Goal: Task Accomplishment & Management: Manage account settings

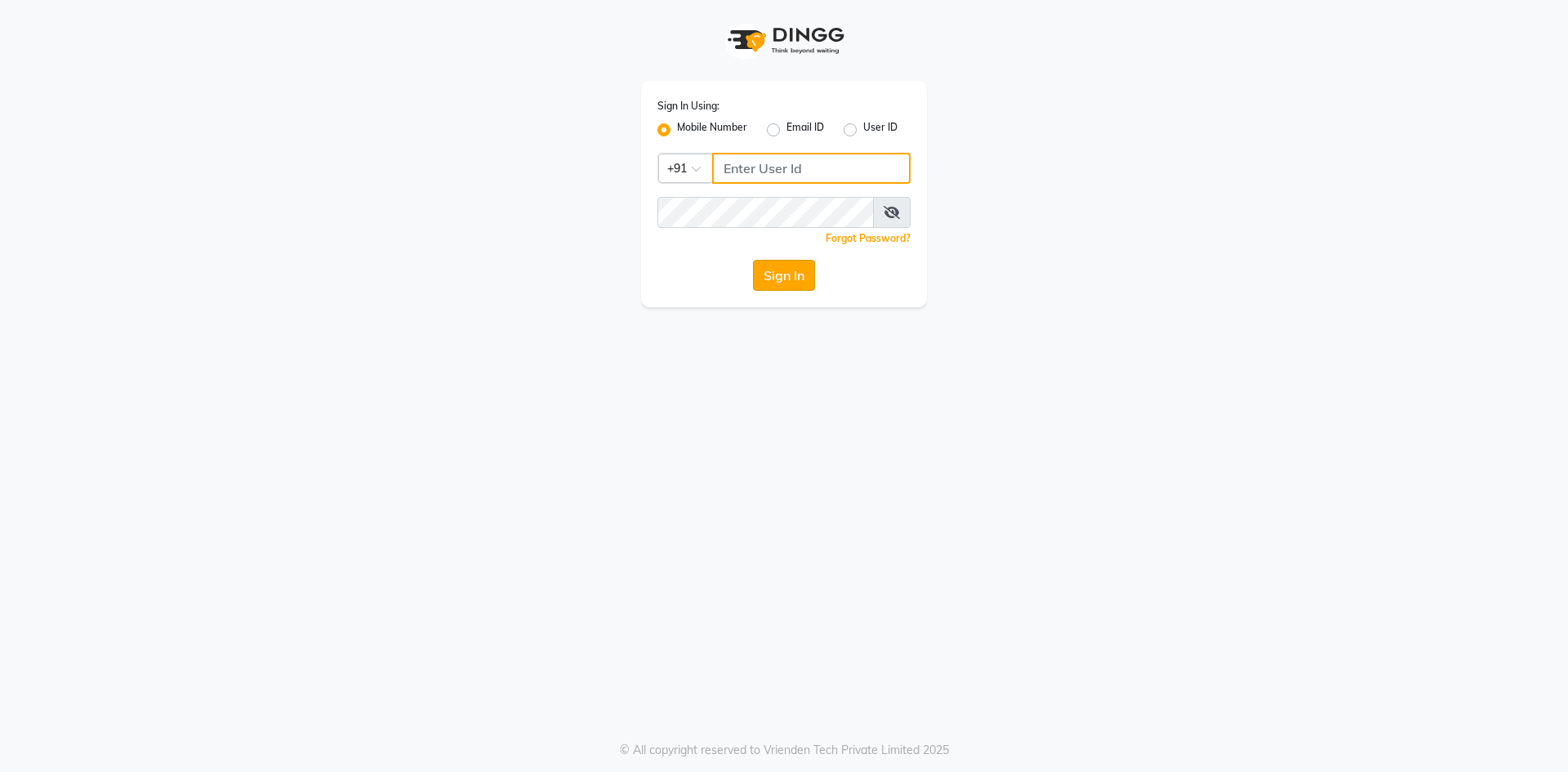
type input "7710904999"
click at [763, 279] on button "Sign In" at bounding box center [784, 275] width 62 height 31
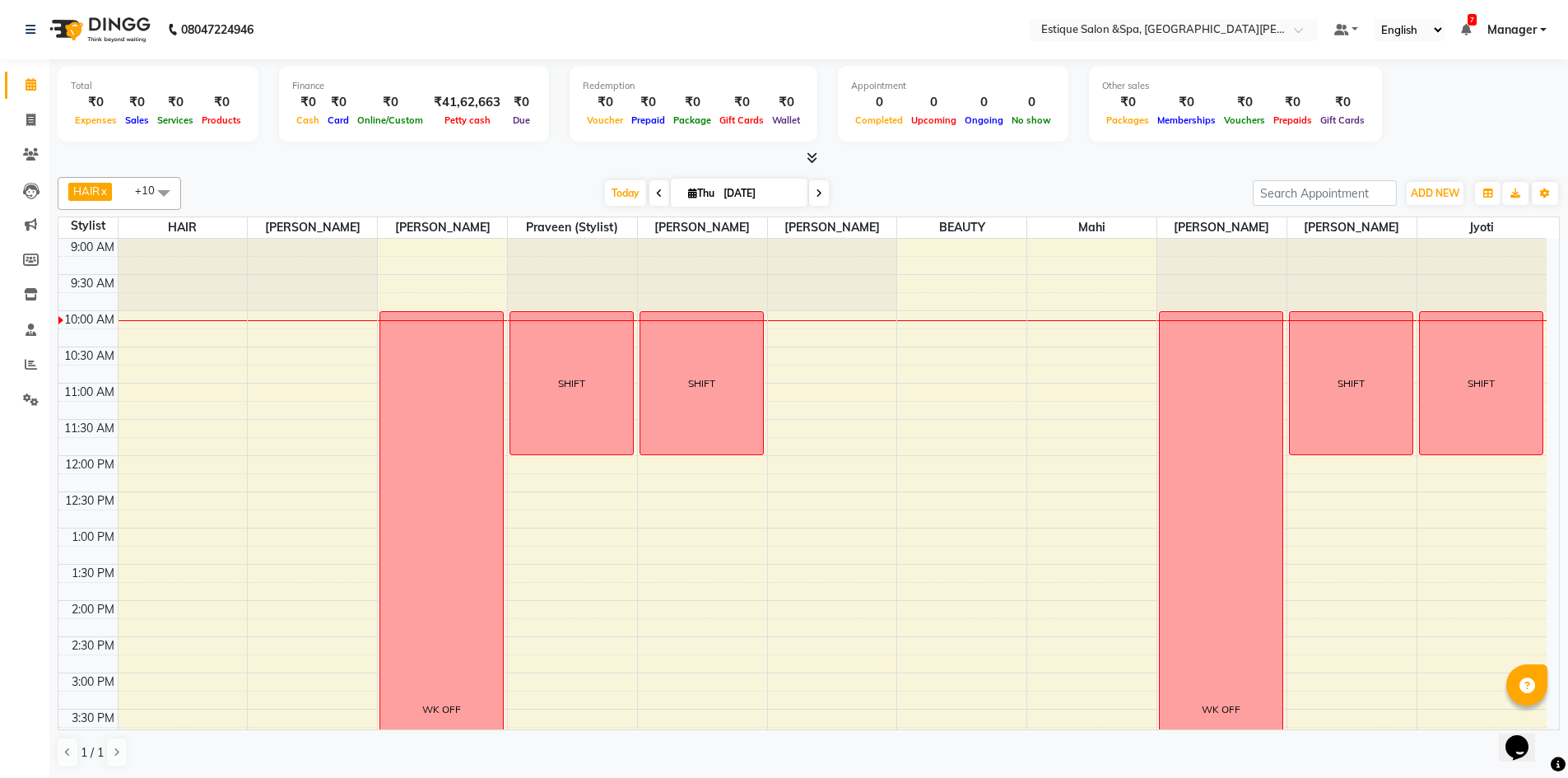
click at [133, 531] on div "9:00 AM 9:30 AM 10:00 AM 10:30 AM 11:00 AM 11:30 AM 12:00 PM 12:30 PM 1:00 PM 1…" at bounding box center [803, 708] width 1489 height 941
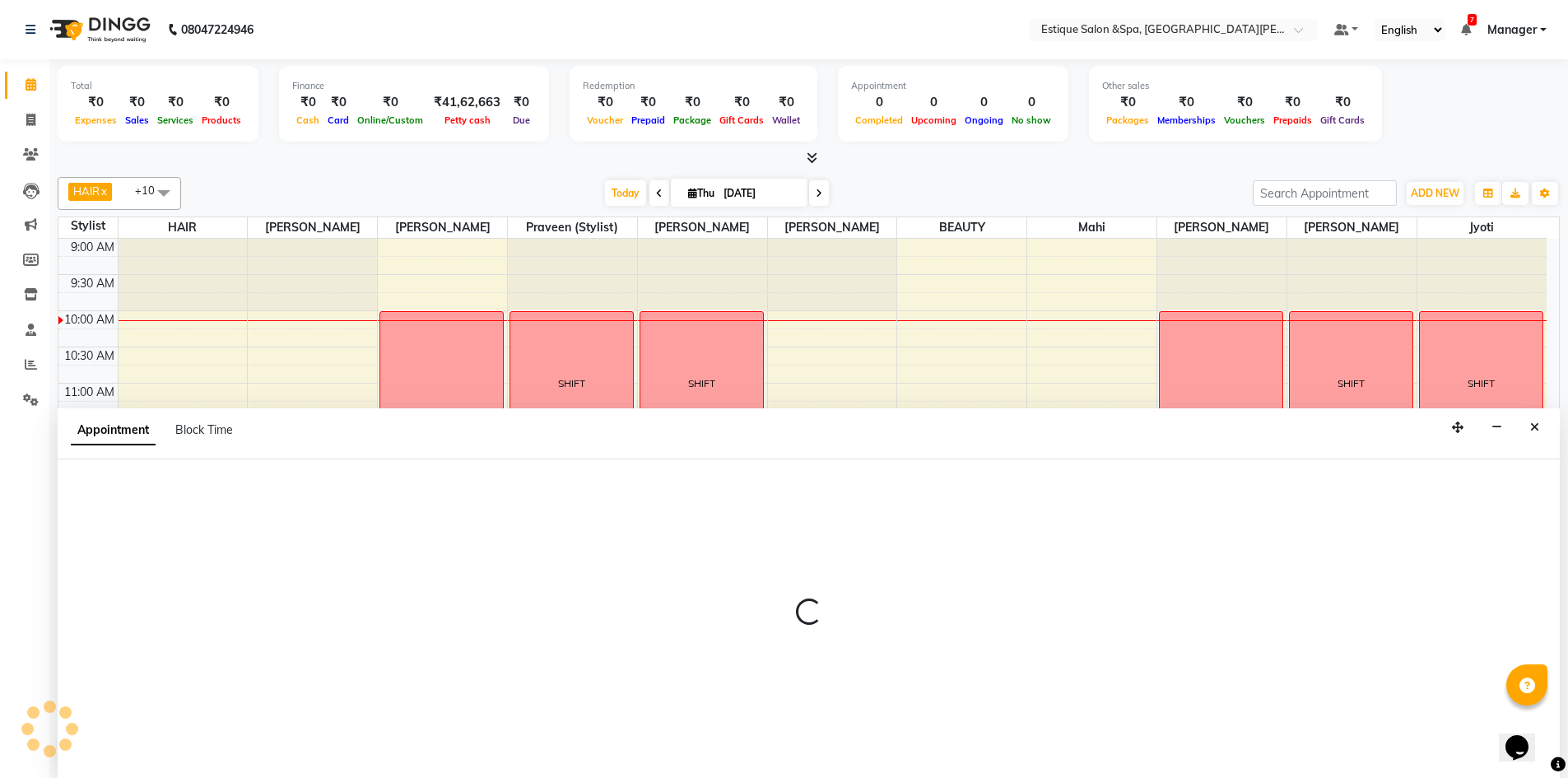
scroll to position [1, 0]
select select "52814"
select select "tentative"
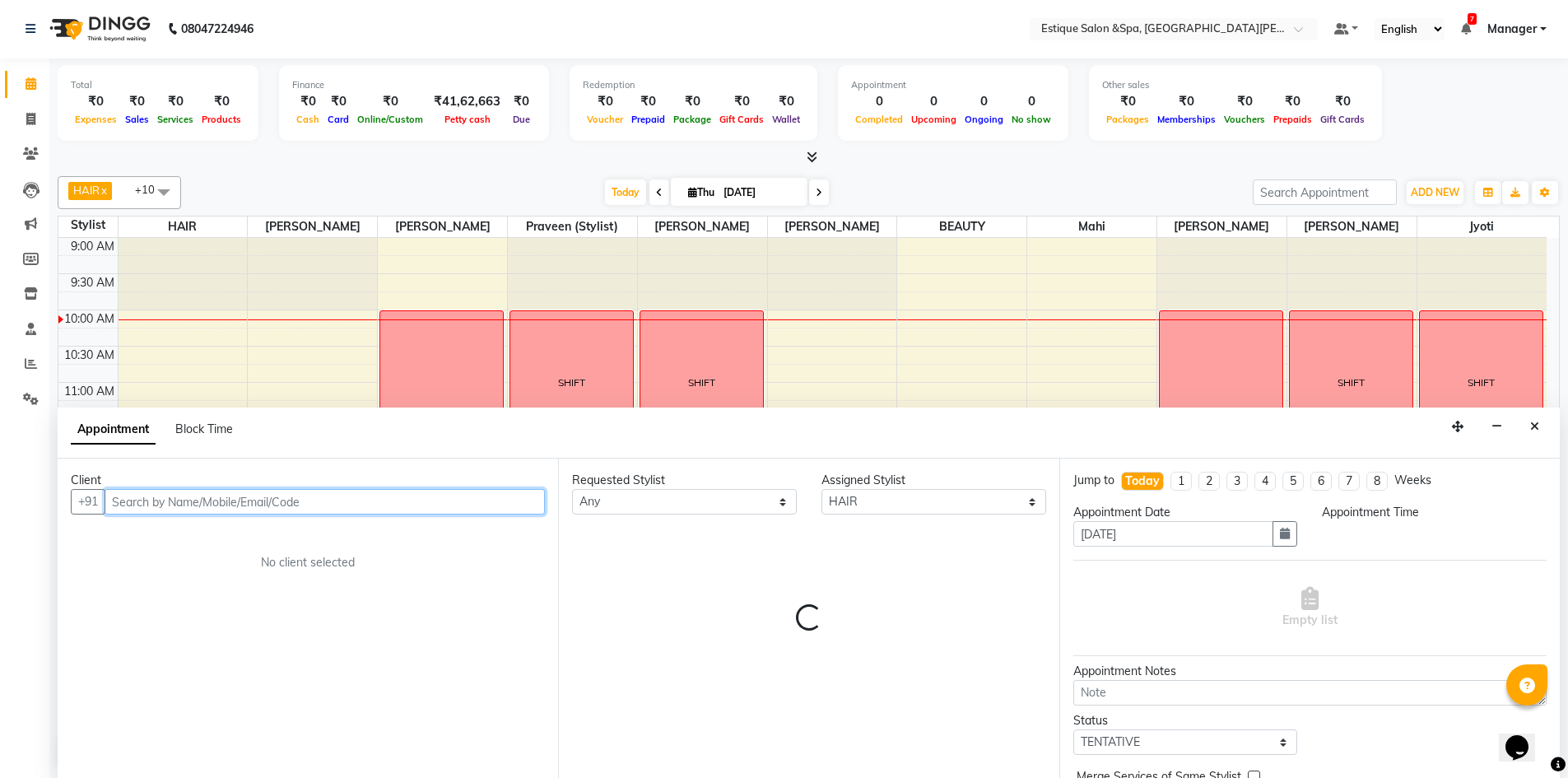
select select "780"
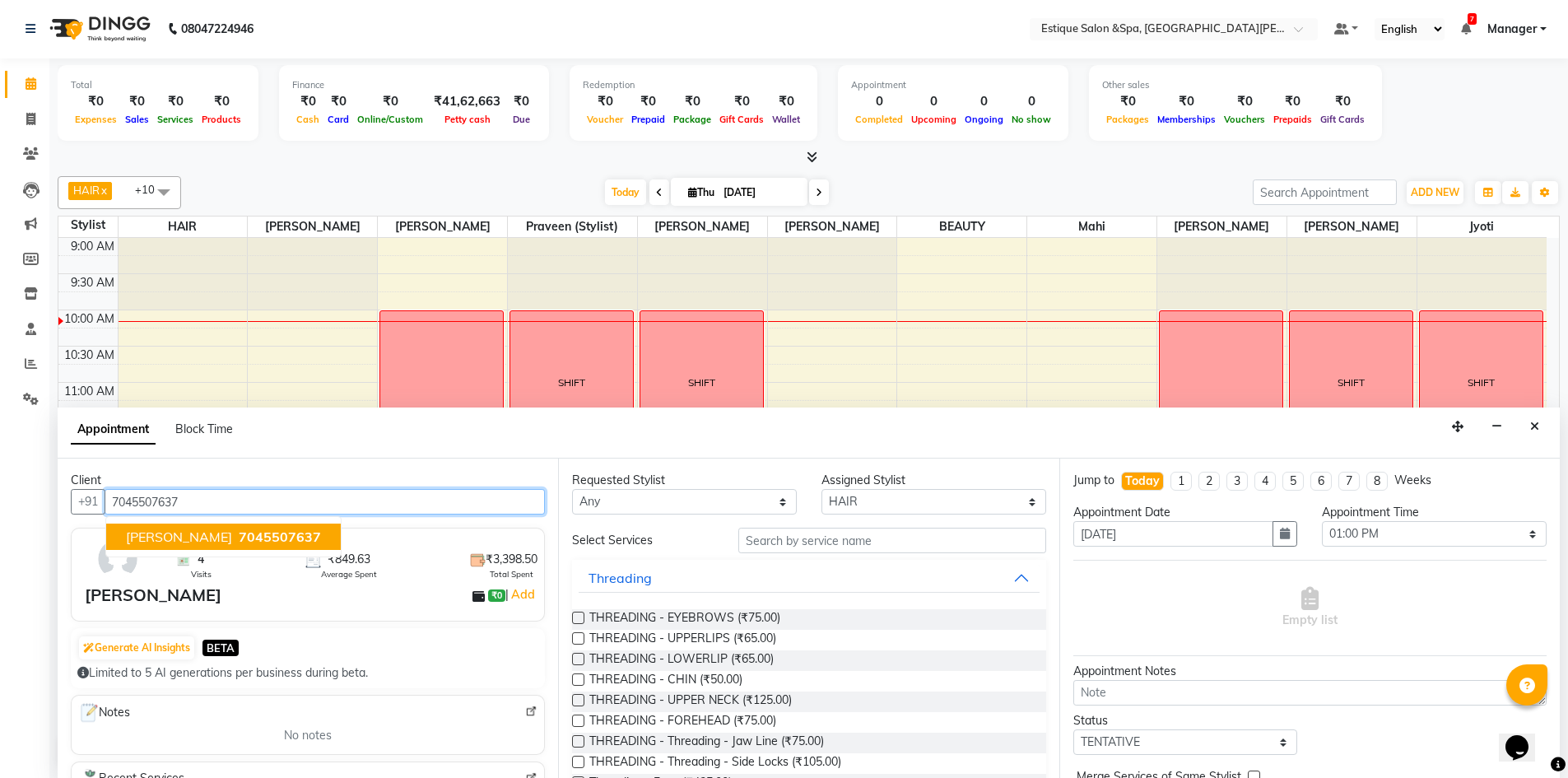
click at [236, 538] on ngb-highlight "7045507637" at bounding box center [278, 536] width 85 height 16
type input "7045507637"
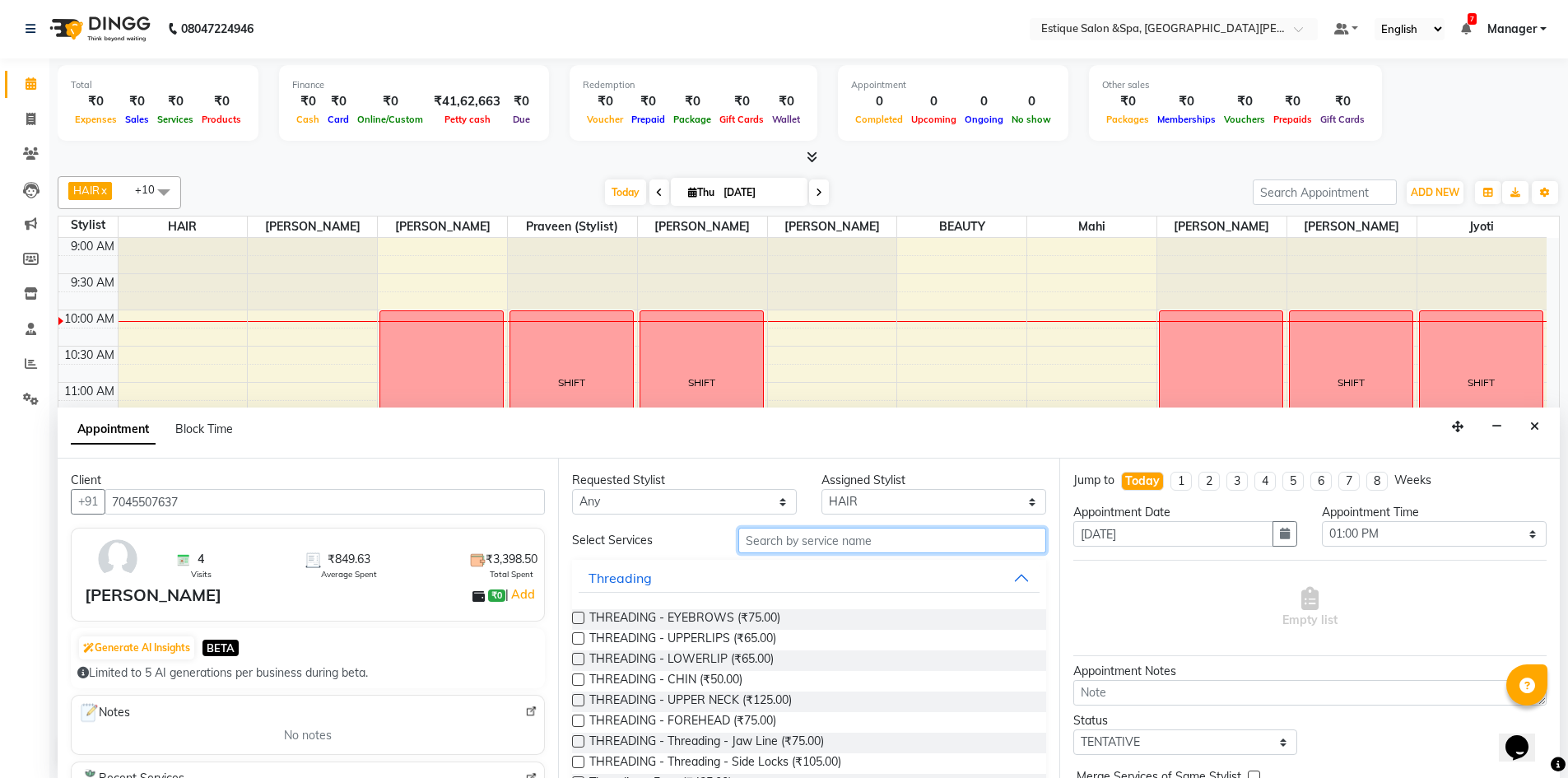
click at [780, 536] on input "text" at bounding box center [892, 540] width 308 height 26
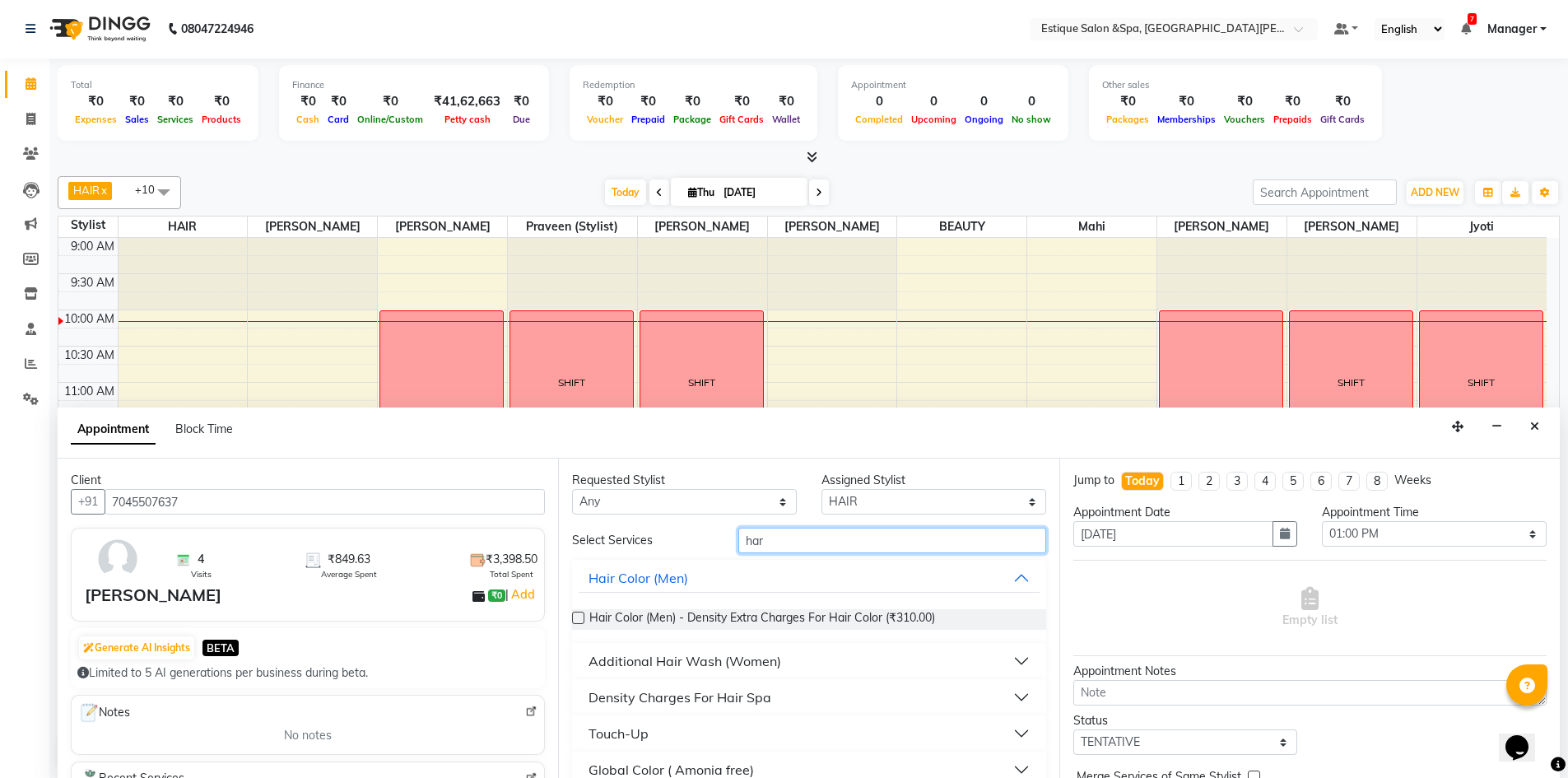
type input "har"
click at [680, 656] on div "Additional Hair Wash (Women)" at bounding box center [685, 661] width 193 height 20
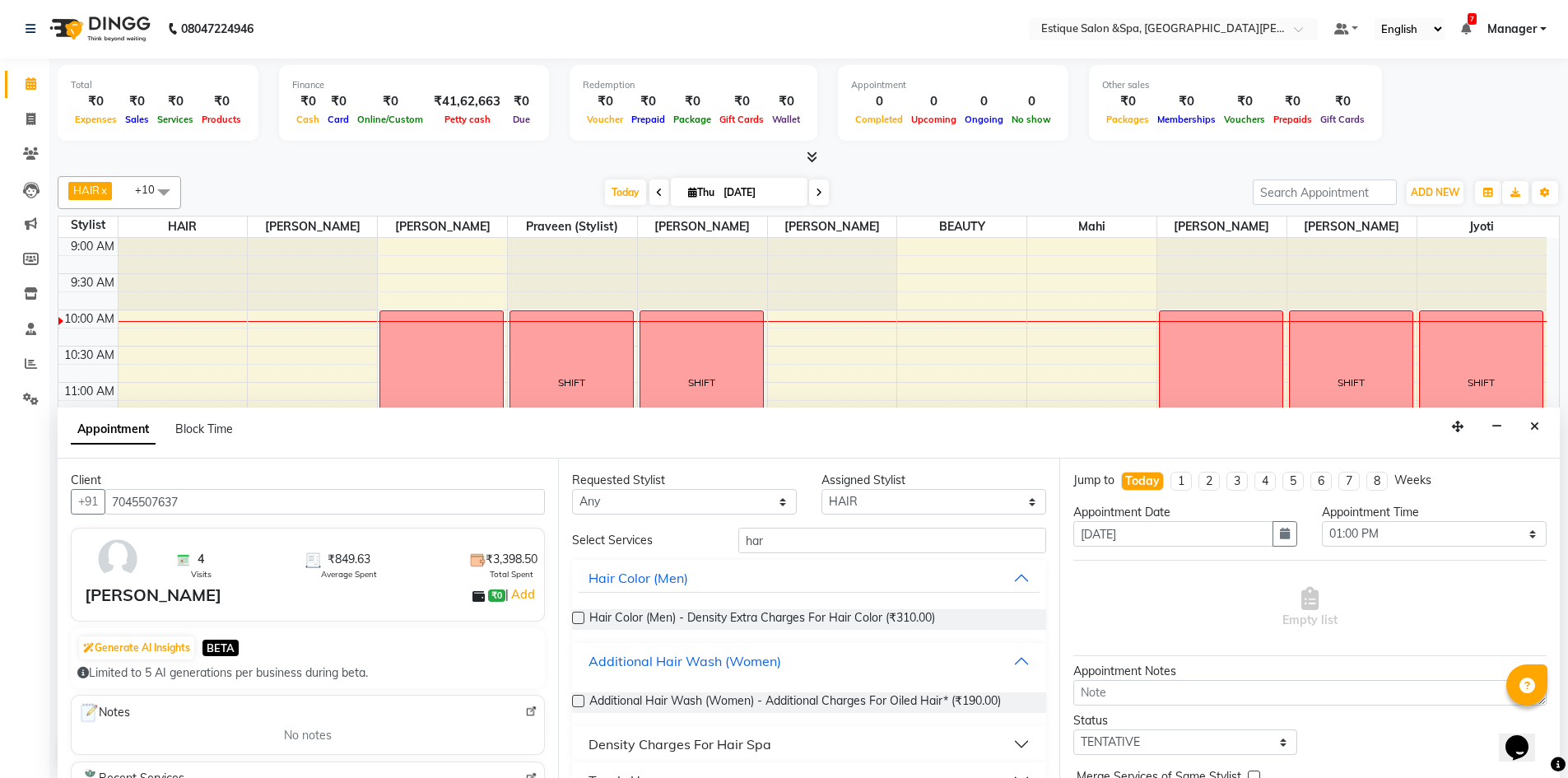
click at [708, 658] on div "Additional Hair Wash (Women)" at bounding box center [685, 661] width 193 height 20
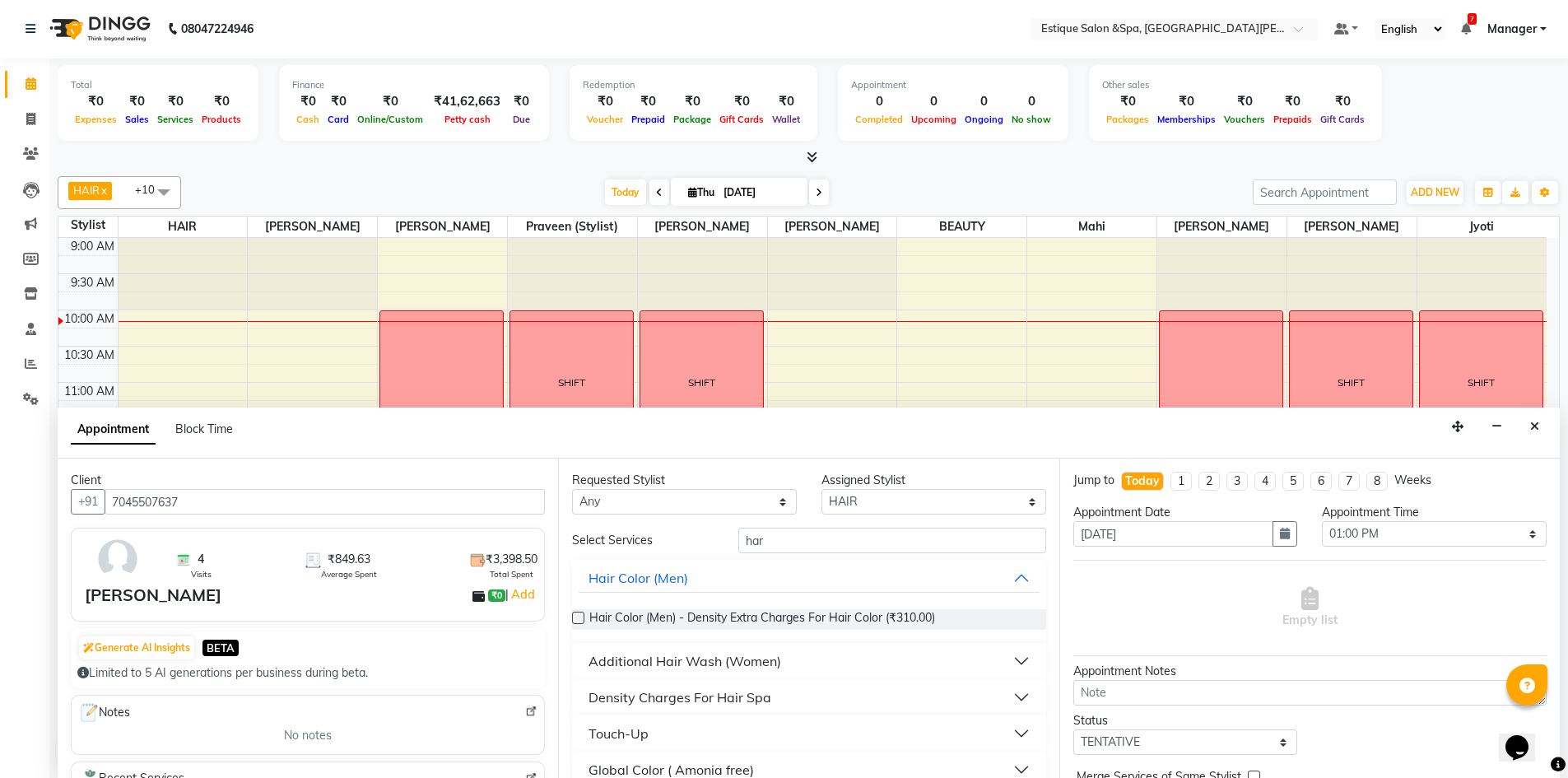
click at [991, 661] on button "Additional Hair Wash (Women)" at bounding box center [809, 661] width 460 height 29
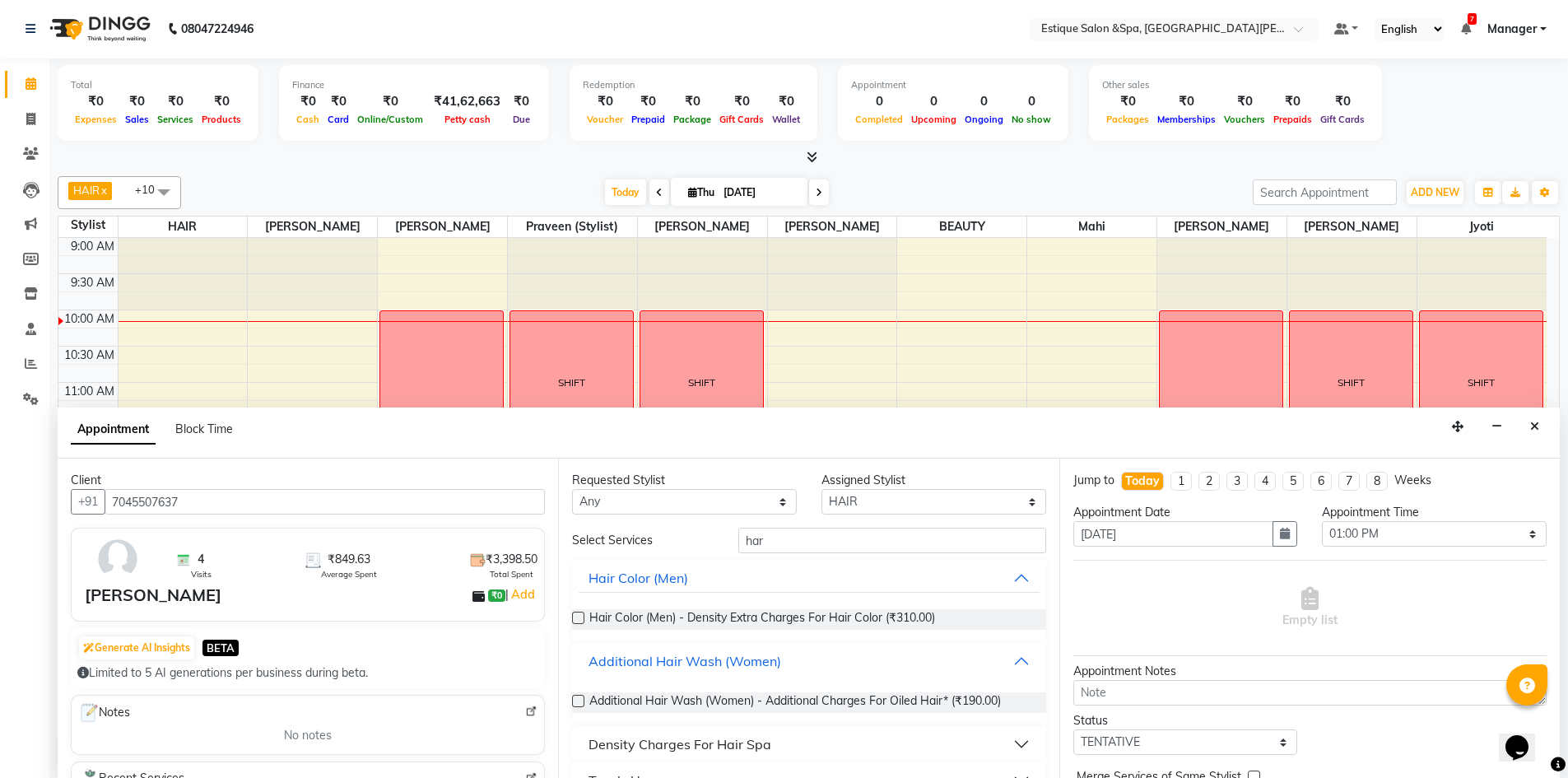
click at [613, 659] on div "Additional Hair Wash (Women)" at bounding box center [685, 661] width 193 height 20
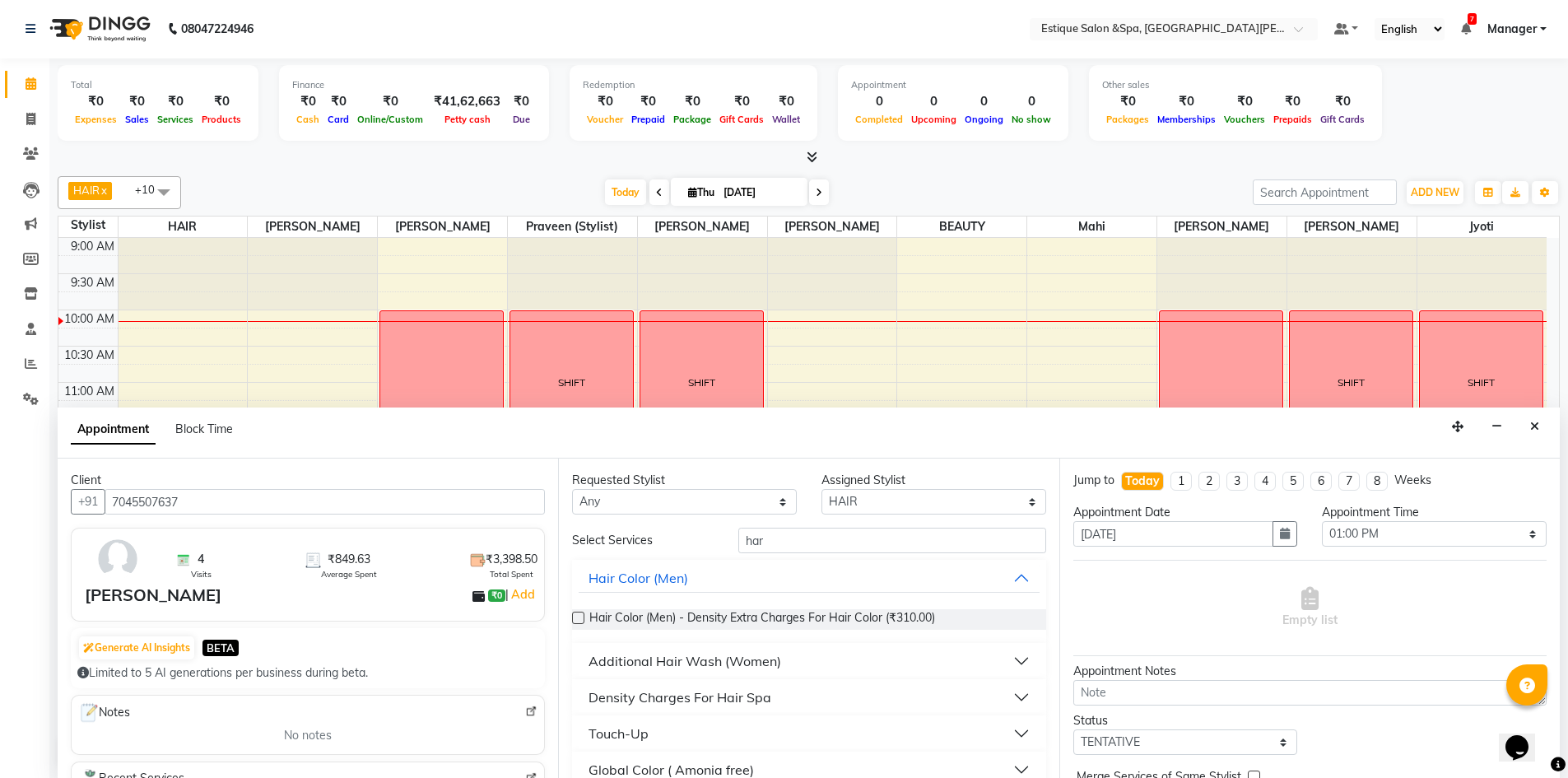
drag, startPoint x: 766, startPoint y: 664, endPoint x: 731, endPoint y: 664, distance: 35.0
click at [765, 664] on div "Additional Hair Wash (Women)" at bounding box center [685, 661] width 193 height 20
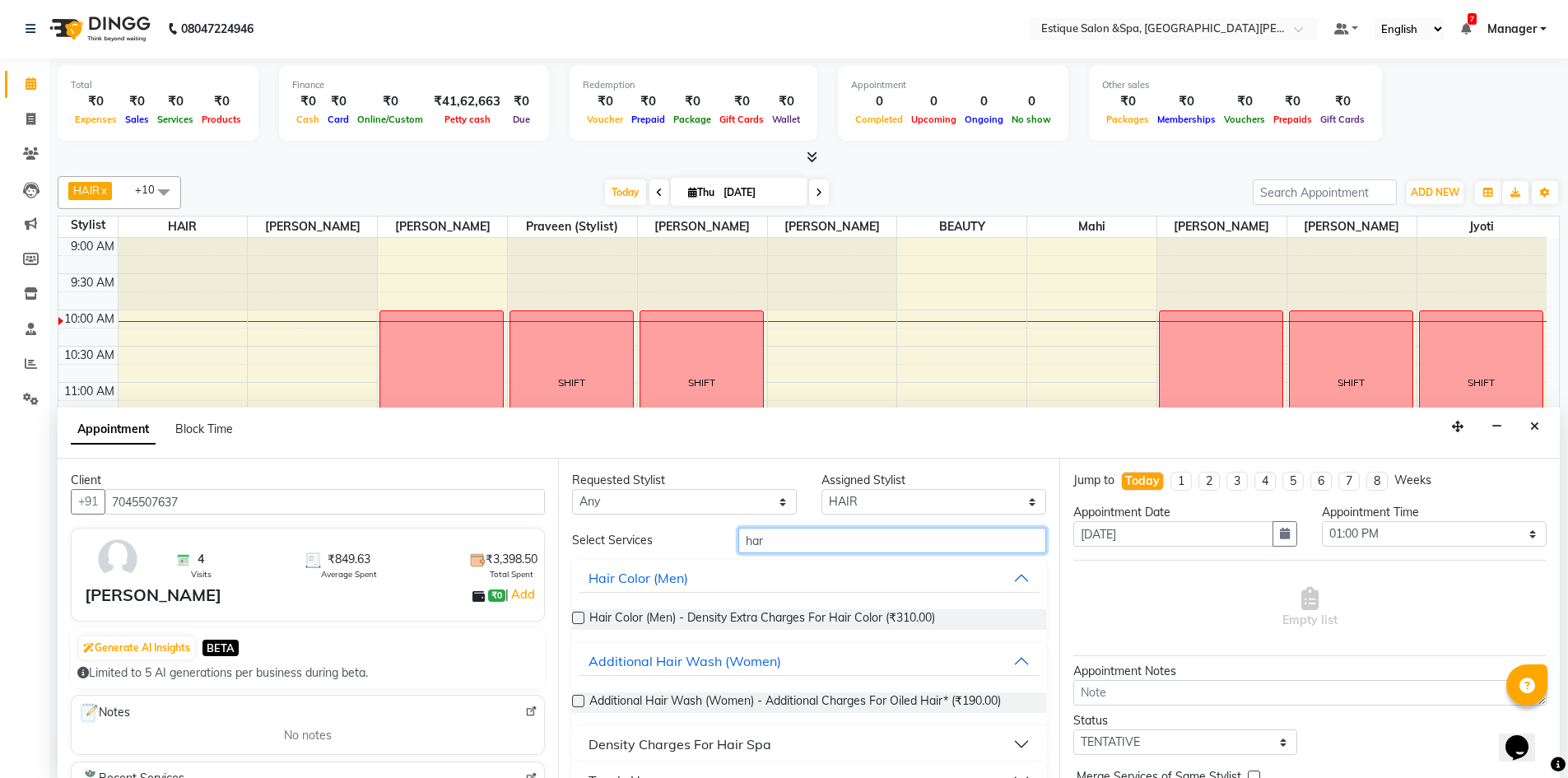
click at [785, 550] on input "har" at bounding box center [892, 540] width 308 height 26
click at [756, 654] on div "Additional Hair Wash (Women)" at bounding box center [685, 661] width 193 height 20
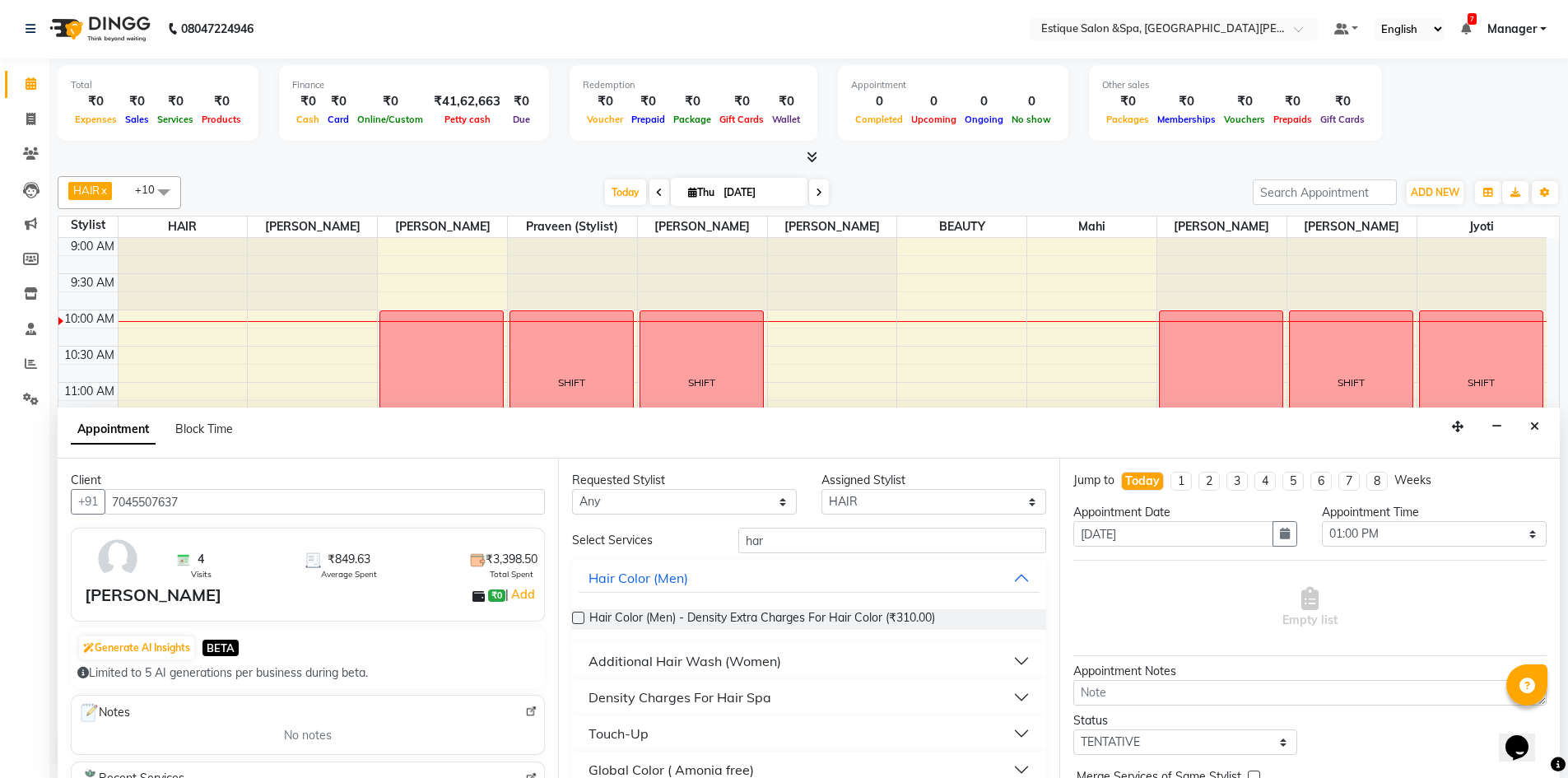
drag, startPoint x: 731, startPoint y: 663, endPoint x: 719, endPoint y: 665, distance: 12.2
click at [722, 665] on div "Additional Hair Wash (Women)" at bounding box center [685, 661] width 193 height 20
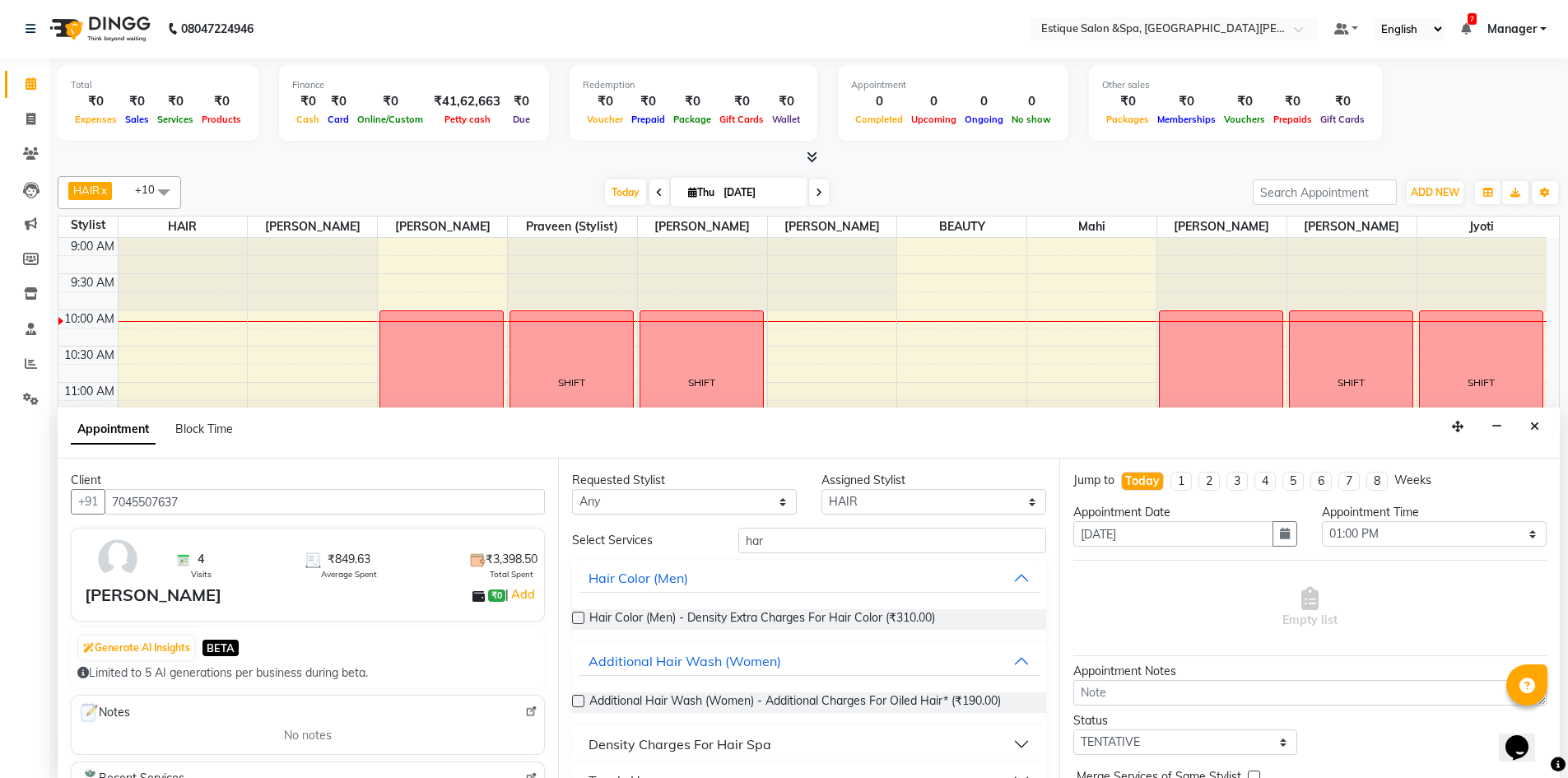
click at [787, 541] on div "Requested Stylist Any aaves BEAUTY HAIR [PERSON_NAME] [PERSON_NAME] pp [PERSON_…" at bounding box center [809, 618] width 501 height 319
drag, startPoint x: 892, startPoint y: 491, endPoint x: 865, endPoint y: 497, distance: 27.7
click at [869, 497] on select "Select aaves BEAUTY HAIR [PERSON_NAME] [PERSON_NAME] pp [PERSON_NAME] pp Mahi M…" at bounding box center [934, 502] width 225 height 26
click at [822, 489] on select "Select aaves BEAUTY HAIR [PERSON_NAME] [PERSON_NAME] pp [PERSON_NAME] pp Mahi M…" at bounding box center [934, 502] width 225 height 26
click at [781, 542] on input "har" at bounding box center [892, 540] width 308 height 26
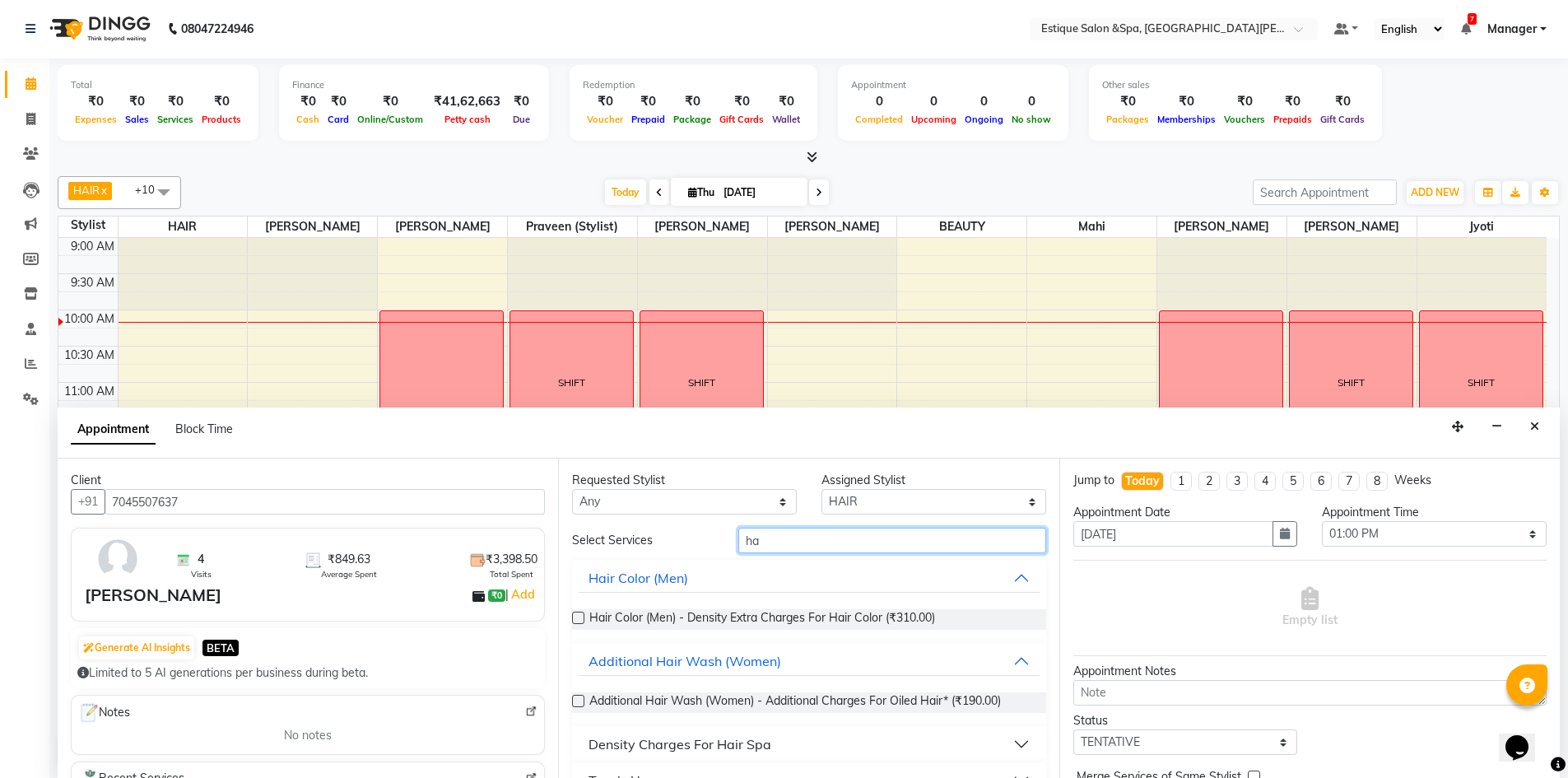
type input "h"
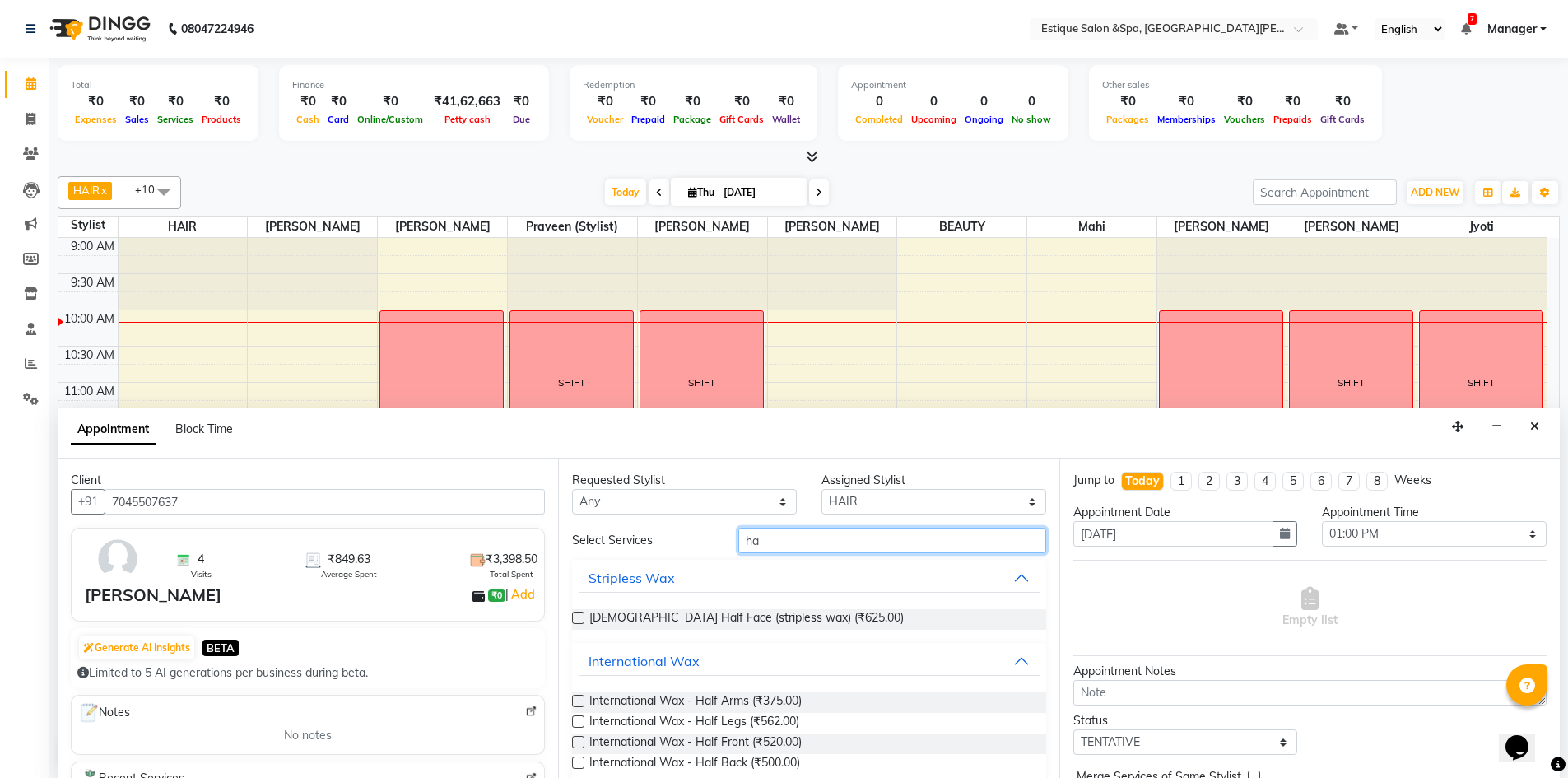
type input "har"
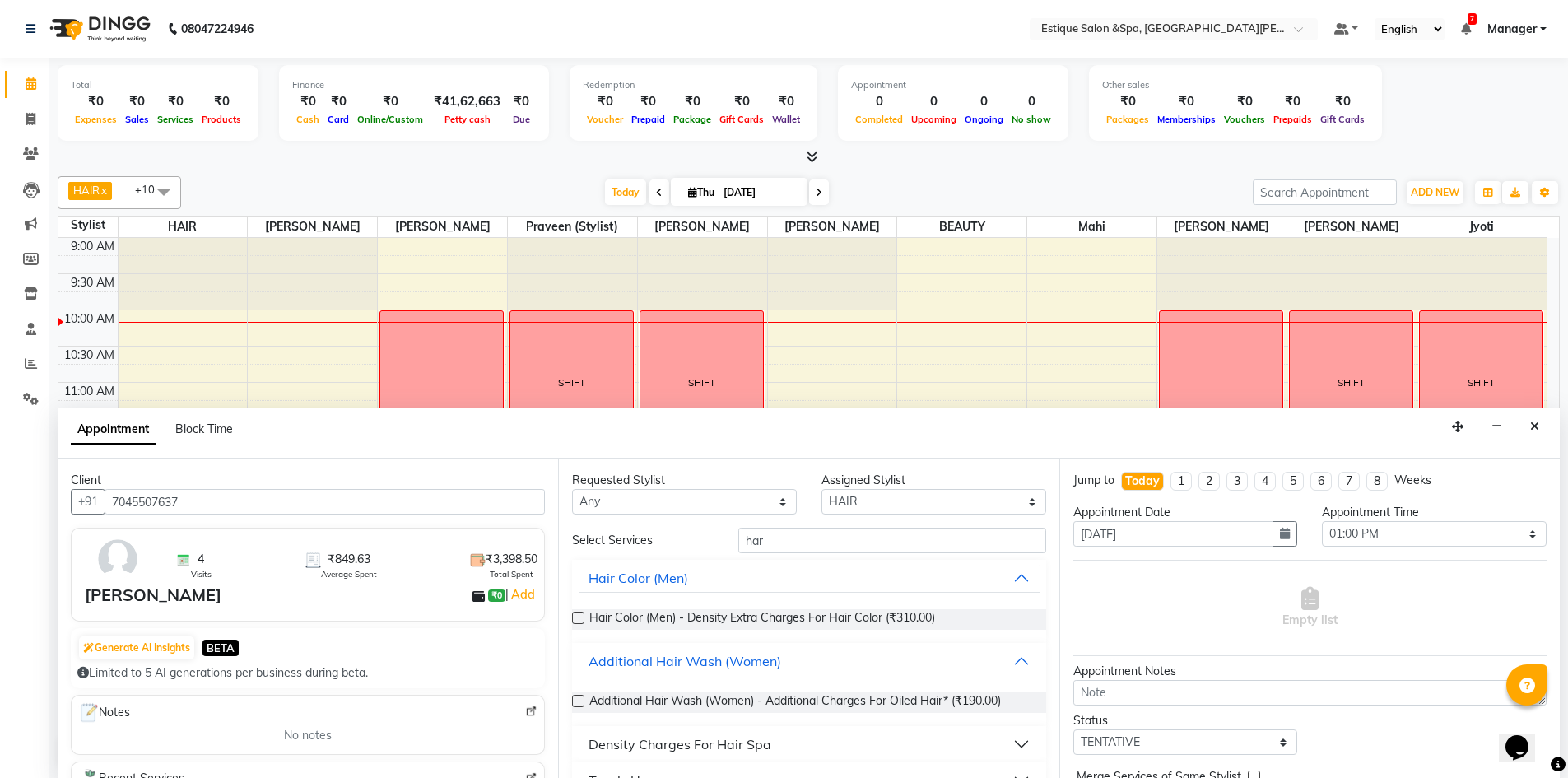
click at [681, 657] on div "Additional Hair Wash (Women)" at bounding box center [685, 661] width 193 height 20
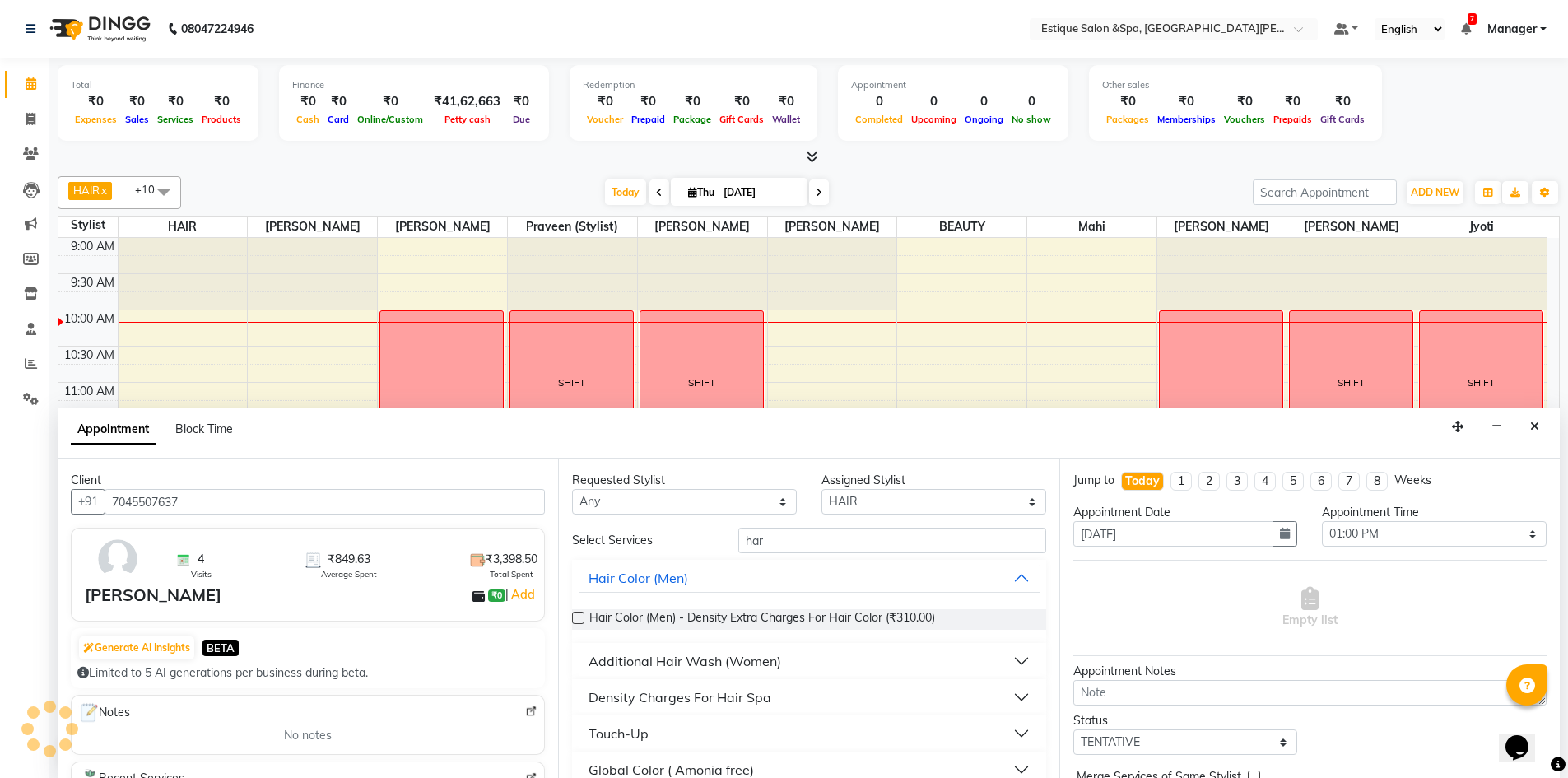
scroll to position [0, 0]
drag, startPoint x: 764, startPoint y: 509, endPoint x: 759, endPoint y: 517, distance: 9.4
click at [760, 516] on div "Requested Stylist Any aaves BEAUTY HAIR [PERSON_NAME] [PERSON_NAME] pp [PERSON_…" at bounding box center [809, 619] width 501 height 319
click at [766, 549] on input "har" at bounding box center [892, 541] width 308 height 26
drag, startPoint x: 755, startPoint y: 661, endPoint x: 745, endPoint y: 662, distance: 10.0
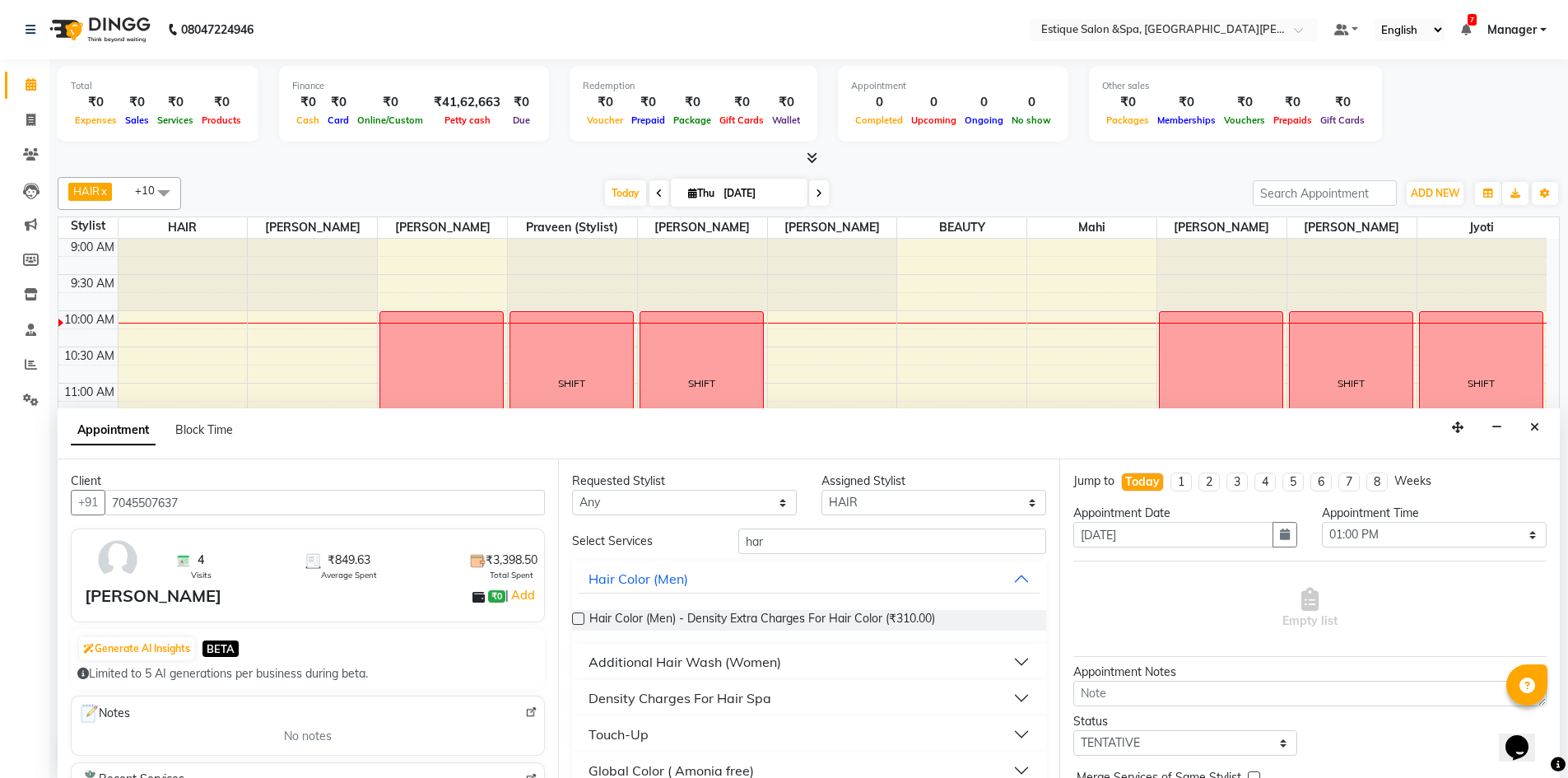
click at [754, 661] on div "Additional Hair Wash (Women)" at bounding box center [685, 662] width 193 height 20
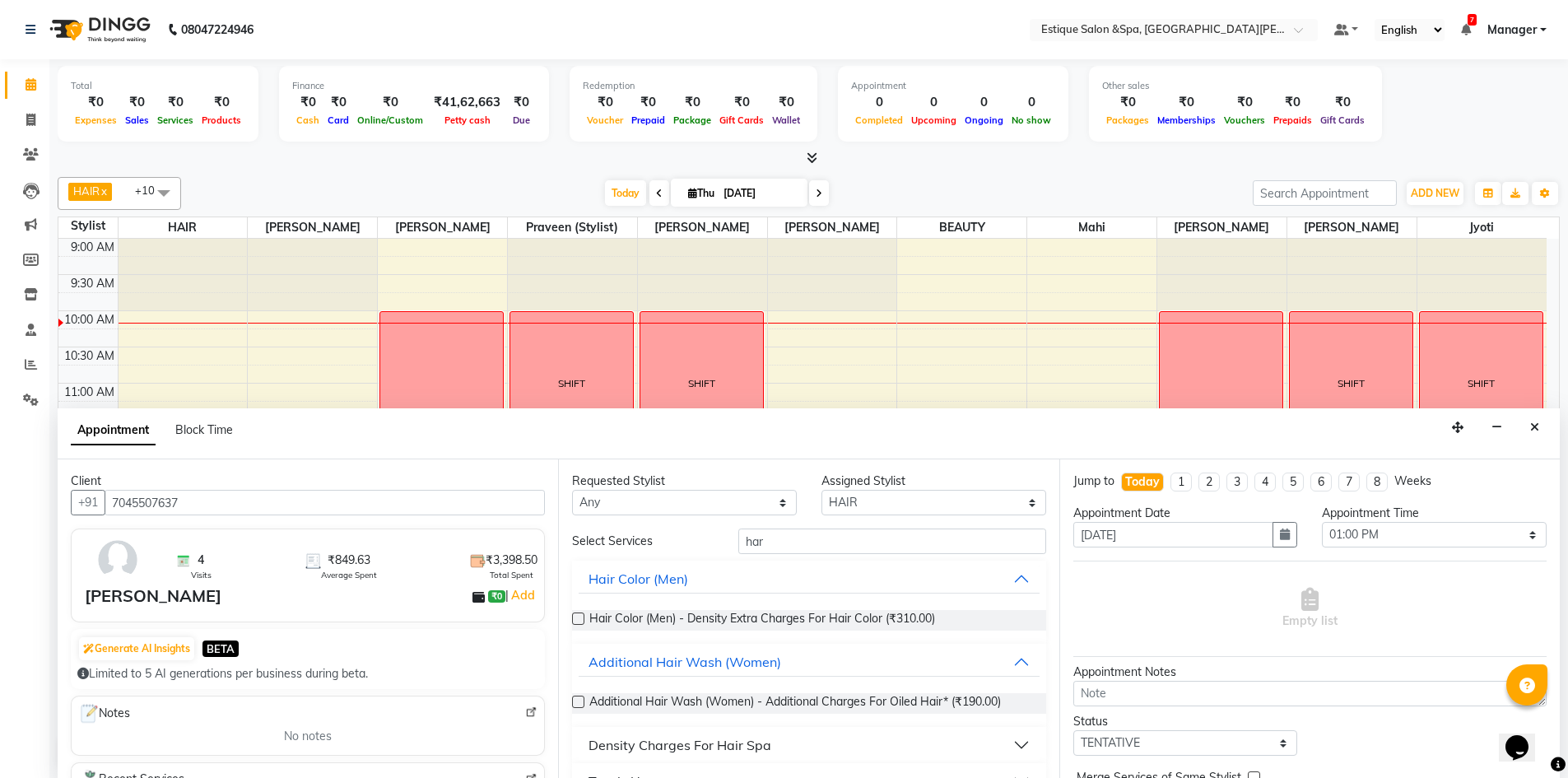
click at [582, 702] on label at bounding box center [578, 701] width 12 height 12
click at [582, 702] on input "checkbox" at bounding box center [577, 703] width 10 height 10
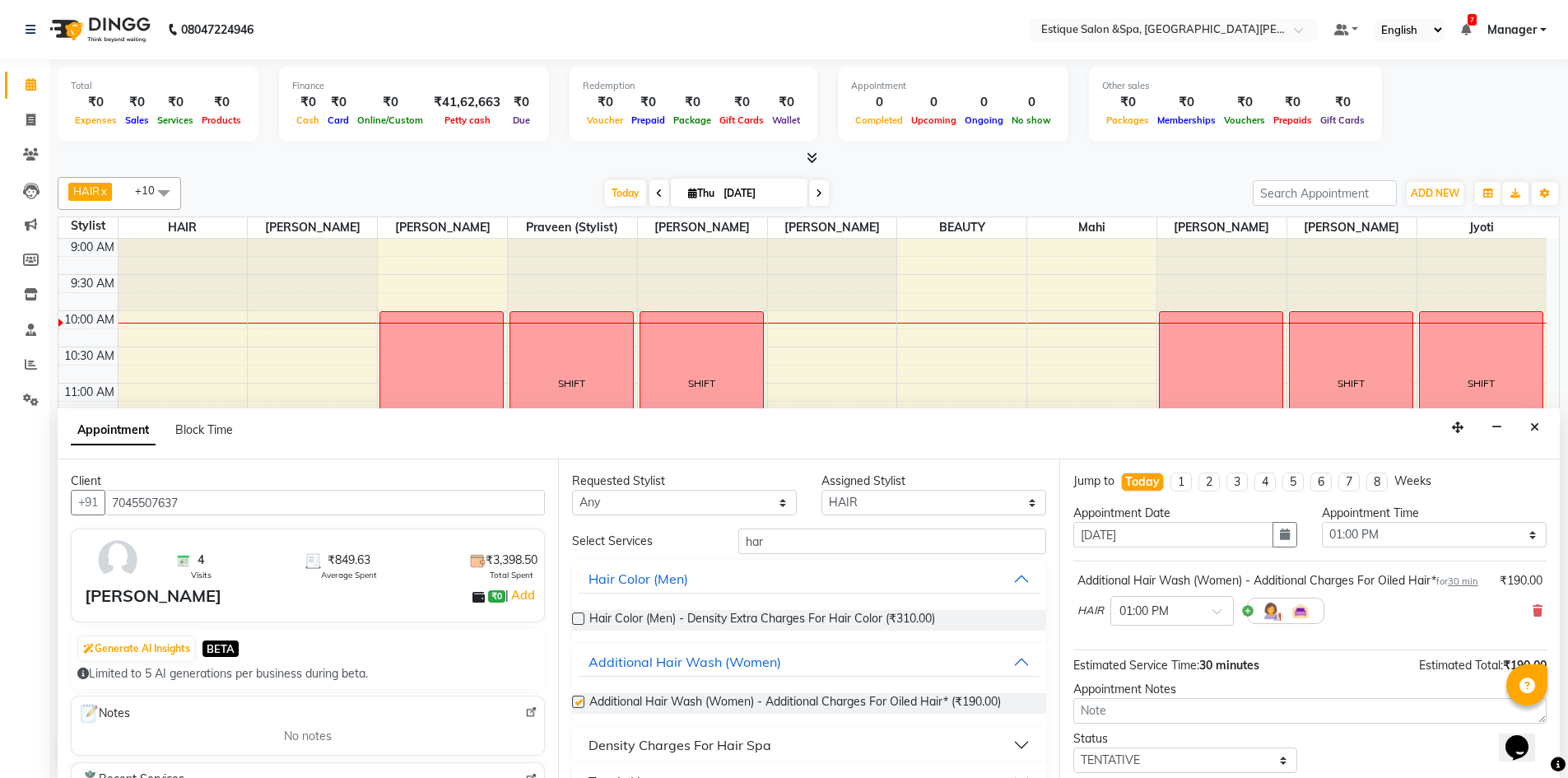
checkbox input "false"
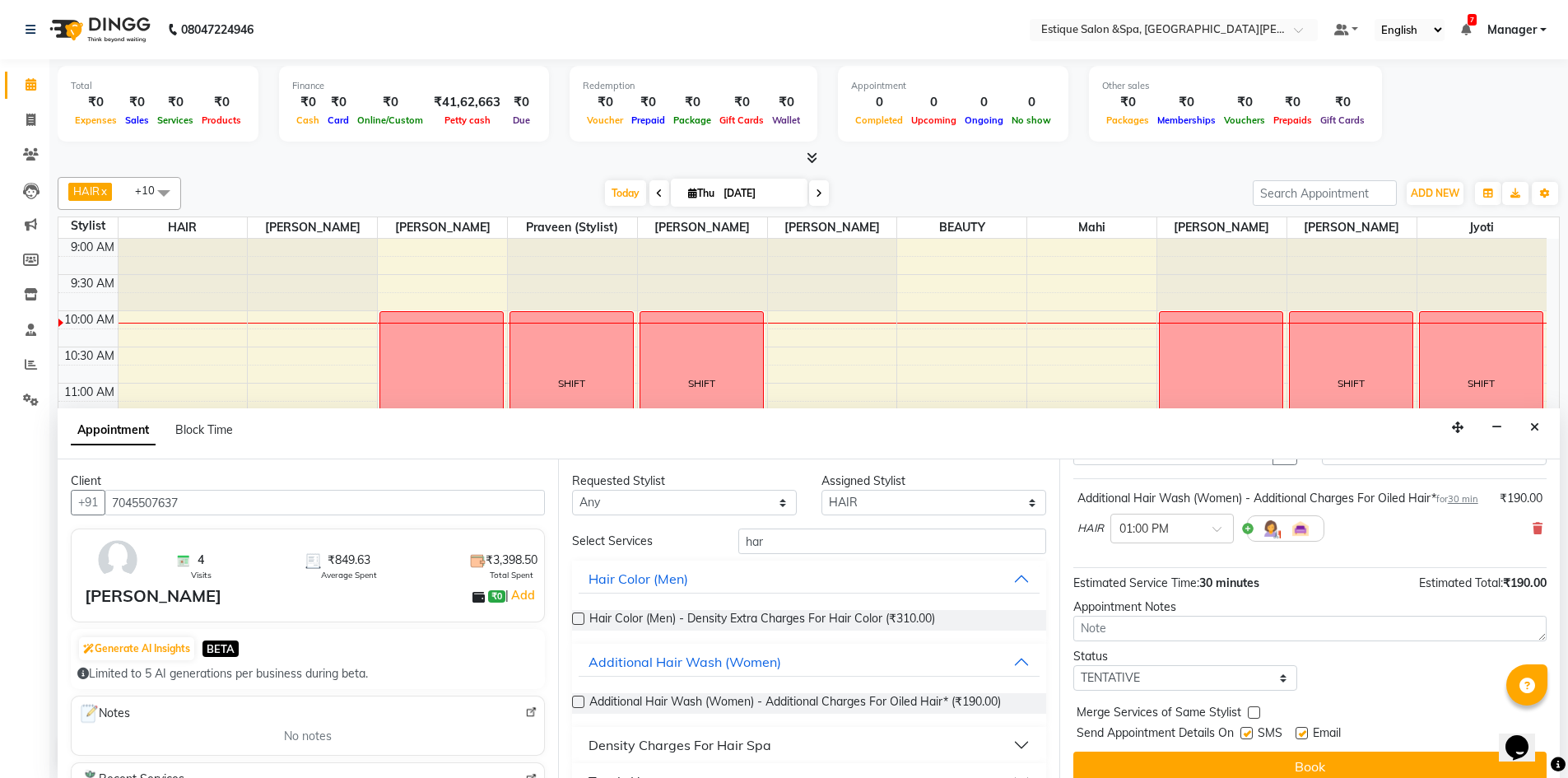
scroll to position [115, 0]
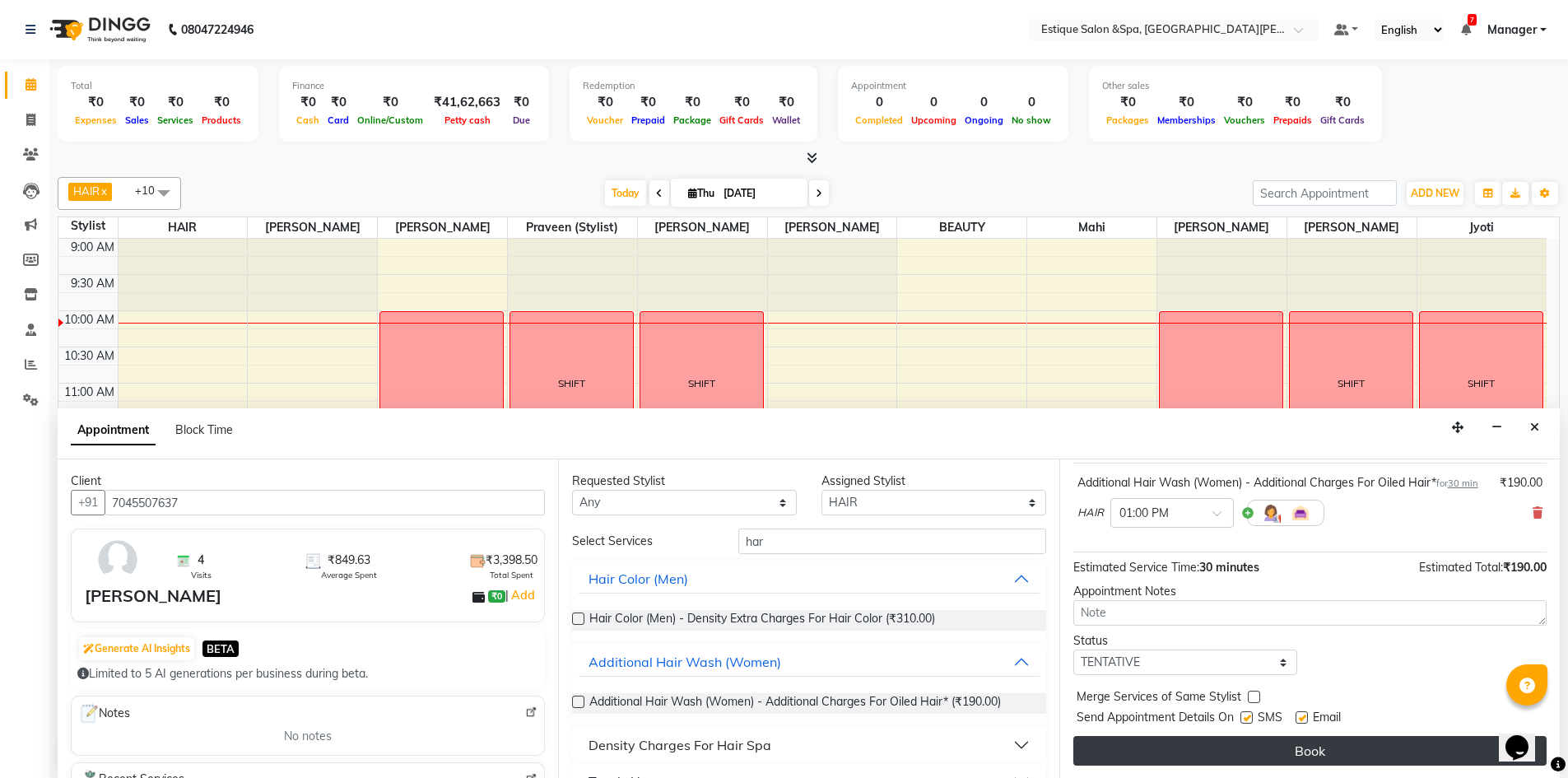
click at [1316, 747] on button "Book" at bounding box center [1310, 750] width 473 height 29
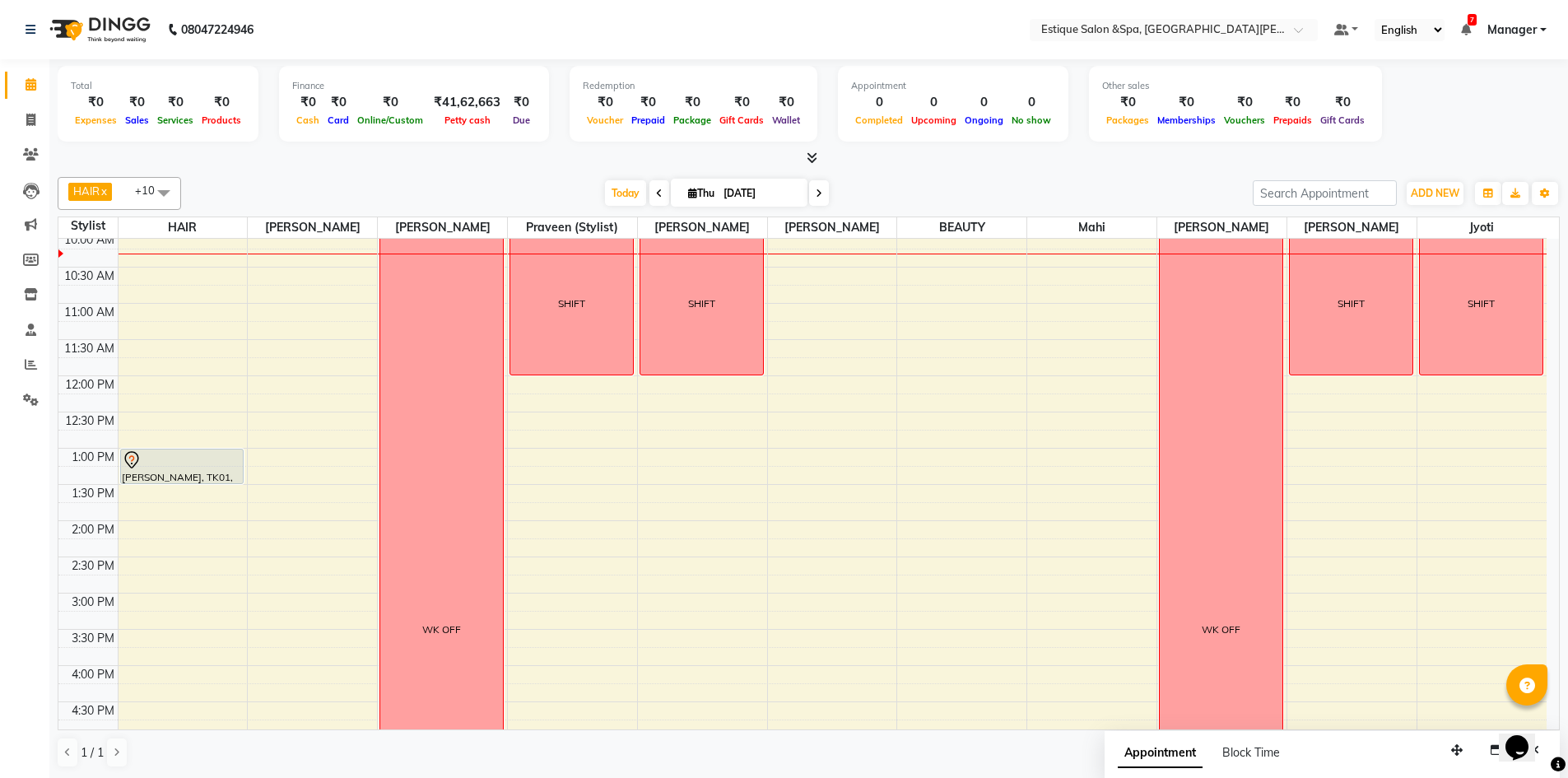
scroll to position [0, 0]
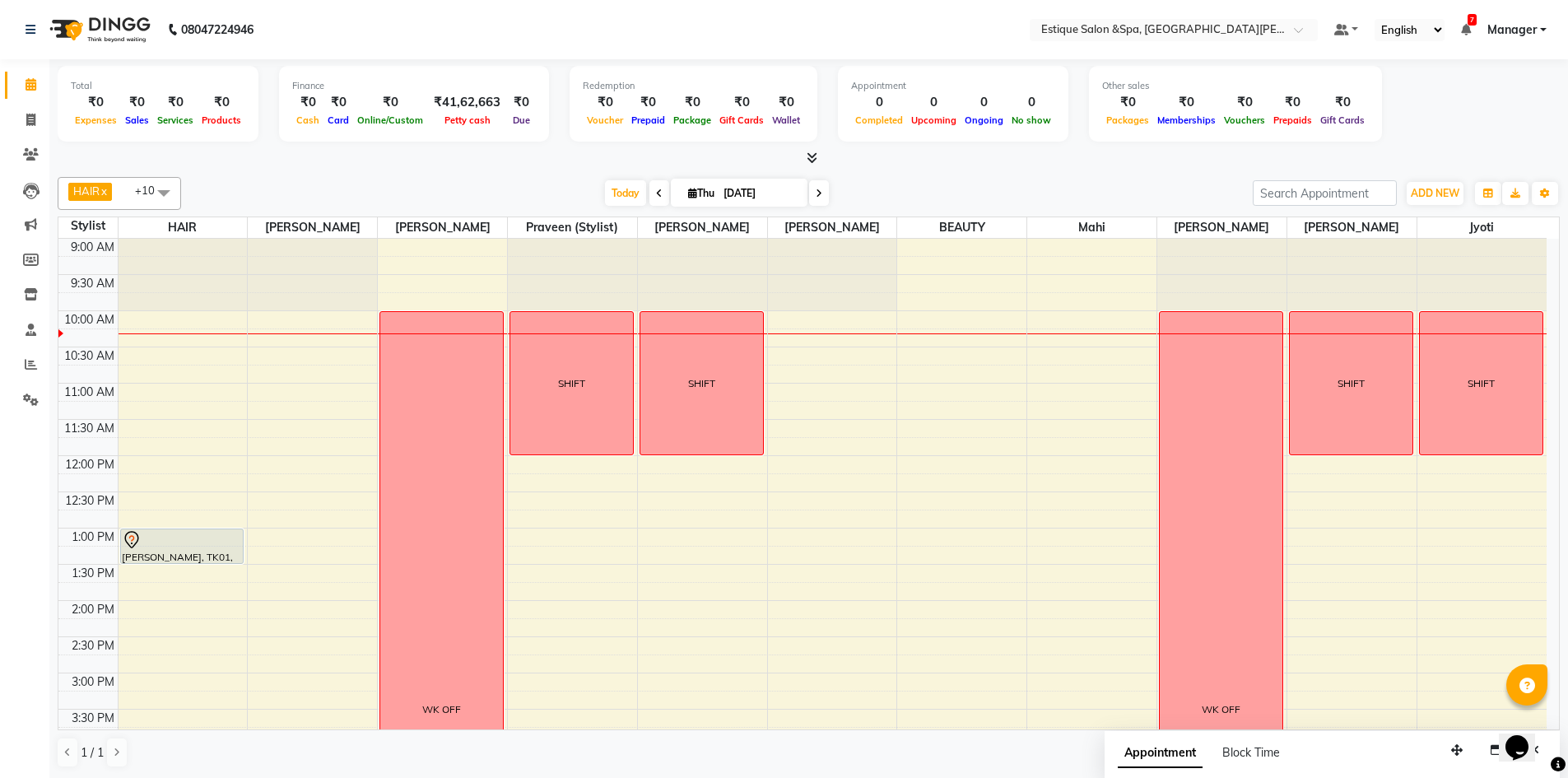
click at [823, 198] on span at bounding box center [818, 194] width 20 height 26
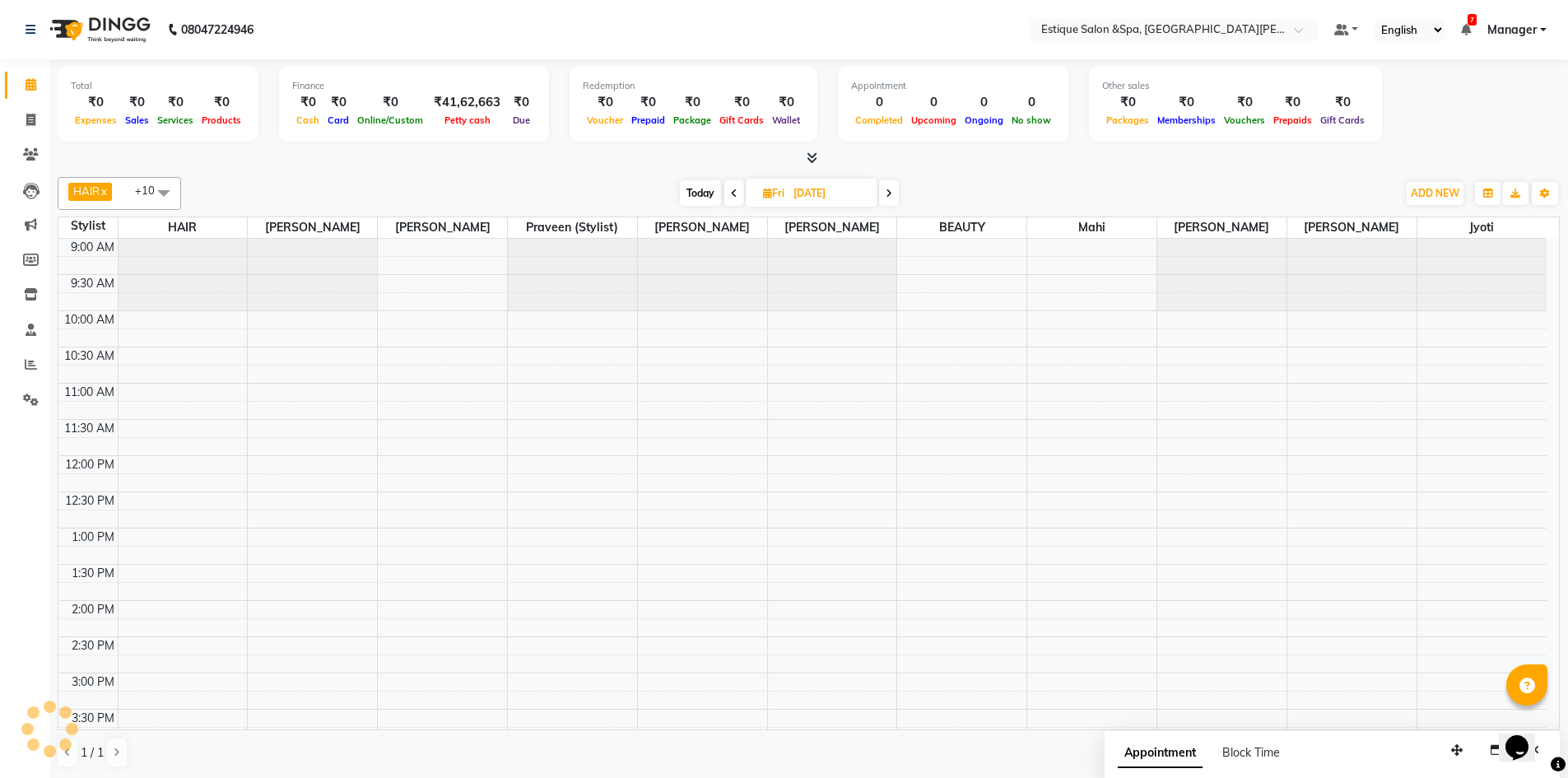
scroll to position [73, 0]
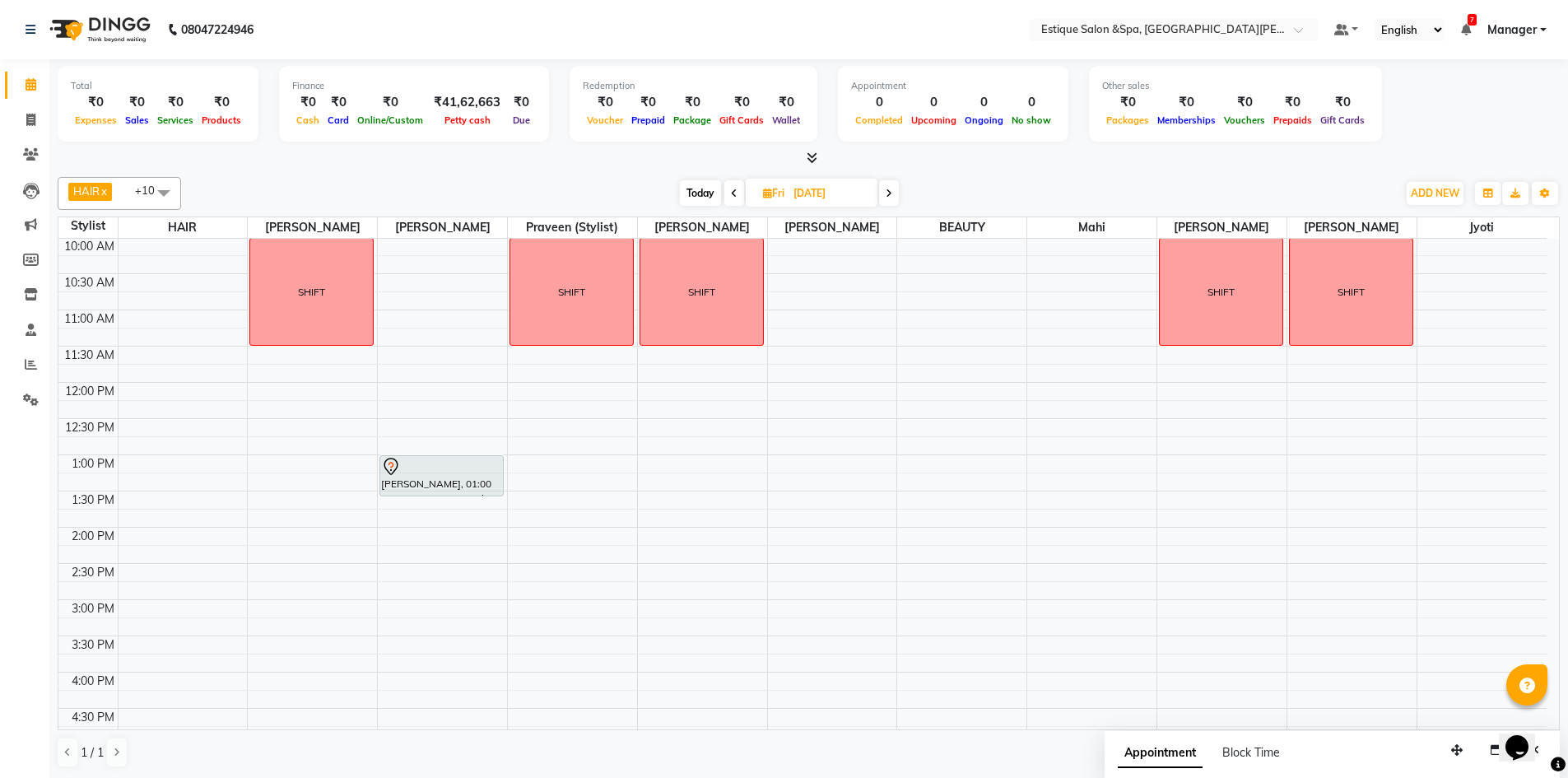
click at [733, 189] on icon at bounding box center [734, 193] width 7 height 9
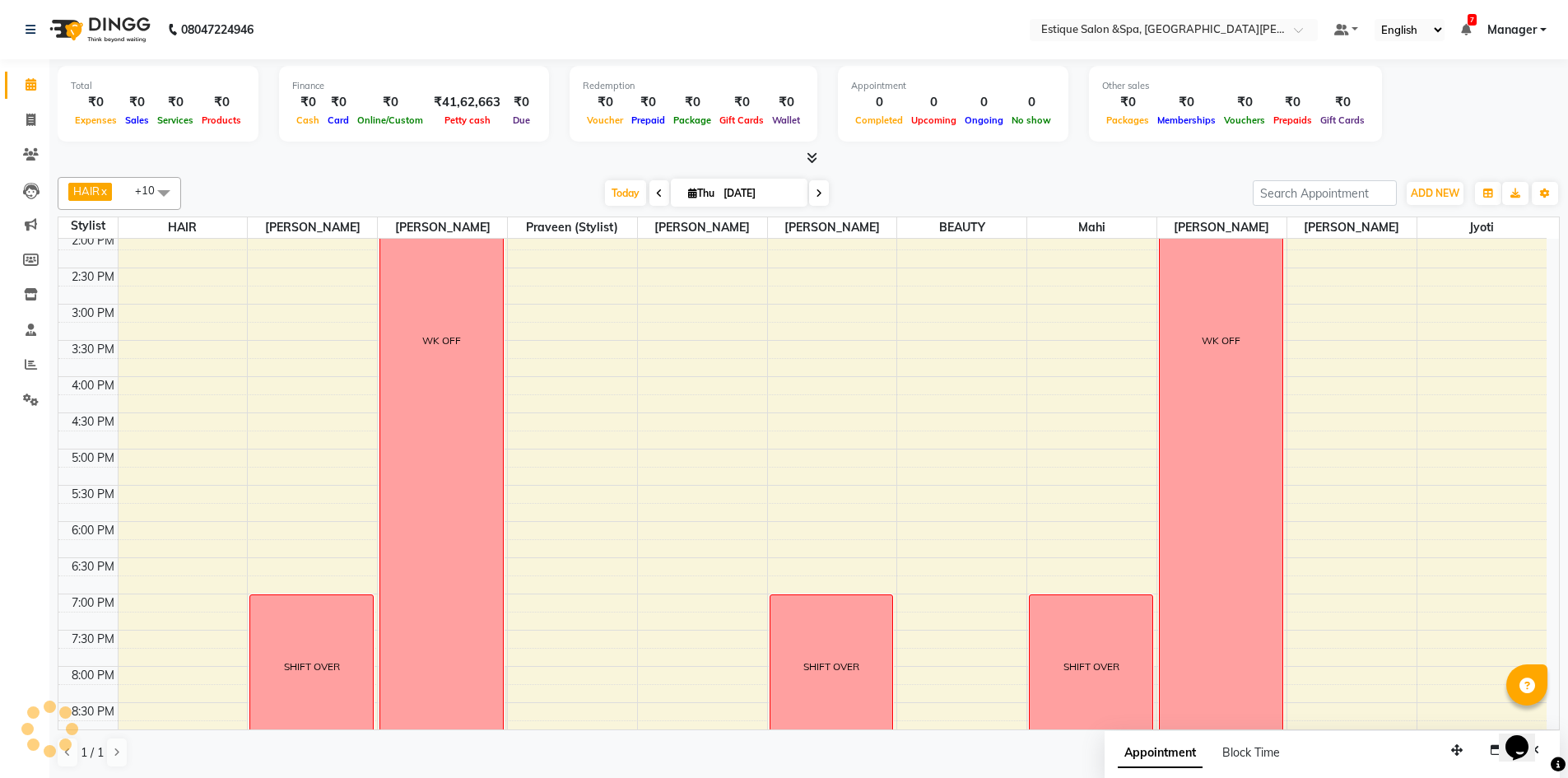
scroll to position [450, 0]
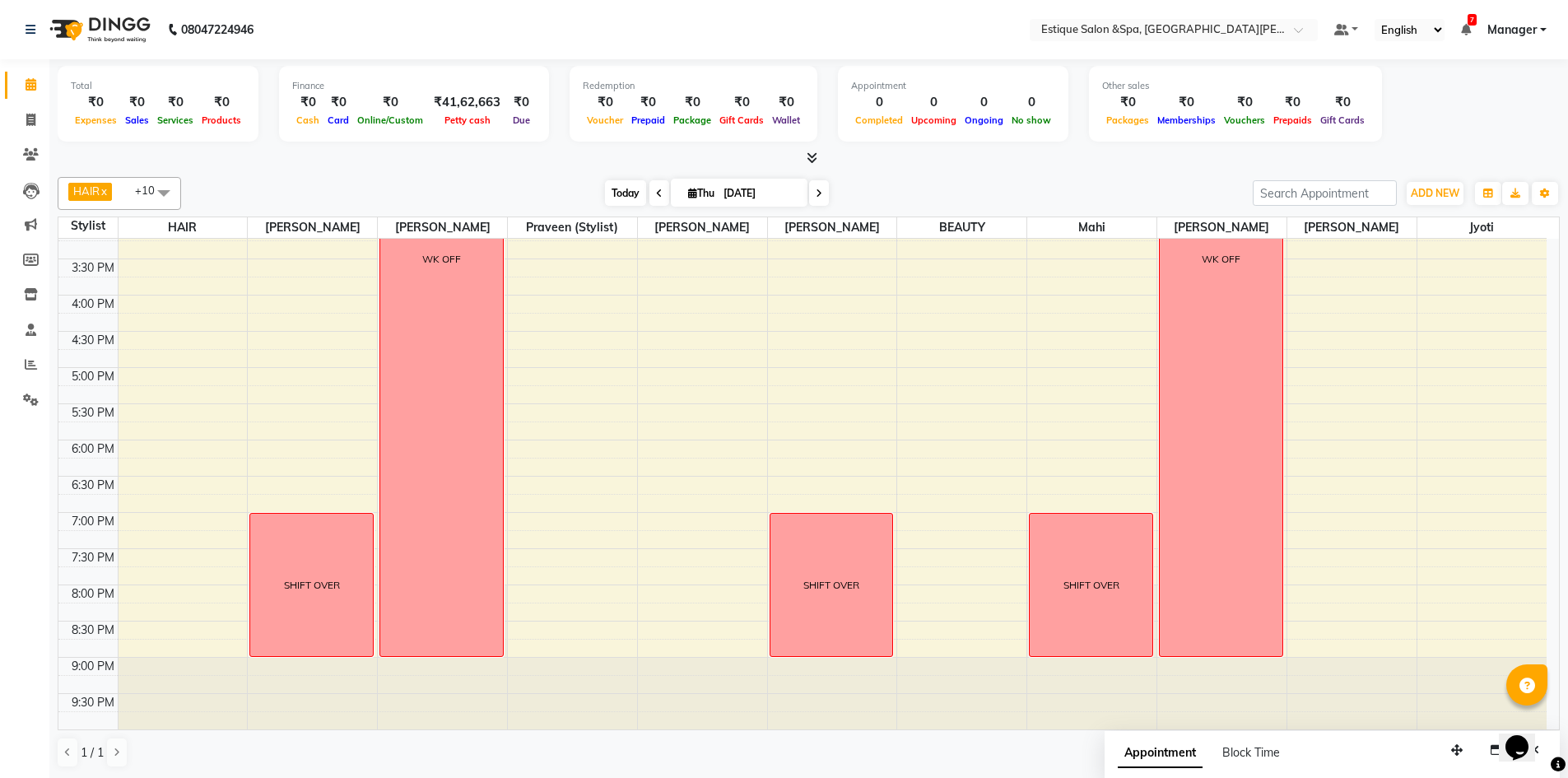
click at [624, 194] on span "Today" at bounding box center [626, 194] width 41 height 26
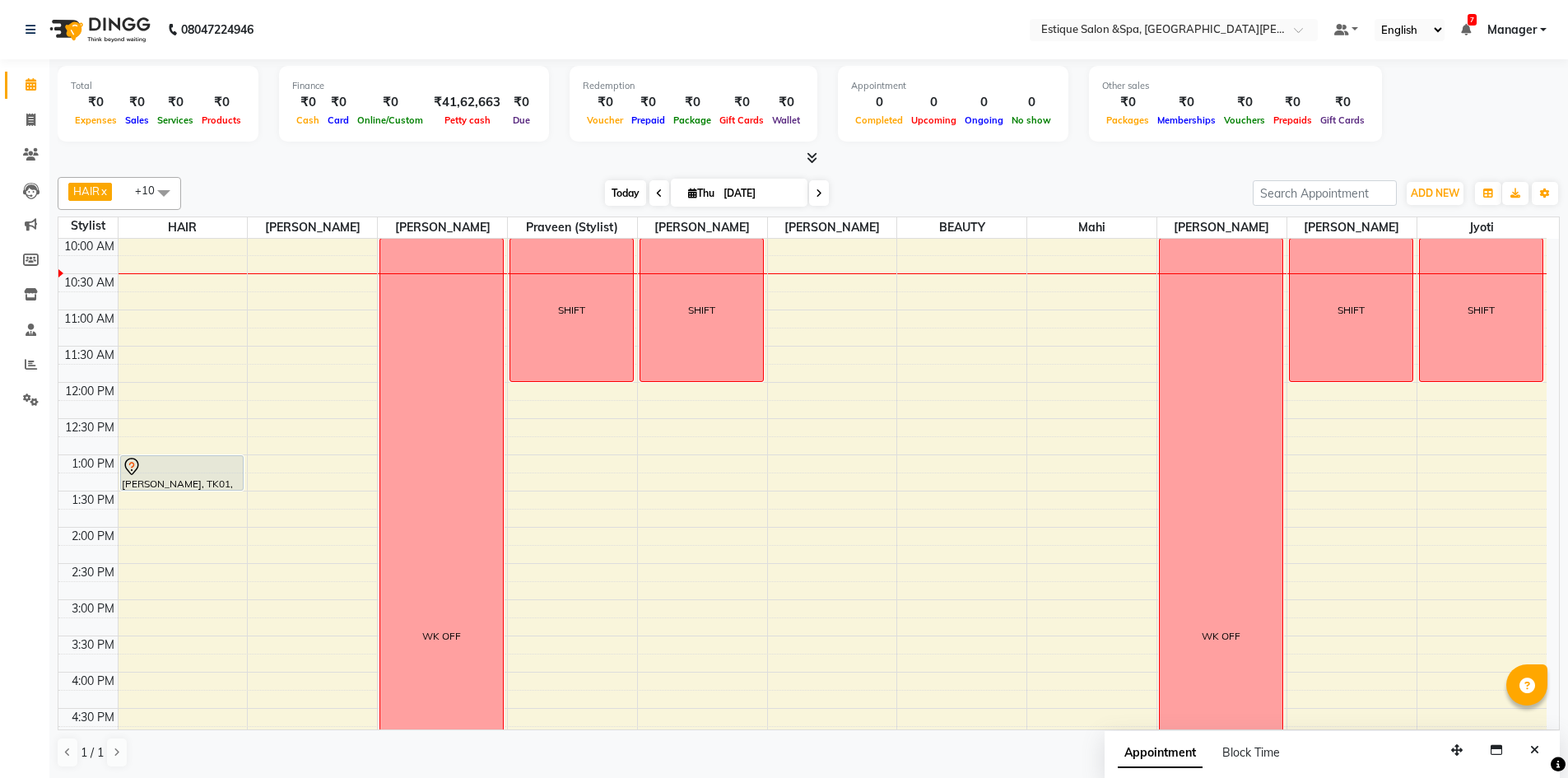
click at [620, 197] on span "Today" at bounding box center [626, 194] width 41 height 26
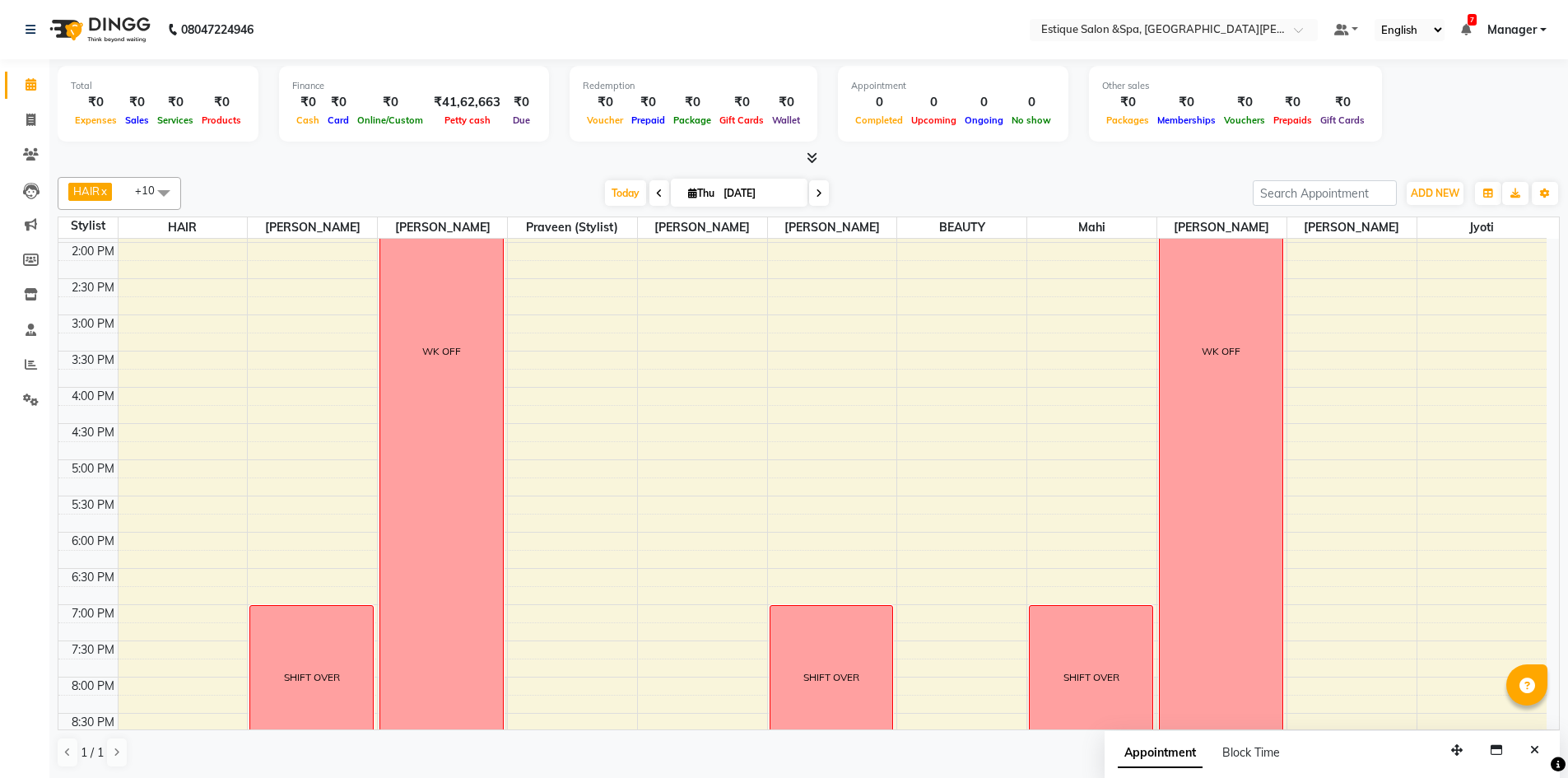
scroll to position [450, 0]
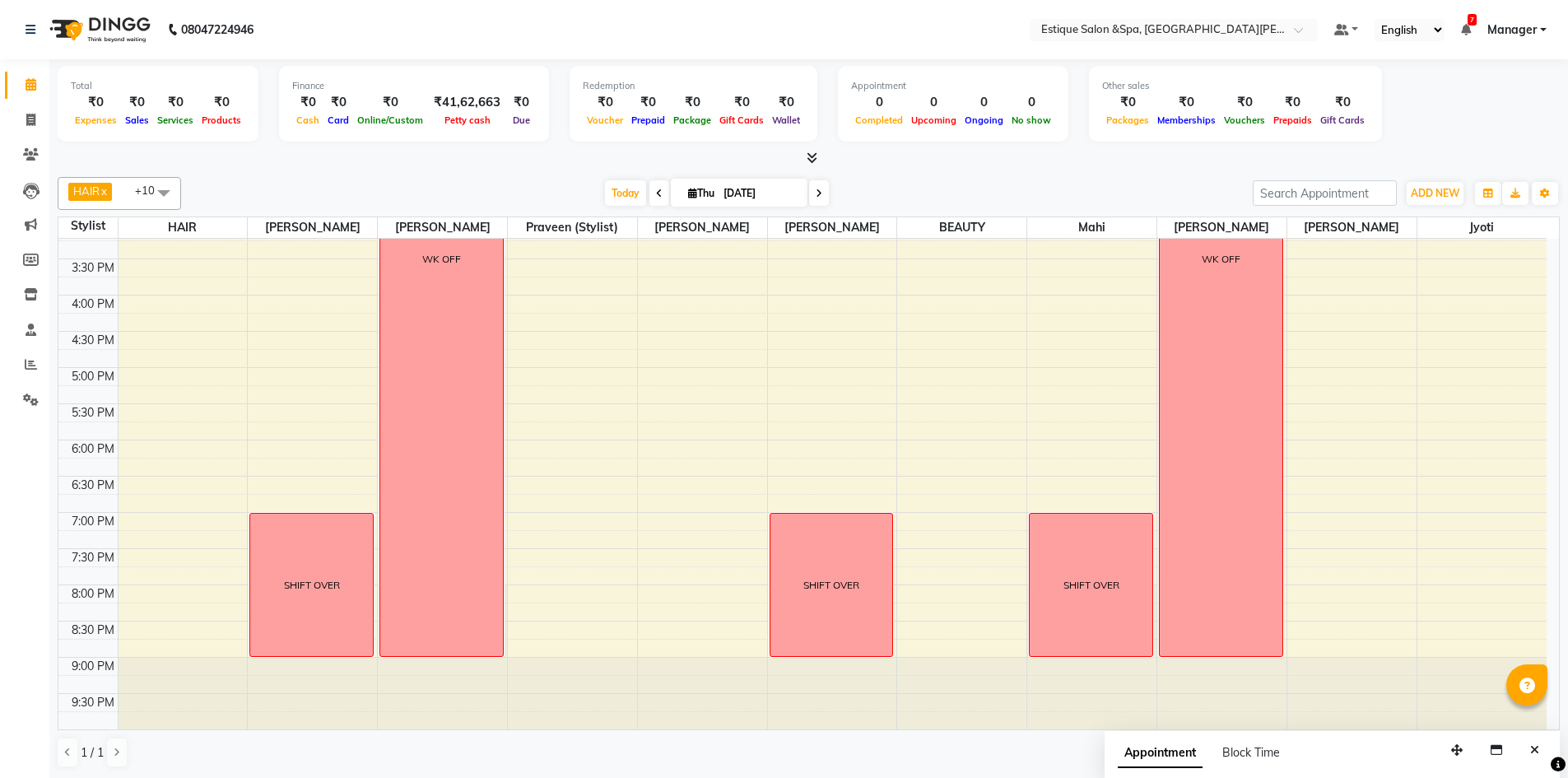
click at [822, 190] on span at bounding box center [818, 194] width 20 height 26
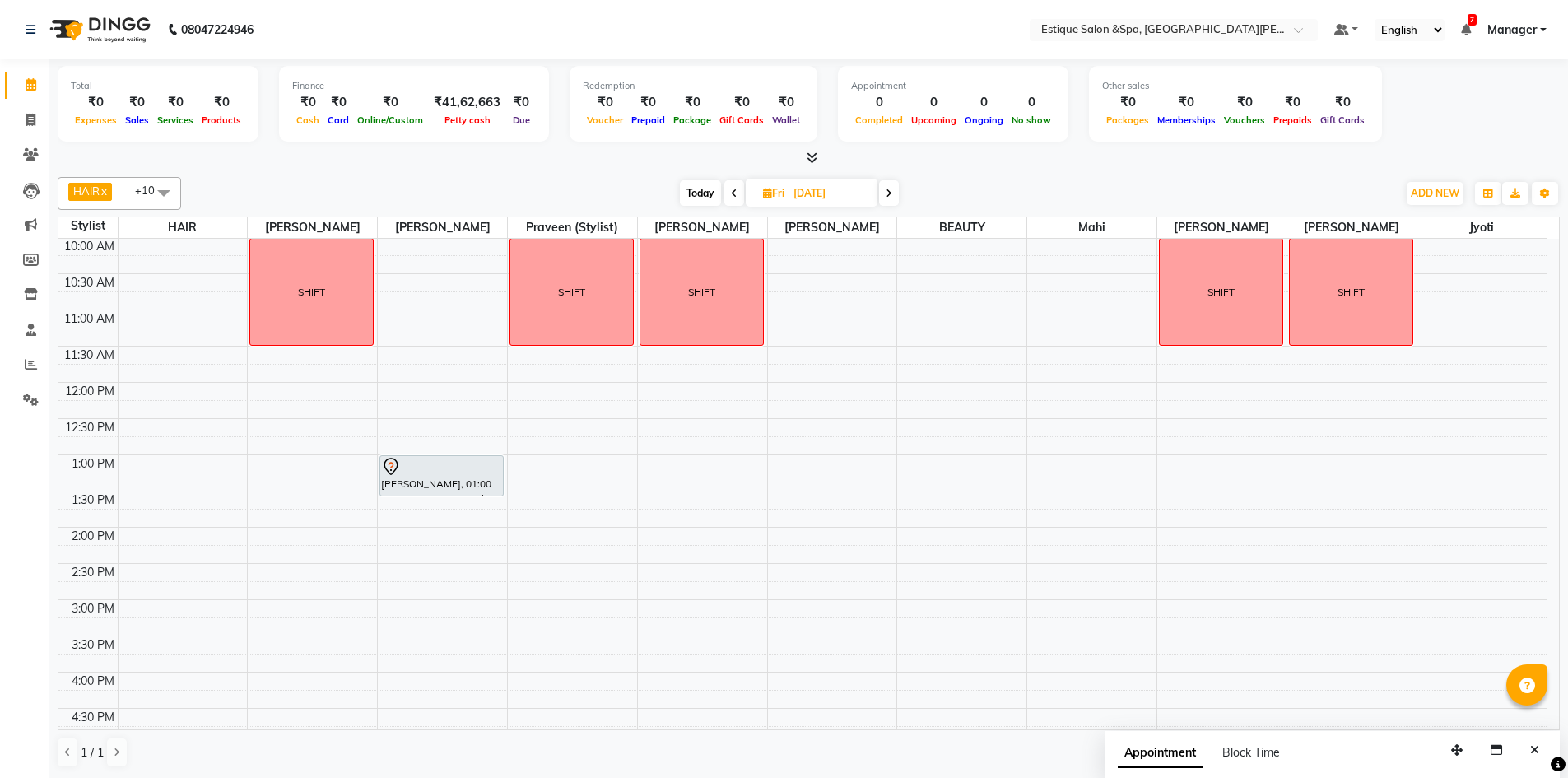
click at [707, 192] on span "Today" at bounding box center [701, 194] width 41 height 26
type input "[DATE]"
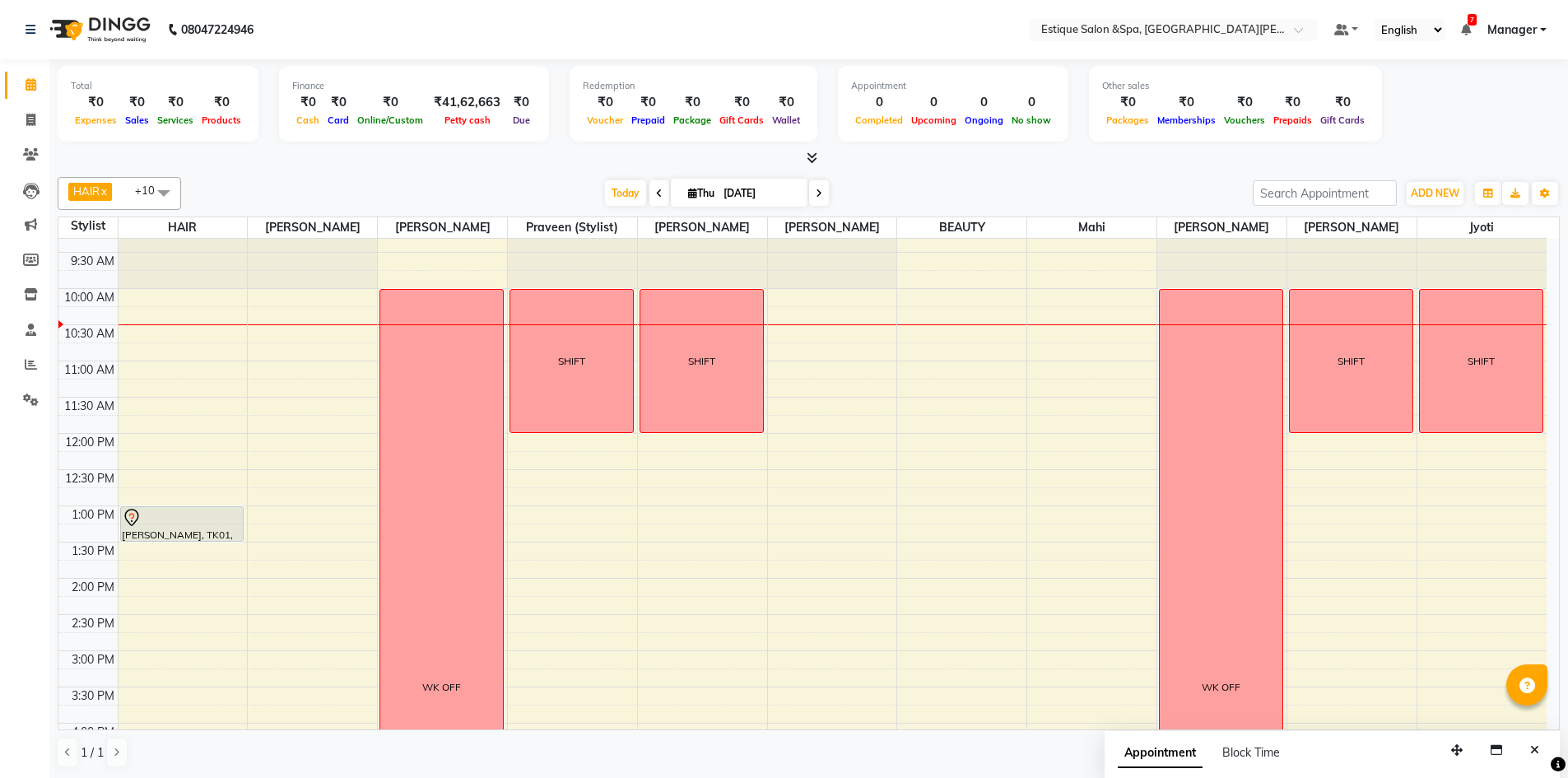
scroll to position [0, 0]
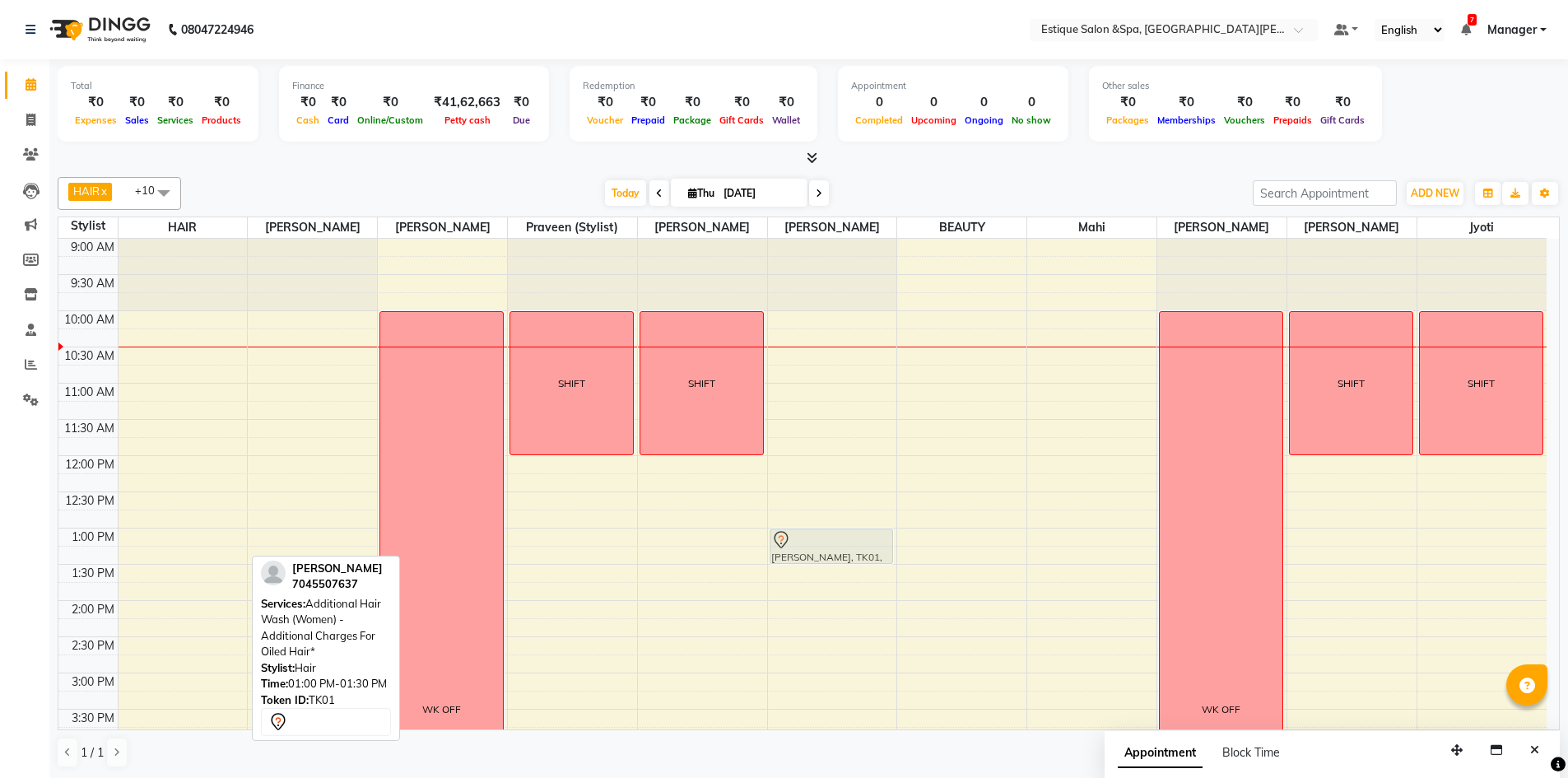
drag, startPoint x: 177, startPoint y: 541, endPoint x: 822, endPoint y: 544, distance: 645.0
click at [822, 544] on tr "[PERSON_NAME] Sivarraj, TK01, 01:00 PM-01:30 PM, Additional Hair Wash (Women) -…" at bounding box center [803, 708] width 1489 height 941
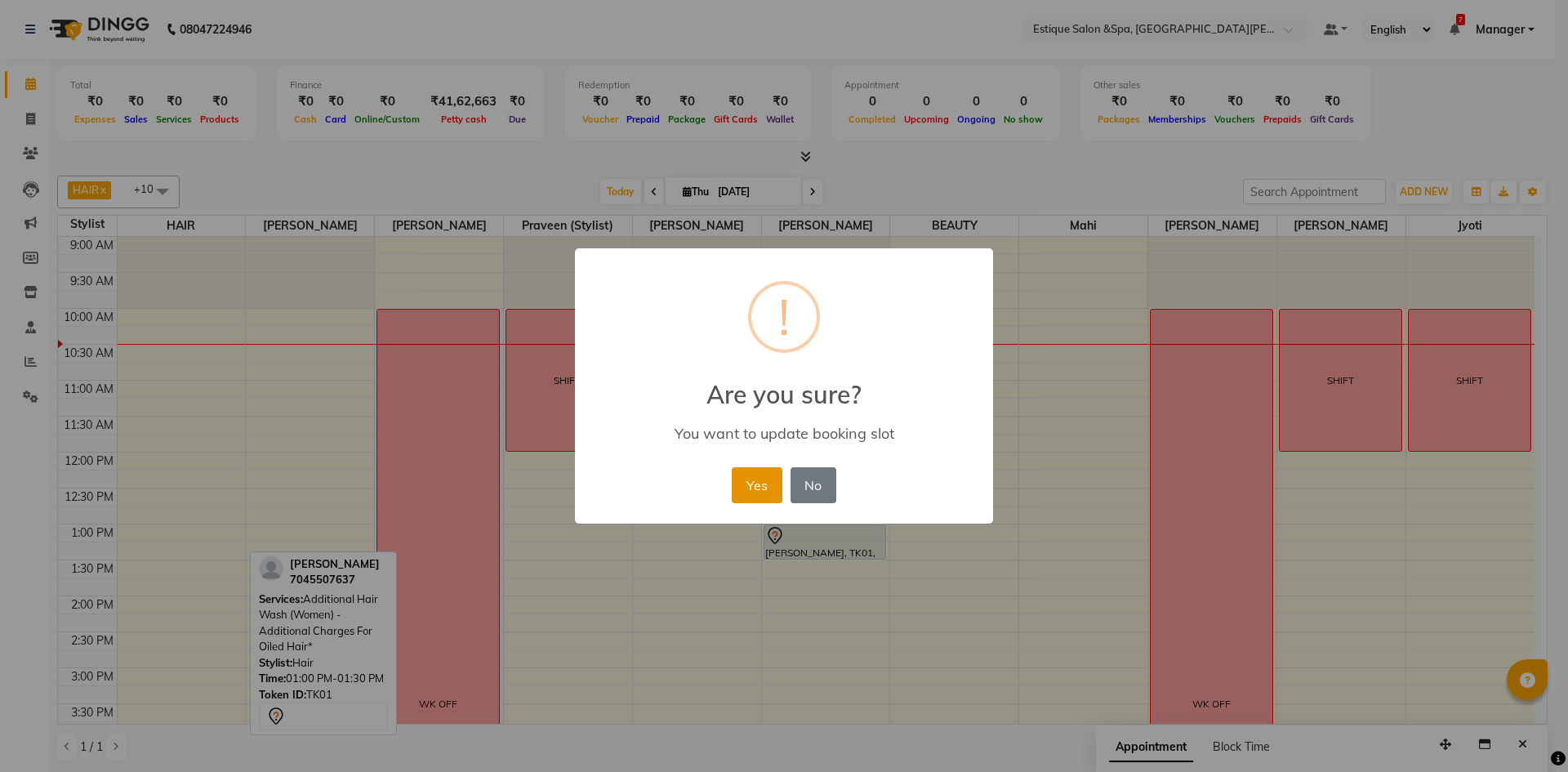
click at [742, 481] on button "Yes" at bounding box center [756, 485] width 50 height 36
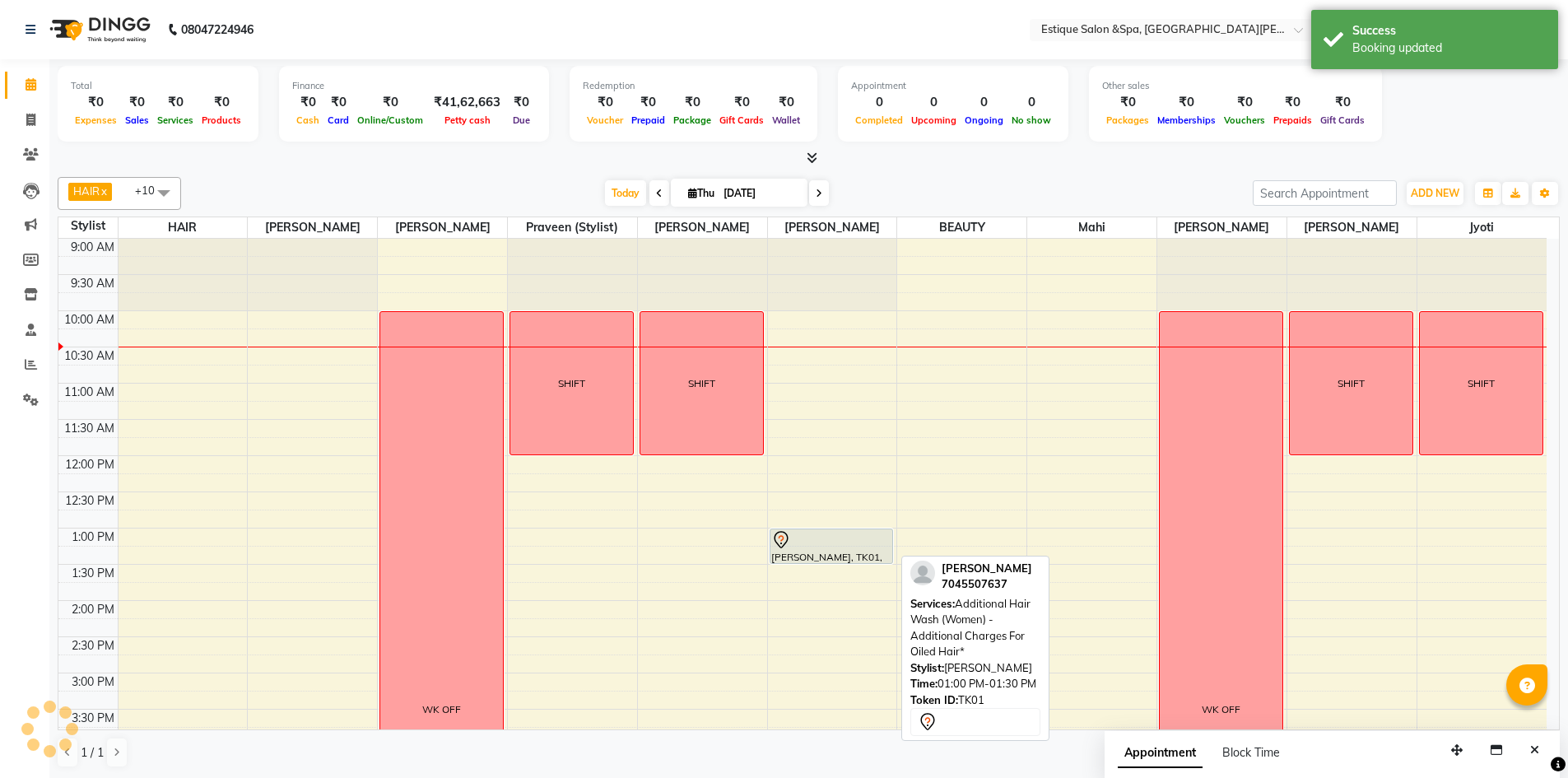
click at [815, 553] on div "[PERSON_NAME], TK01, 01:00 PM-01:30 PM, Additional Hair Wash (Women) - Addition…" at bounding box center [831, 546] width 123 height 34
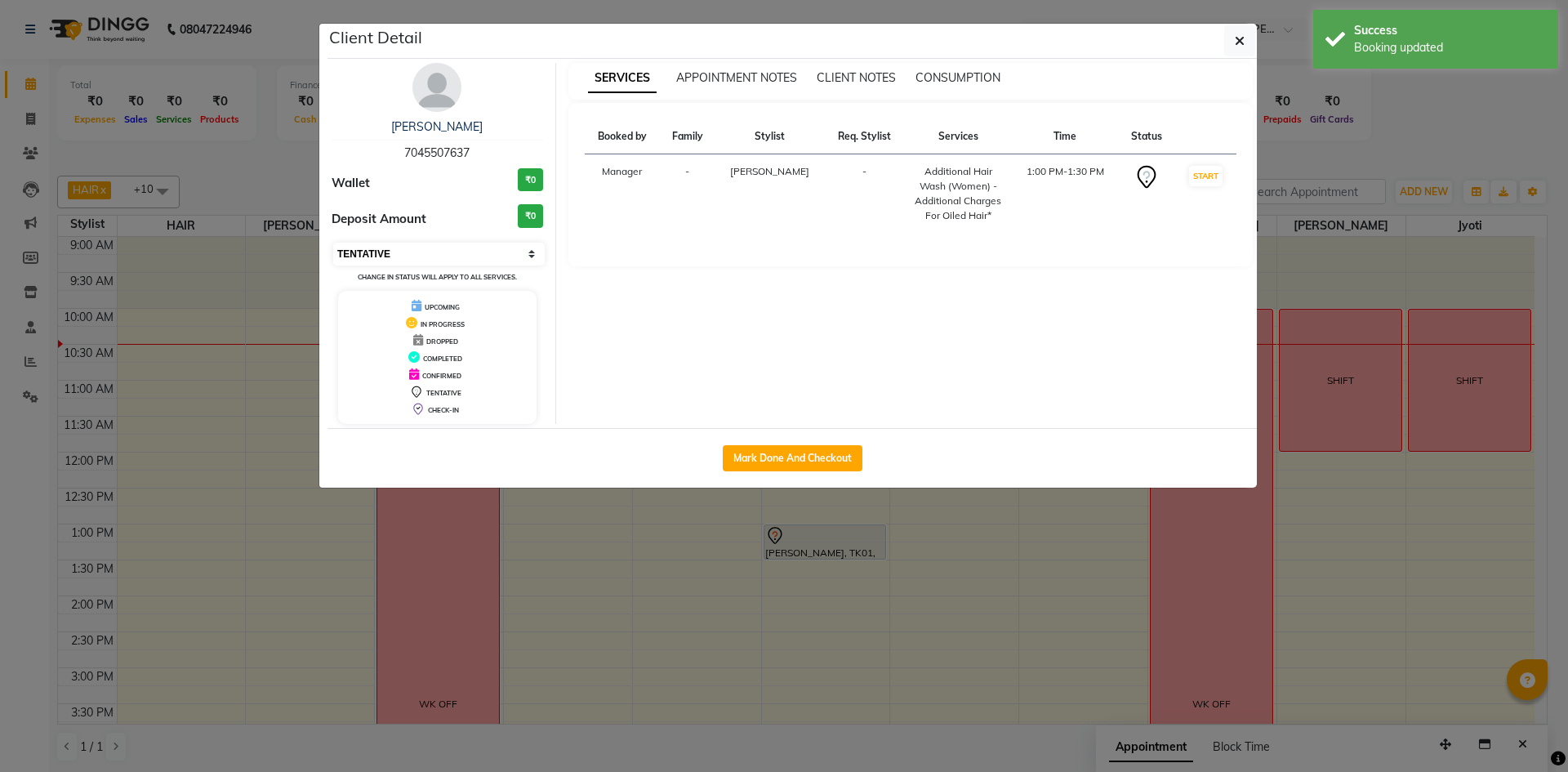
click at [400, 260] on select "Select IN SERVICE CONFIRMED TENTATIVE CHECK IN MARK DONE DROPPED UPCOMING" at bounding box center [439, 254] width 212 height 23
select select "6"
click at [333, 243] on select "Select IN SERVICE CONFIRMED TENTATIVE CHECK IN MARK DONE DROPPED UPCOMING" at bounding box center [439, 254] width 212 height 23
click at [1235, 50] on button "button" at bounding box center [1239, 41] width 31 height 31
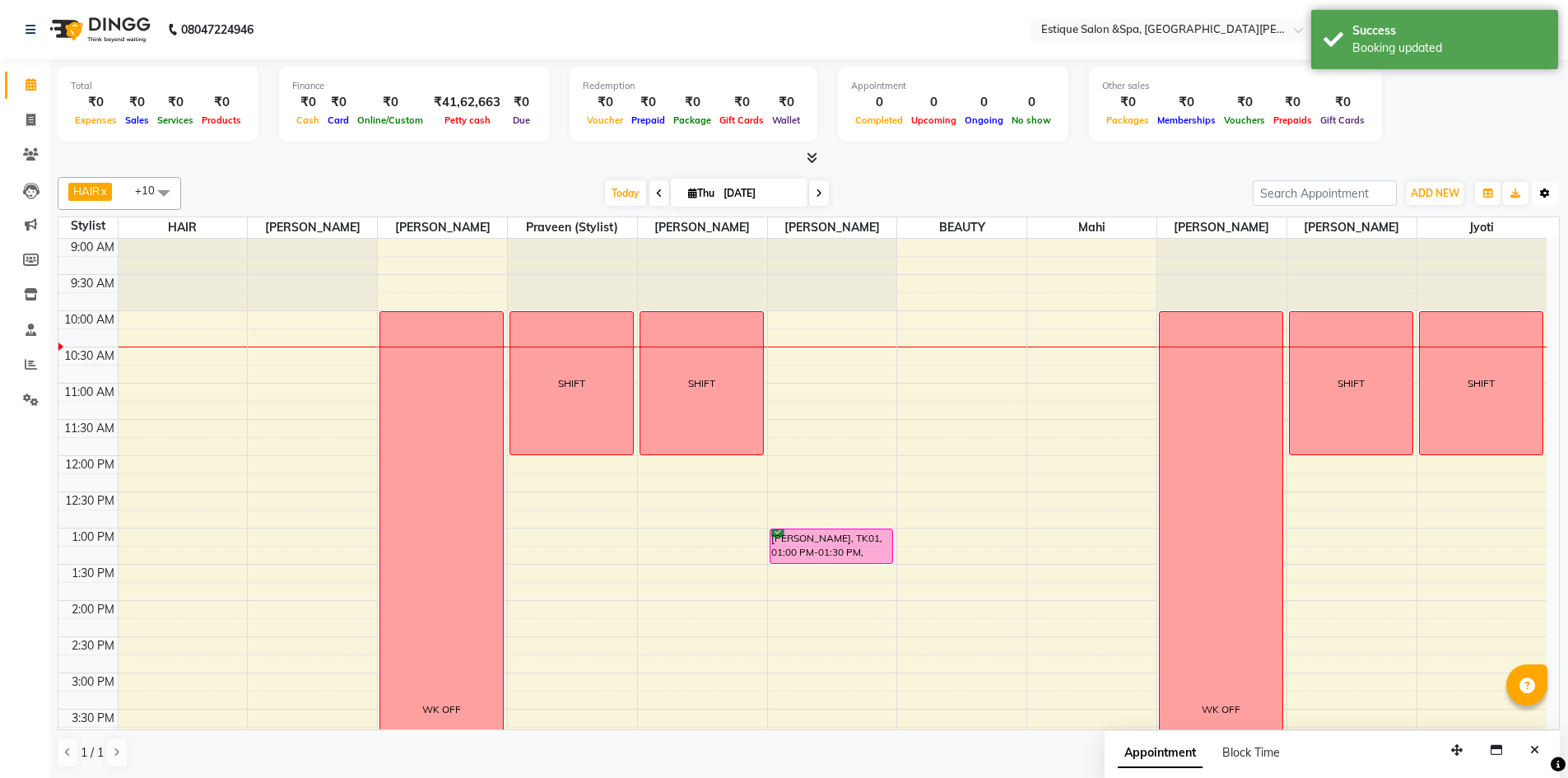
click at [1547, 193] on icon "button" at bounding box center [1545, 193] width 9 height 9
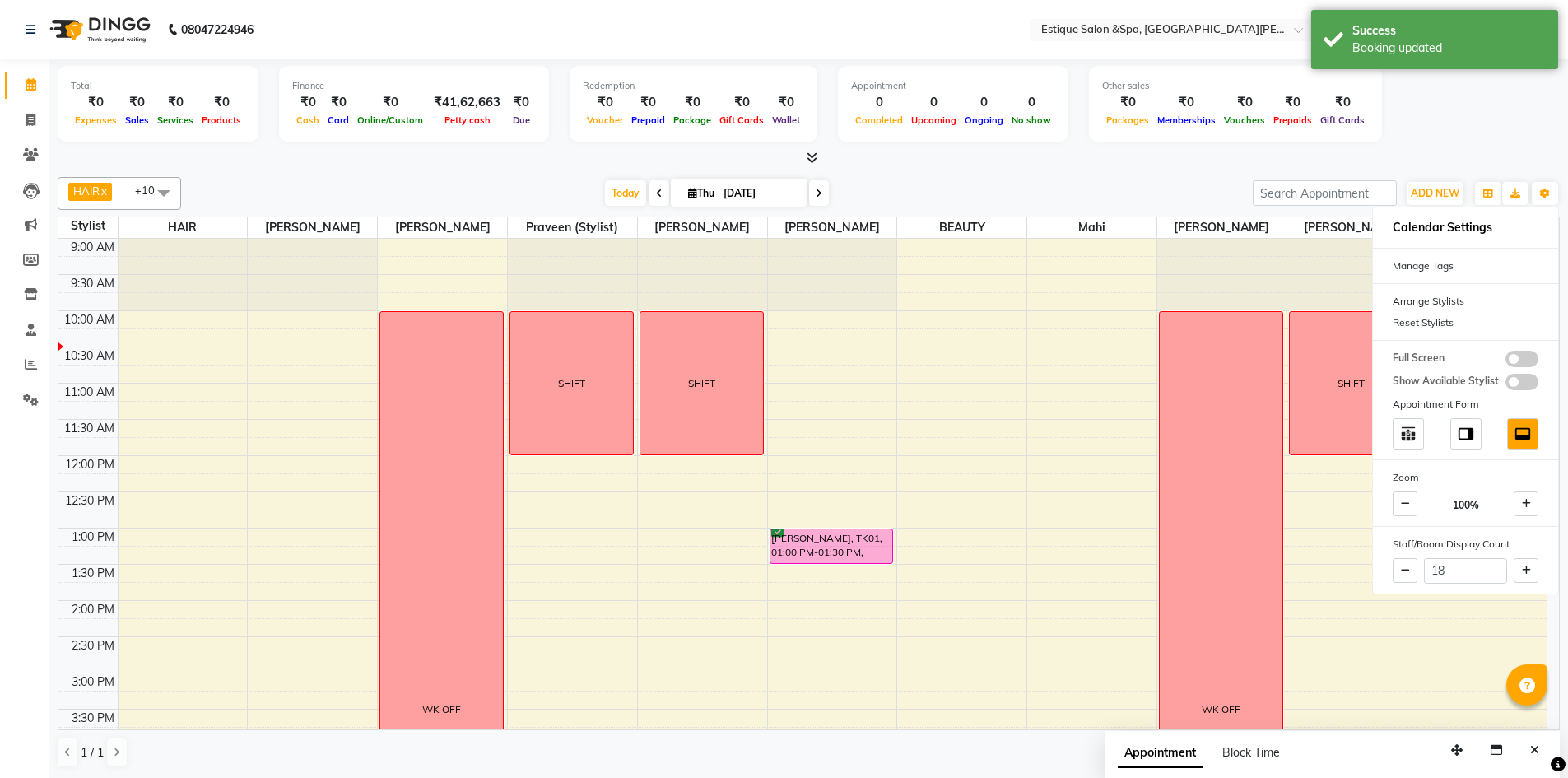
click at [1499, 127] on div "Total ₹0 Expenses ₹0 Sales ₹0 Services ₹0 Products Finance ₹0 Cash ₹0 Card ₹0 O…" at bounding box center [809, 107] width 1503 height 81
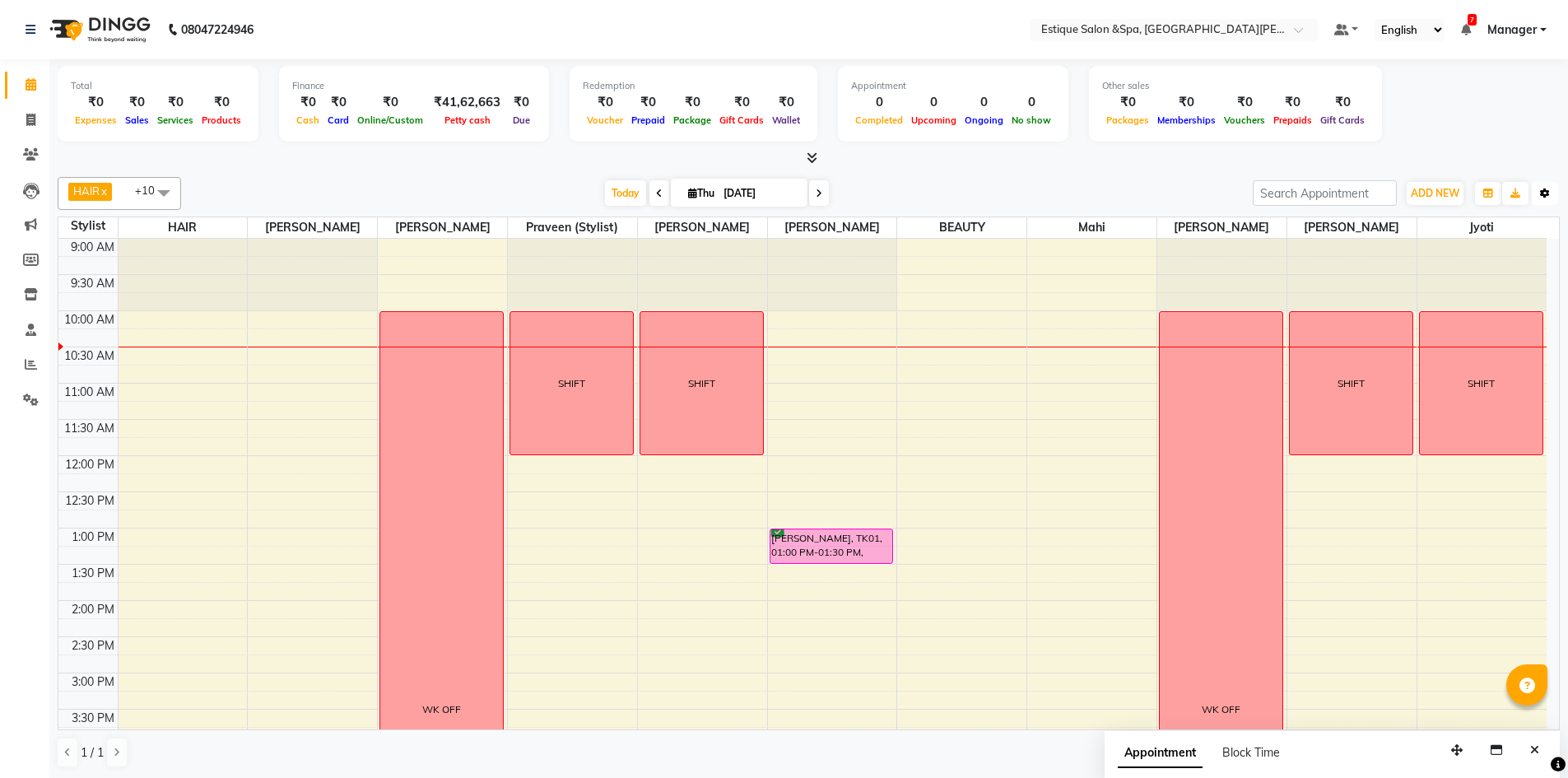
click at [1540, 185] on button "Toggle Dropdown" at bounding box center [1545, 193] width 27 height 23
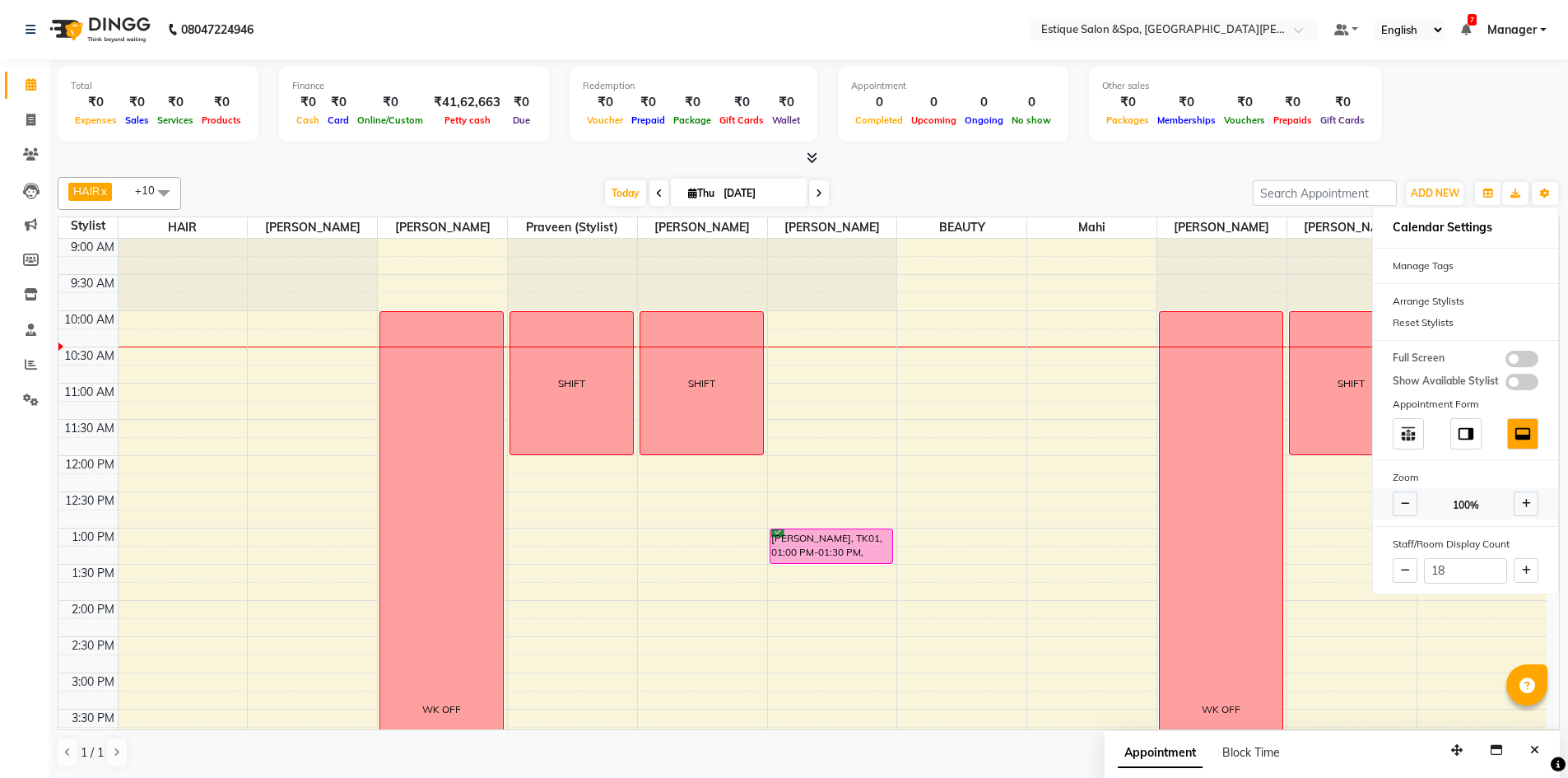
click at [1410, 503] on icon at bounding box center [1405, 503] width 9 height 9
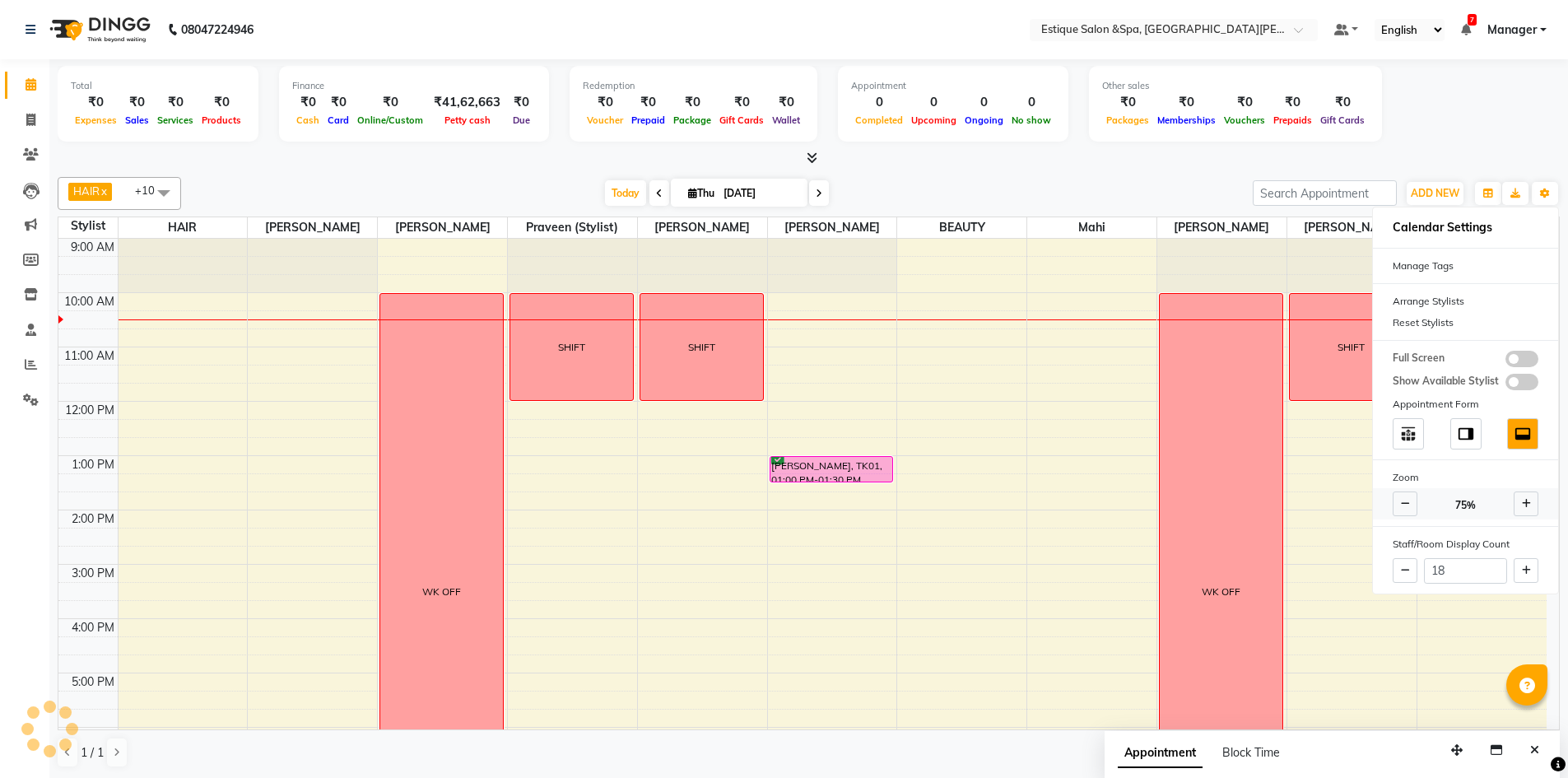
click at [1402, 503] on icon at bounding box center [1405, 503] width 9 height 9
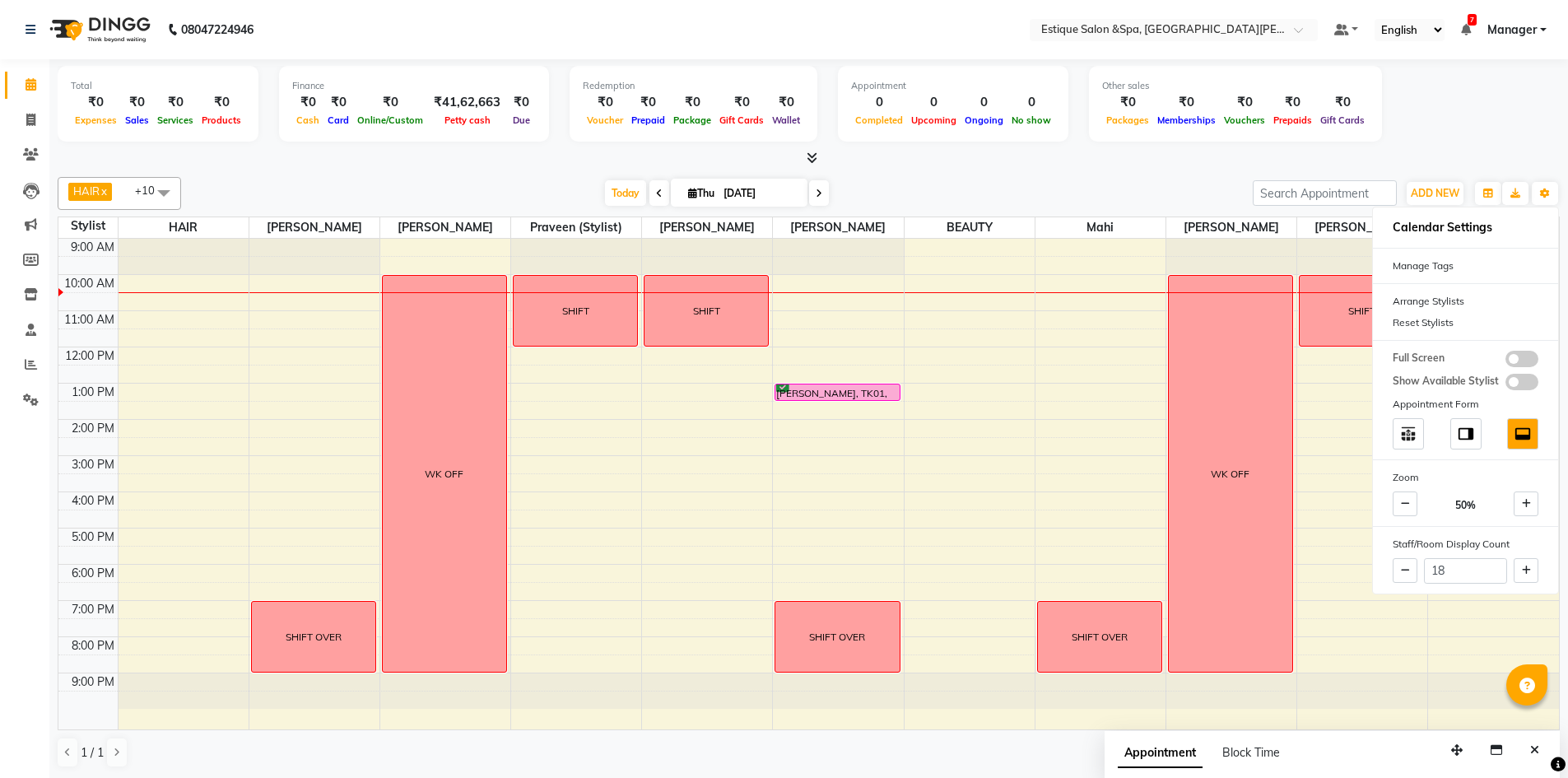
click at [1484, 82] on div "Total ₹0 Expenses ₹0 Sales ₹0 Services ₹0 Products Finance ₹0 Cash ₹0 Card ₹0 O…" at bounding box center [809, 107] width 1503 height 81
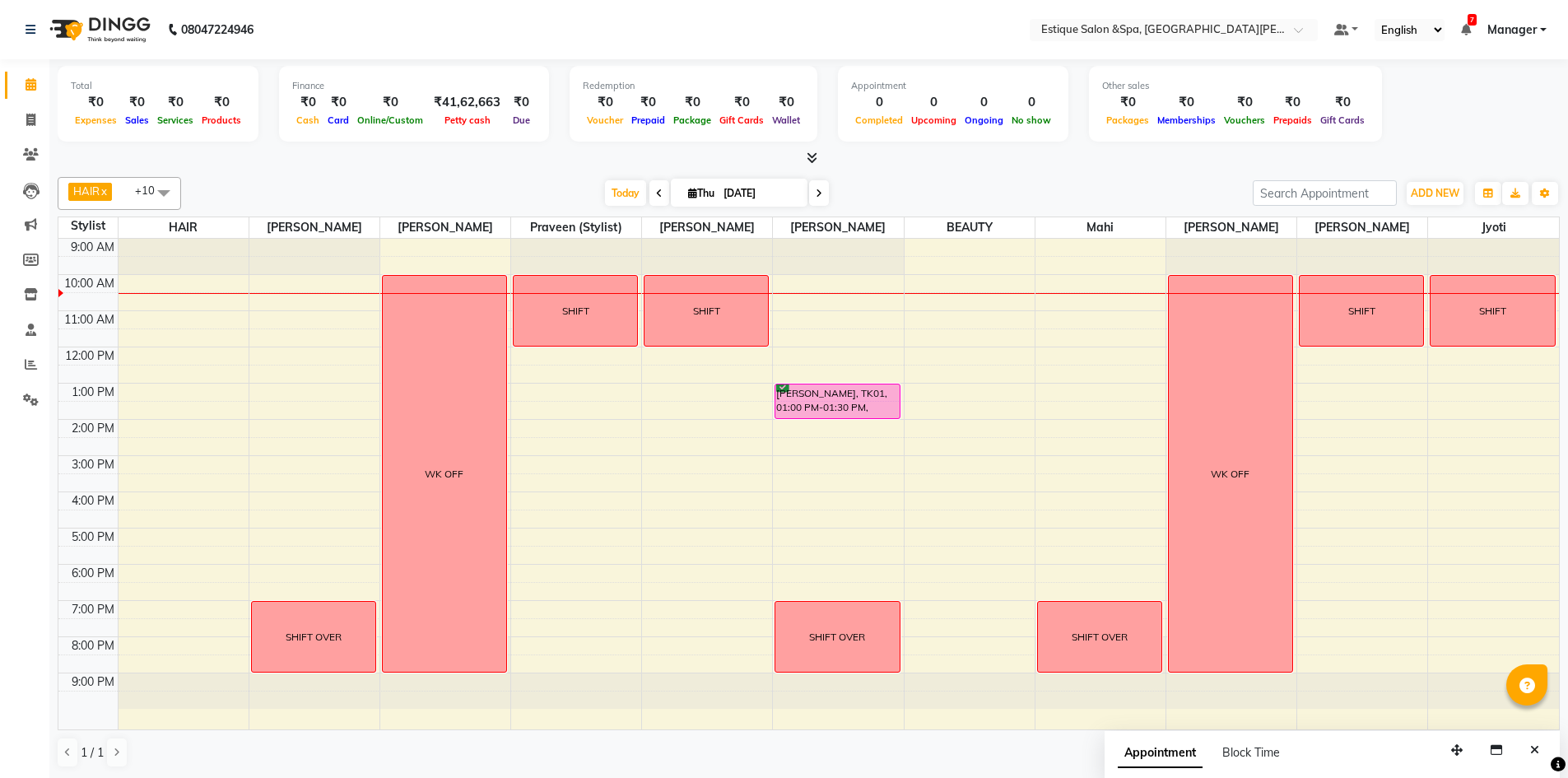
drag, startPoint x: 848, startPoint y: 398, endPoint x: 847, endPoint y: 416, distance: 18.0
click at [847, 416] on div "[PERSON_NAME], TK01, 01:00 PM-01:30 PM, Additional Hair Wash (Women) - Addition…" at bounding box center [837, 484] width 130 height 491
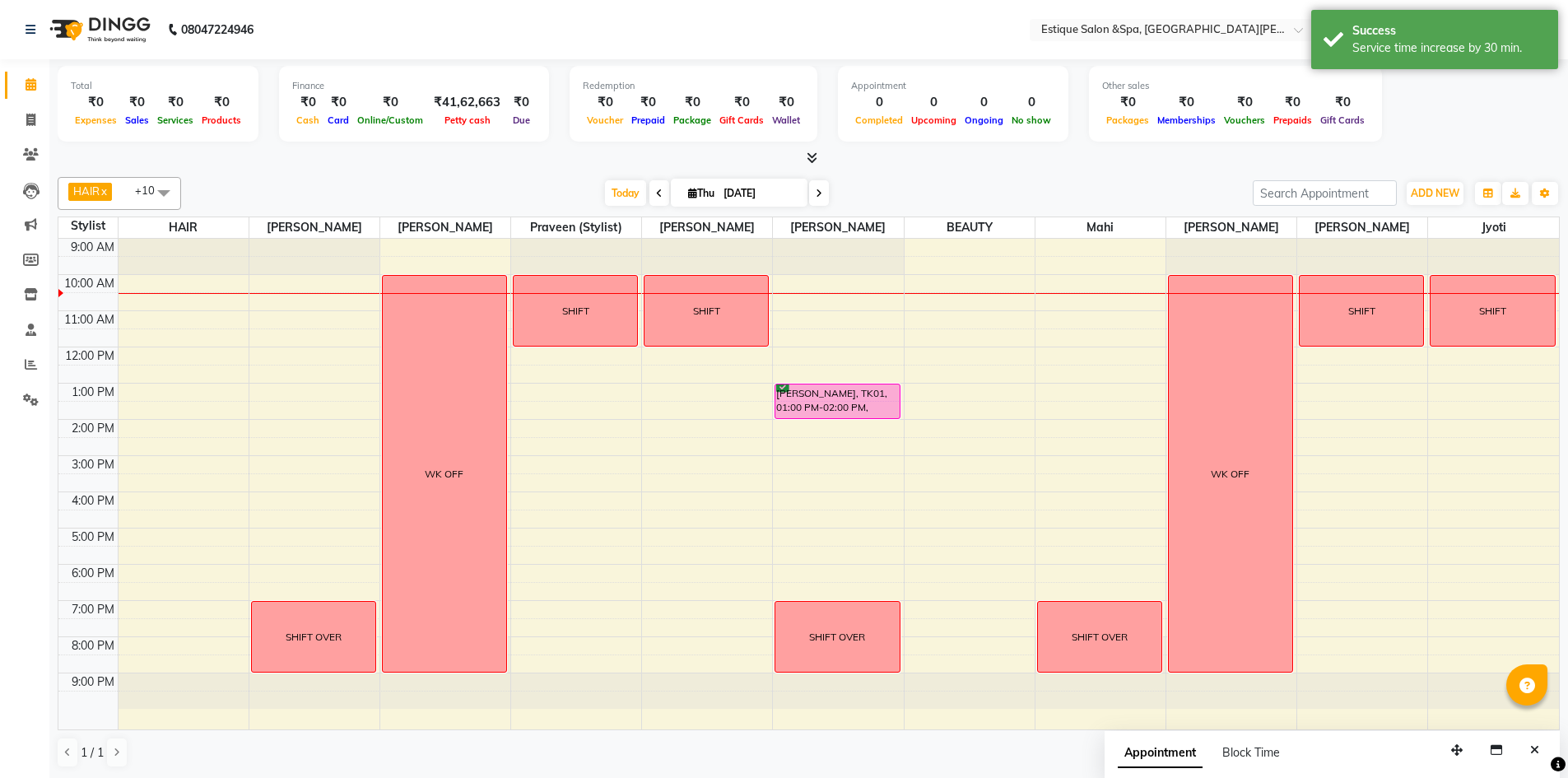
click at [818, 191] on icon at bounding box center [819, 193] width 7 height 9
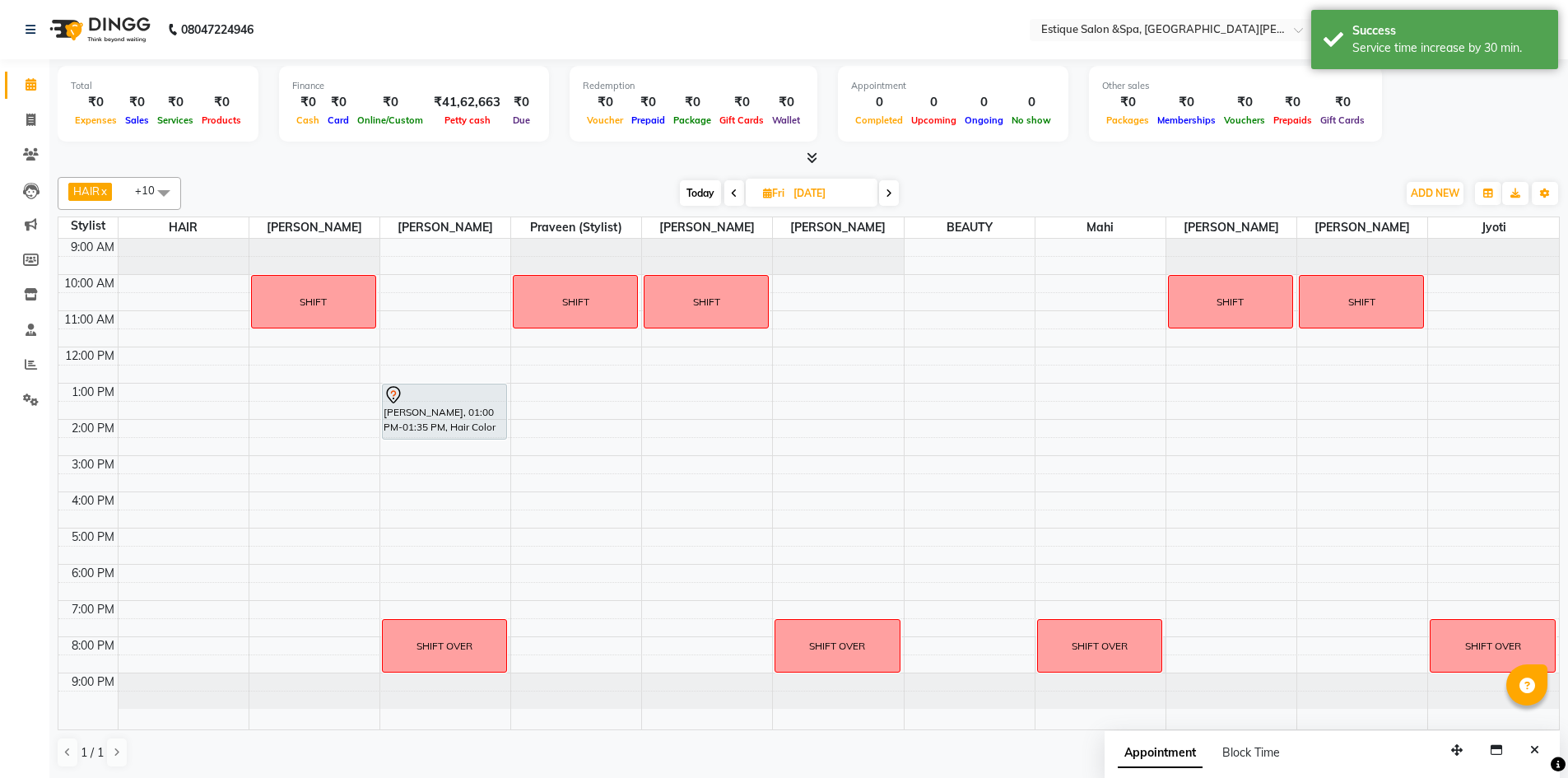
drag, startPoint x: 441, startPoint y: 400, endPoint x: 442, endPoint y: 435, distance: 35.0
click at [442, 435] on div "[PERSON_NAME], 01:00 PM-01:35 PM, Hair Color (Men) - [PERSON_NAME] SHIFT OVER […" at bounding box center [445, 484] width 130 height 491
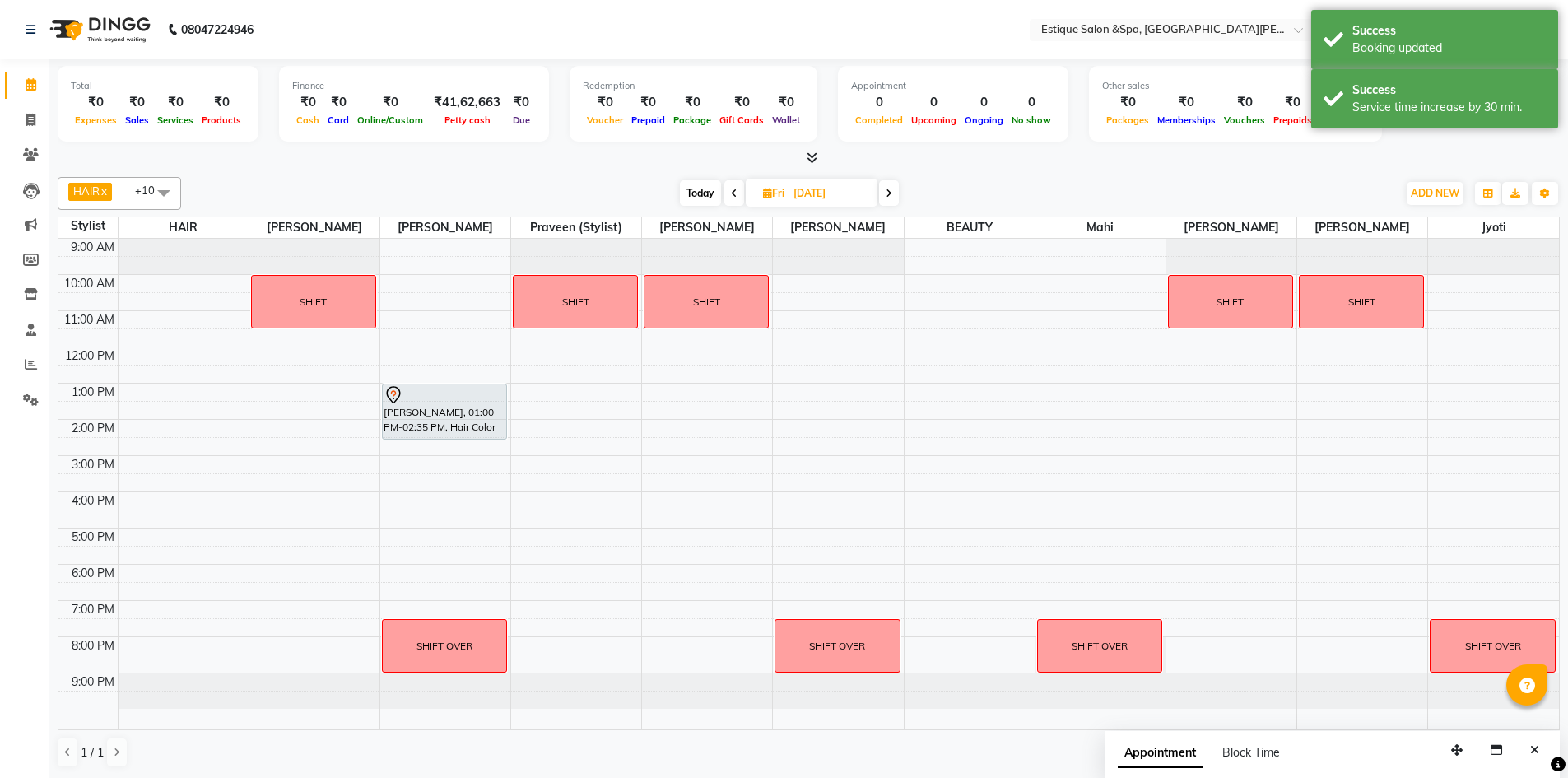
click at [691, 190] on span "Today" at bounding box center [701, 194] width 41 height 26
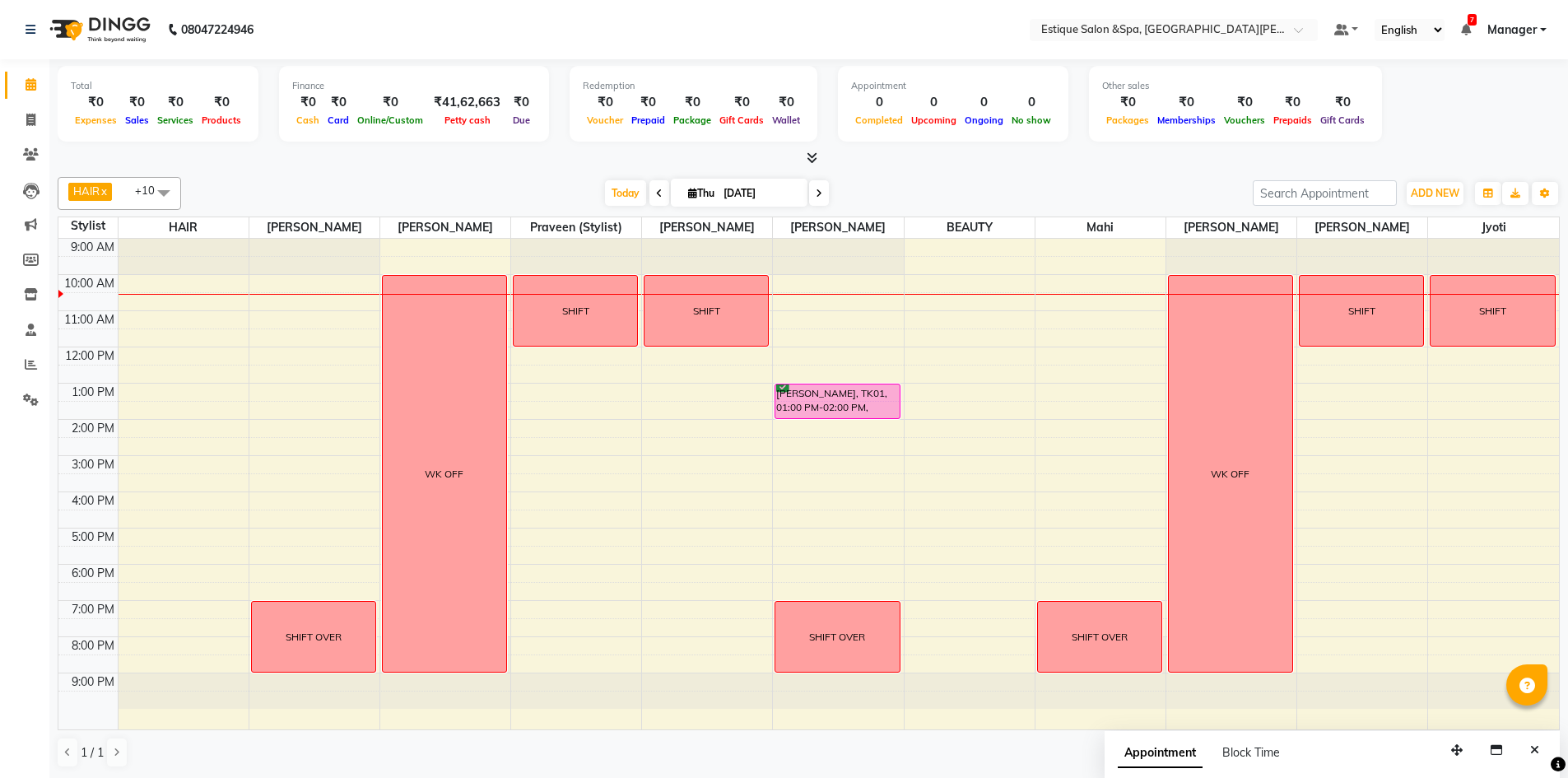
click at [812, 154] on icon at bounding box center [812, 157] width 10 height 12
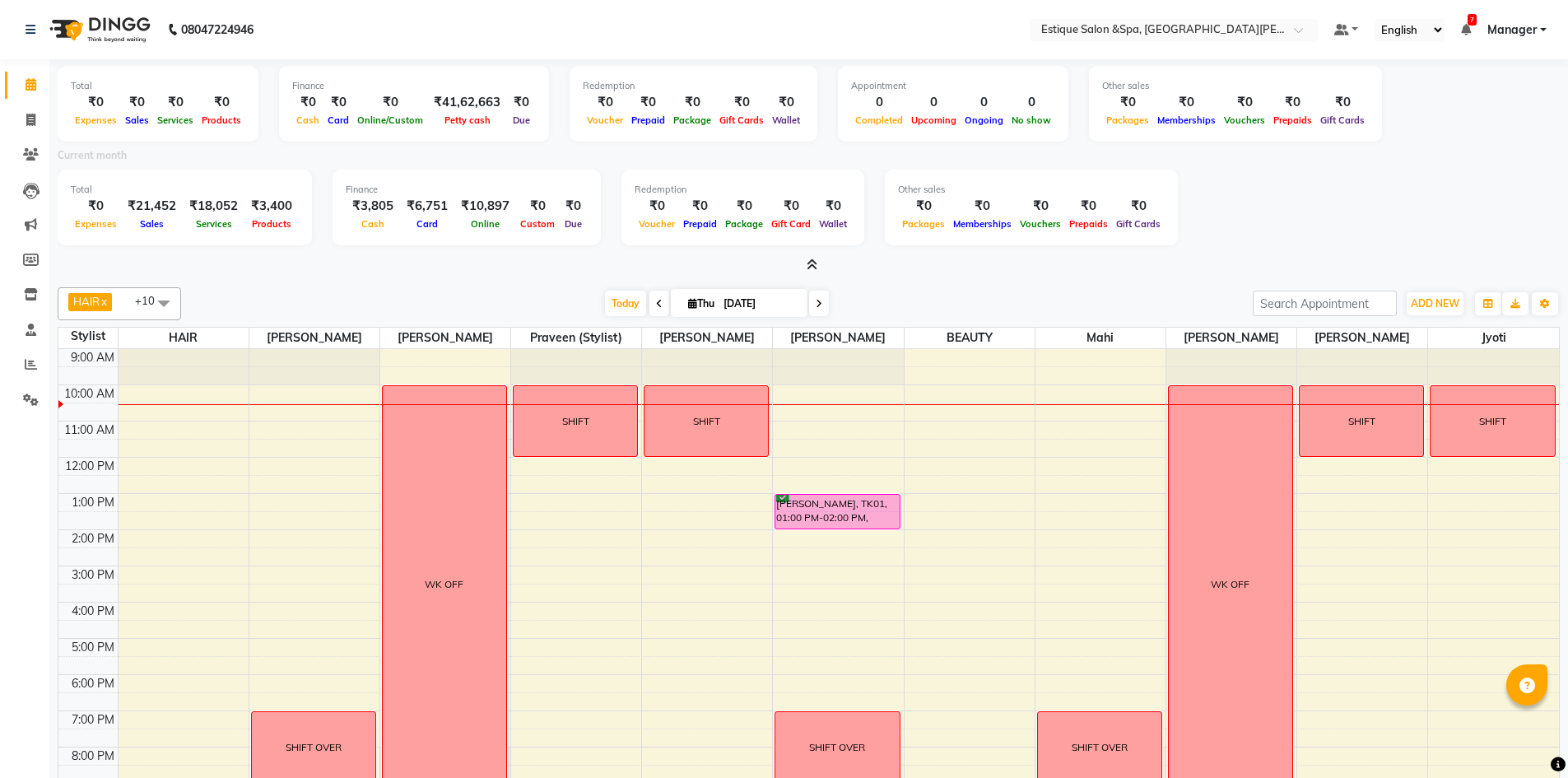
click at [811, 262] on icon at bounding box center [812, 264] width 10 height 12
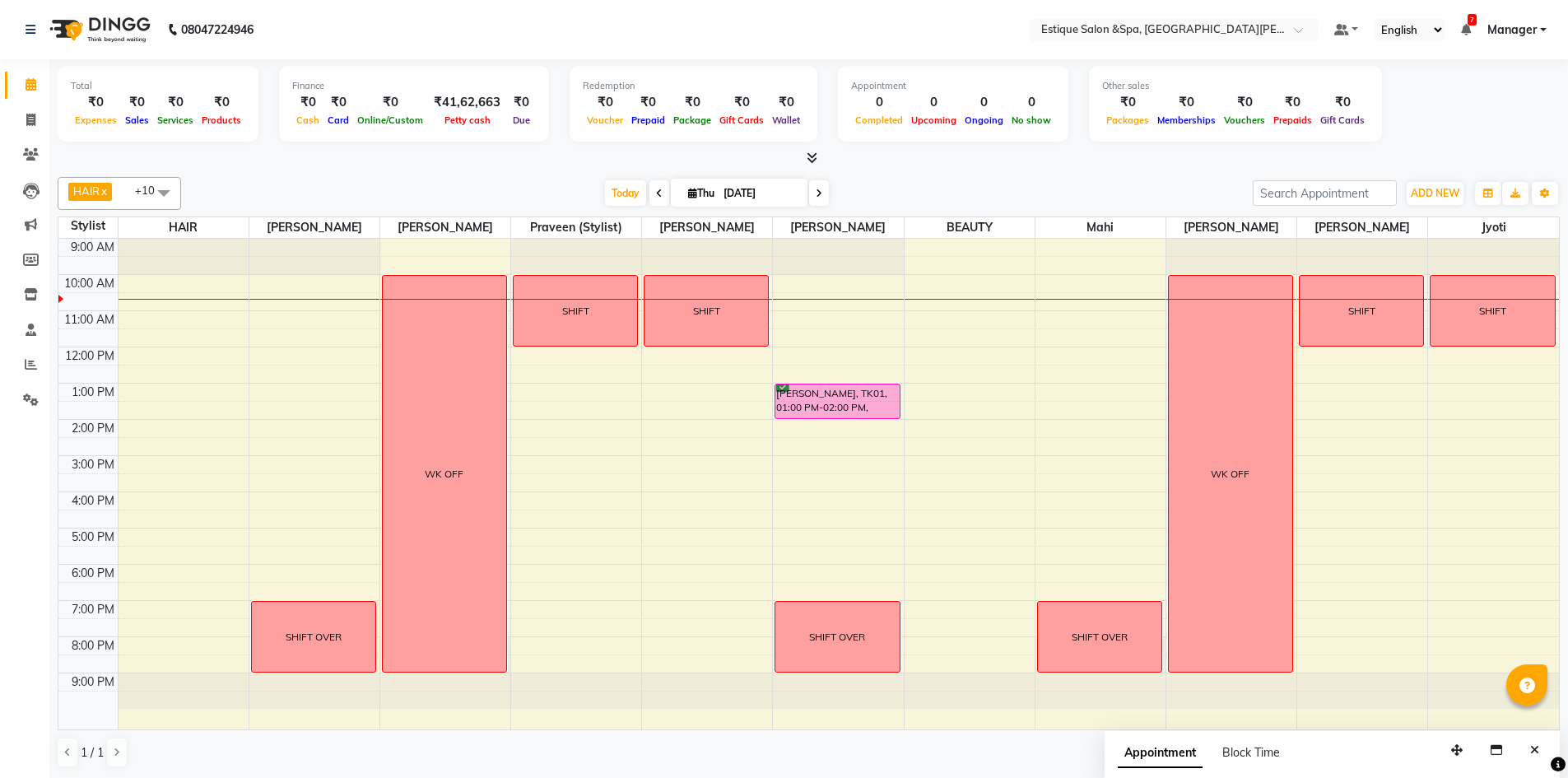
click at [819, 192] on icon at bounding box center [819, 193] width 7 height 9
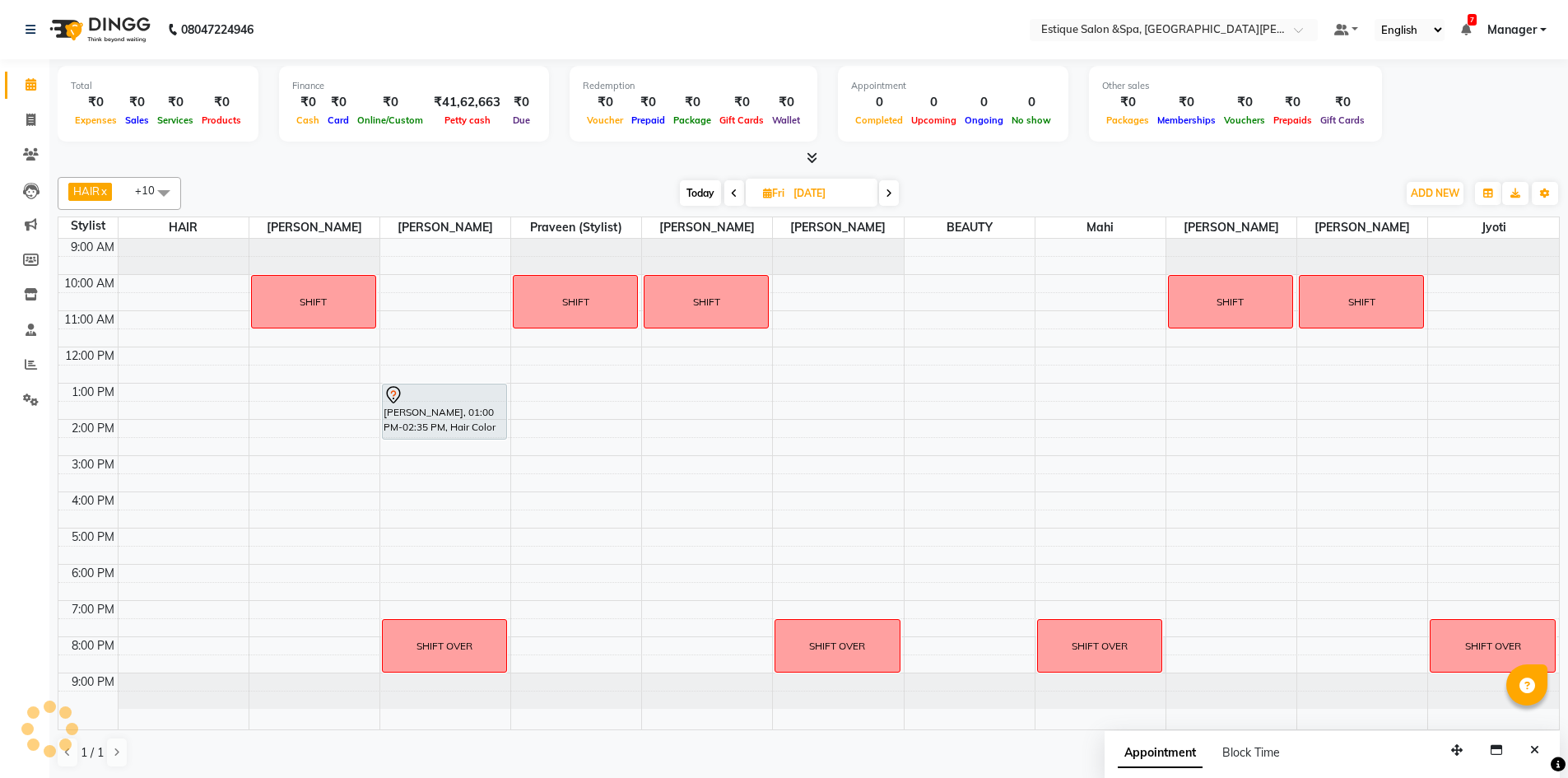
click at [692, 197] on span "Today" at bounding box center [701, 194] width 41 height 26
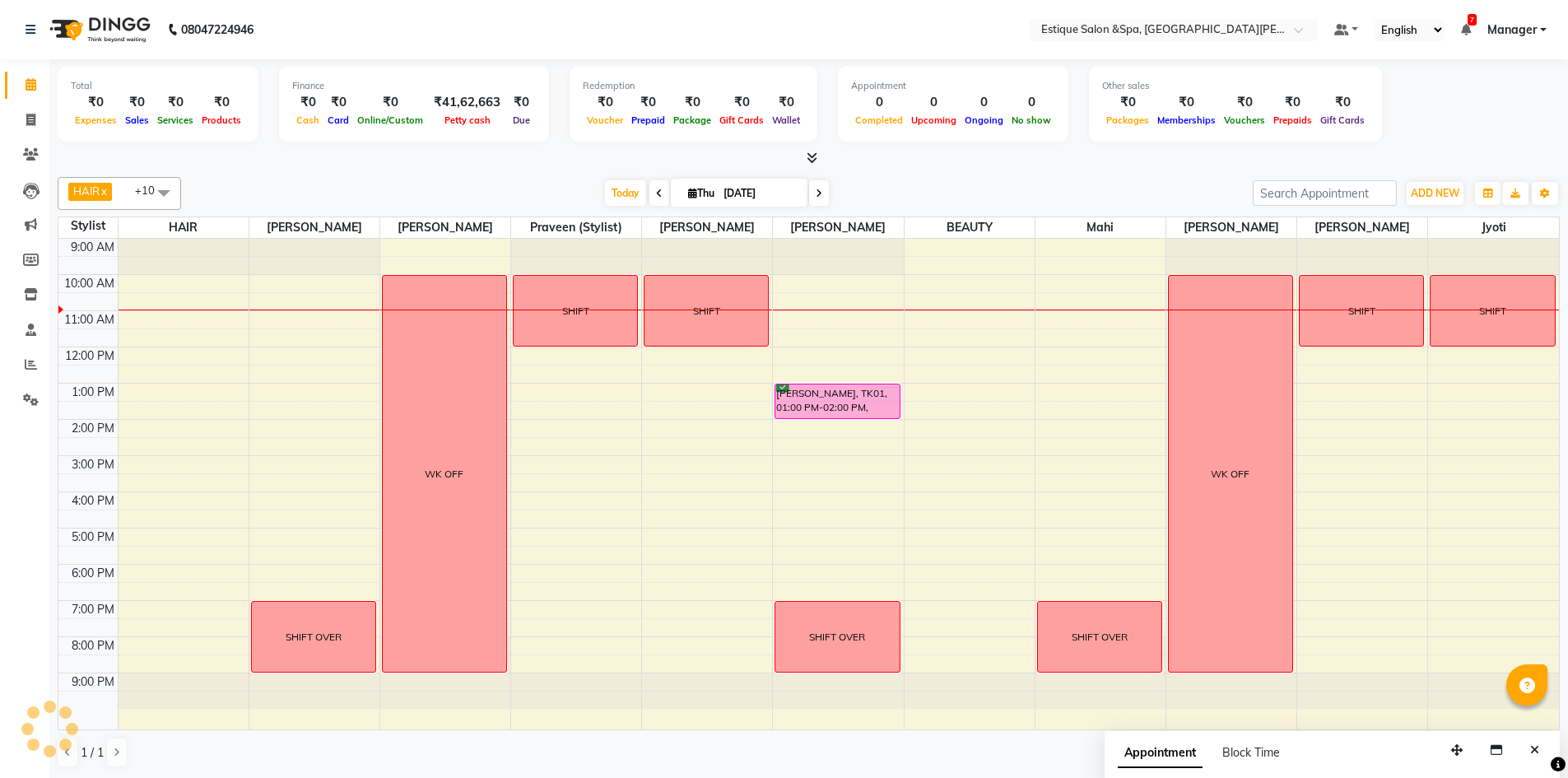
click at [617, 193] on span "Today" at bounding box center [626, 194] width 41 height 26
click at [816, 190] on icon at bounding box center [819, 193] width 7 height 9
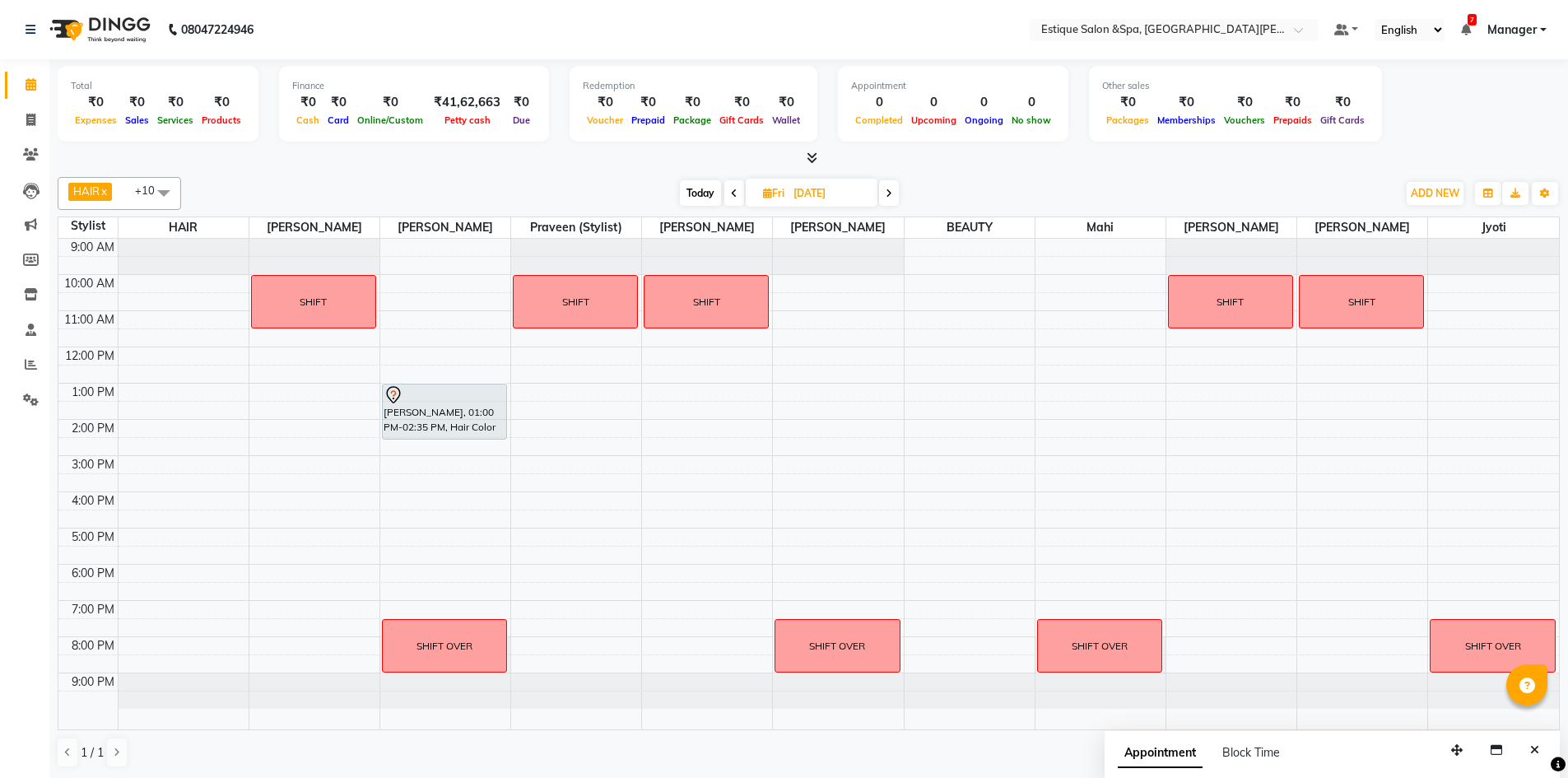
click at [889, 191] on icon at bounding box center [889, 193] width 7 height 9
click at [732, 192] on icon at bounding box center [732, 193] width 7 height 9
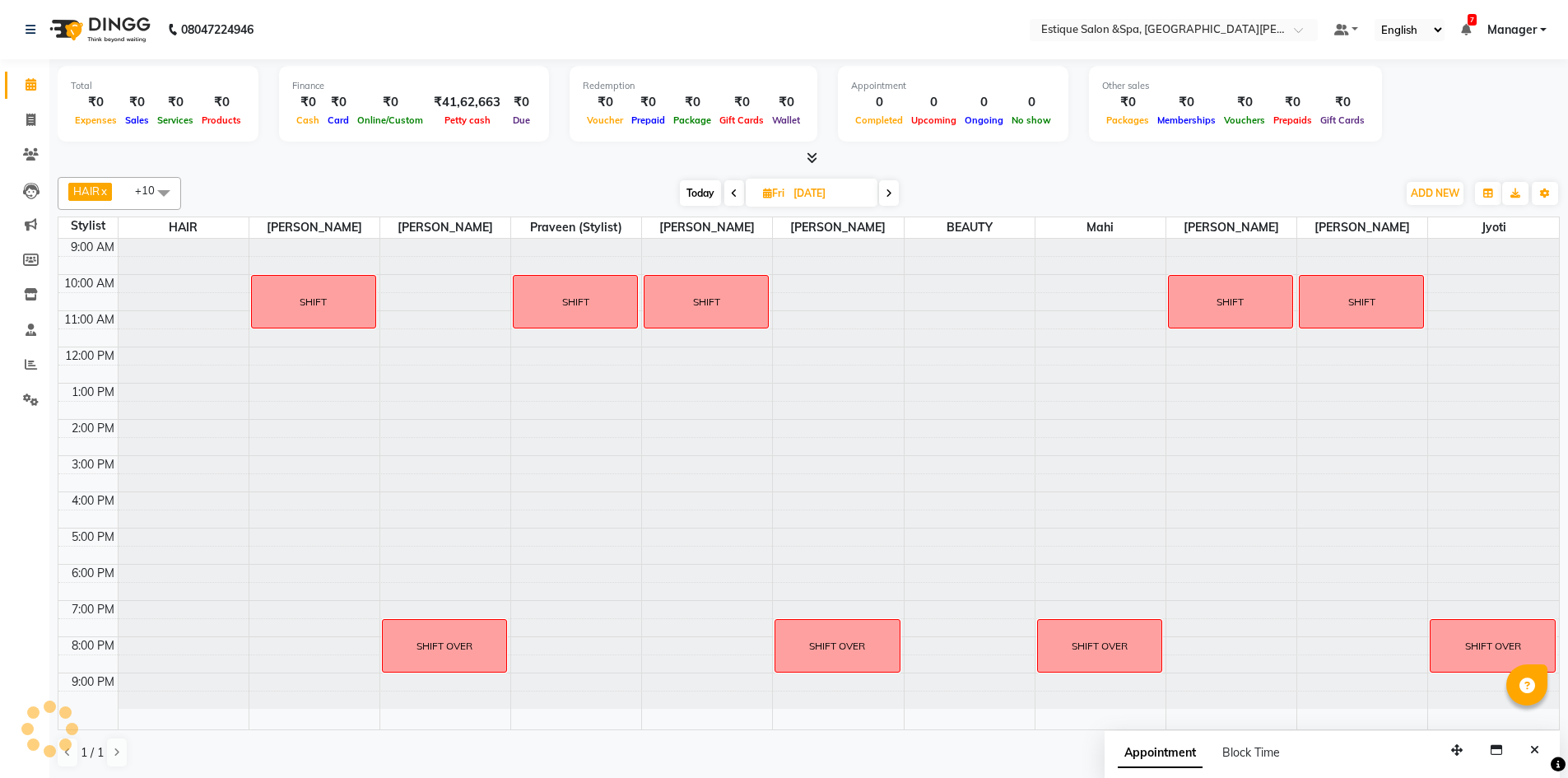
click at [696, 194] on span "Today" at bounding box center [701, 194] width 41 height 26
type input "[DATE]"
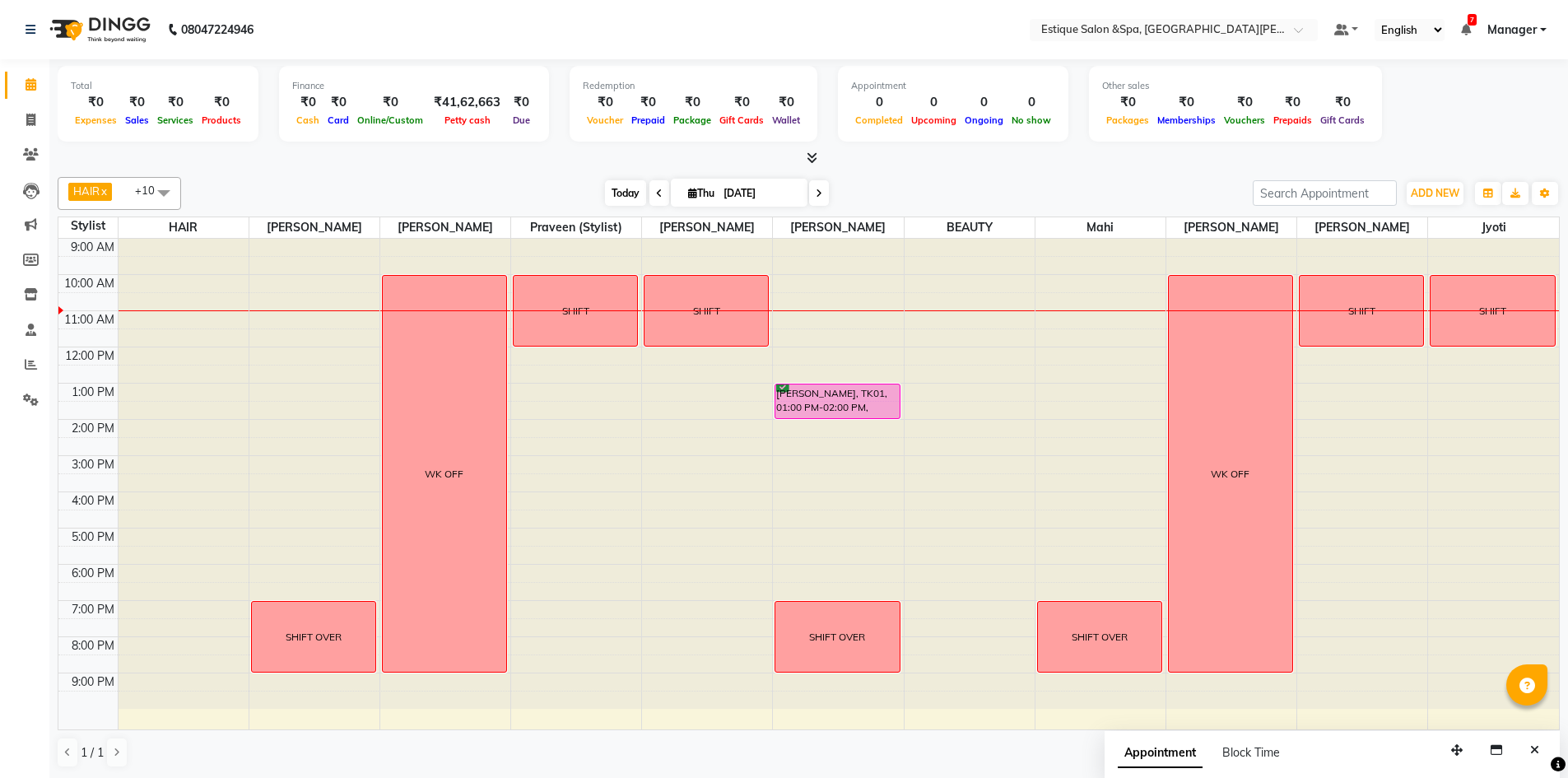
click at [624, 197] on span "Today" at bounding box center [626, 194] width 41 height 26
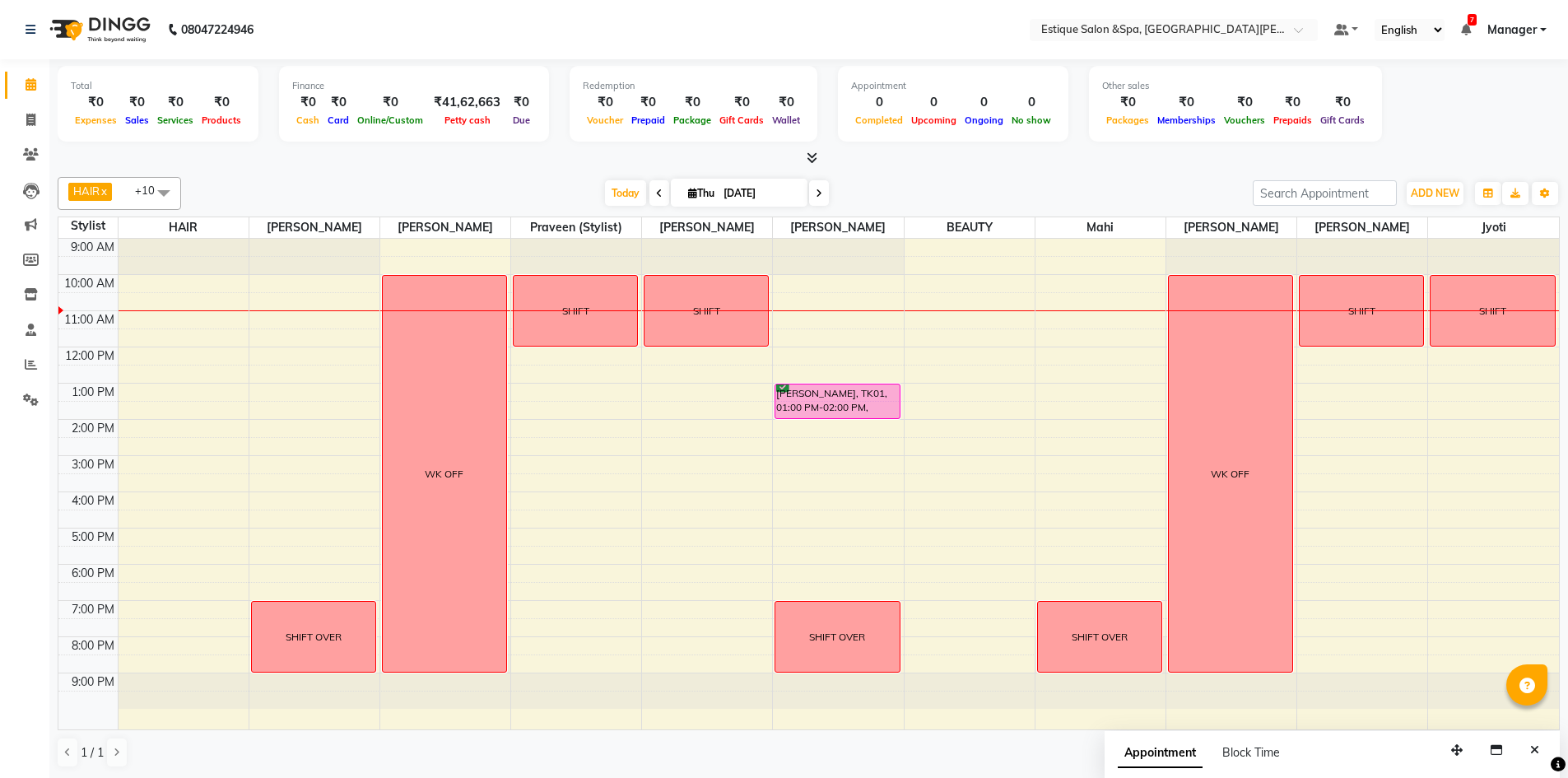
click at [705, 191] on span "Thu" at bounding box center [701, 193] width 34 height 12
select select "9"
select select "2025"
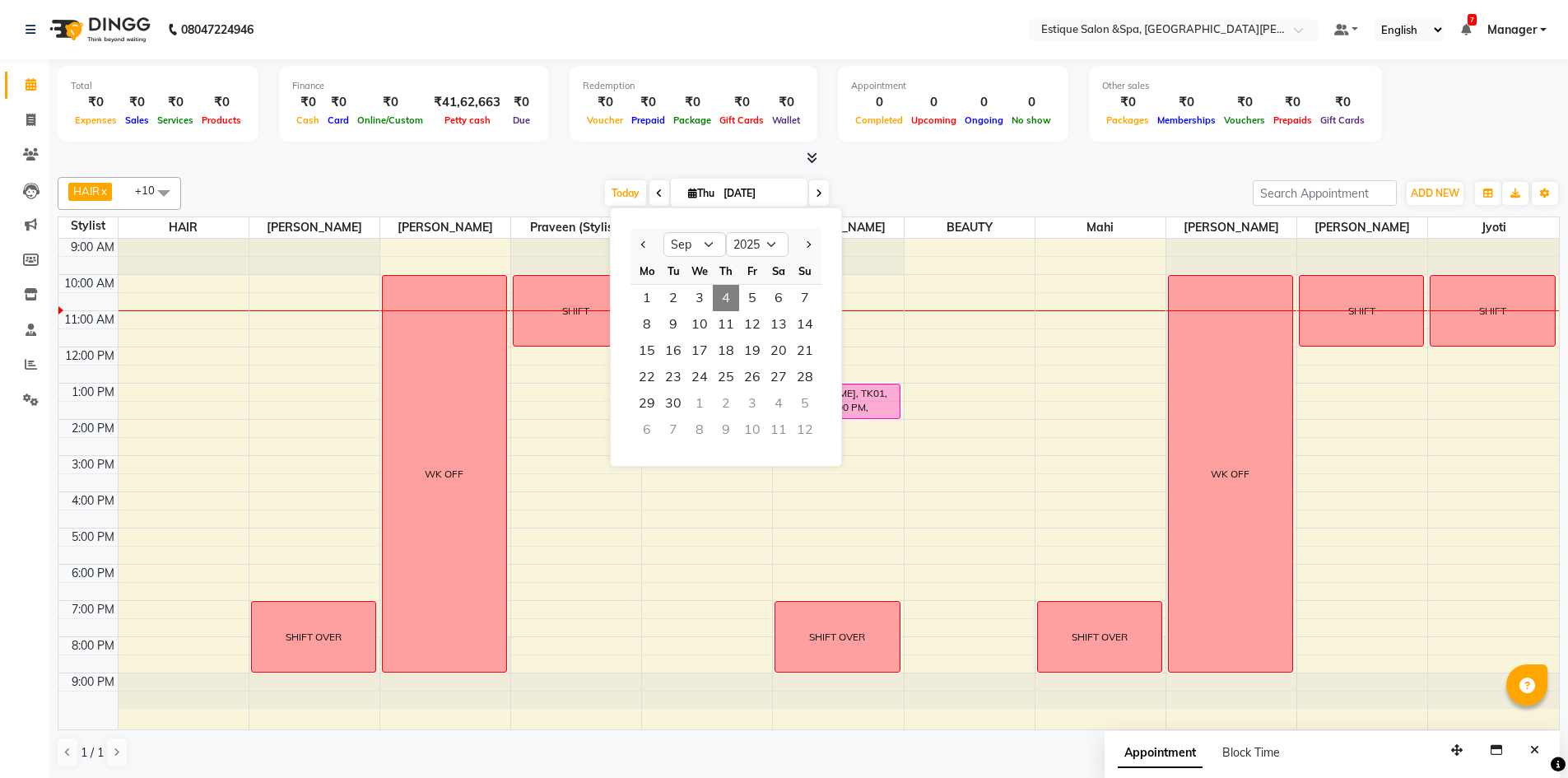
drag, startPoint x: 640, startPoint y: 242, endPoint x: 902, endPoint y: 291, distance: 266.5
click at [642, 242] on button "Previous month" at bounding box center [644, 244] width 14 height 27
select select "8"
click at [29, 77] on span at bounding box center [30, 85] width 28 height 19
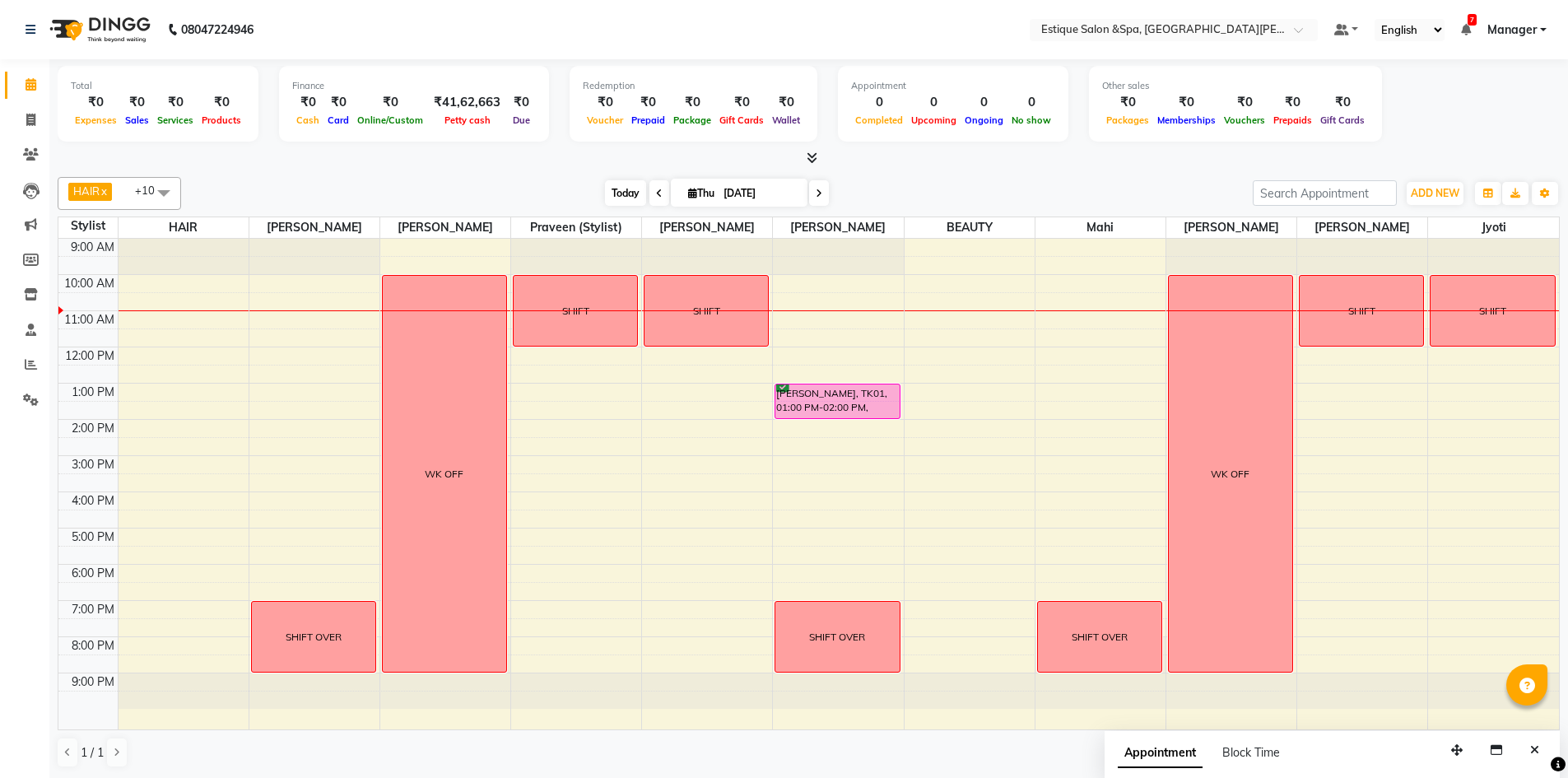
drag, startPoint x: 605, startPoint y: 182, endPoint x: 636, endPoint y: 197, distance: 34.4
click at [605, 181] on span "Today" at bounding box center [626, 194] width 41 height 26
click at [1533, 747] on icon "Close" at bounding box center [1534, 750] width 9 height 11
click at [1467, 103] on div "Total ₹0 Expenses ₹0 Sales ₹0 Services ₹0 Products Finance ₹0 Cash ₹0 Card ₹0 O…" at bounding box center [809, 107] width 1503 height 81
click at [1468, 26] on icon at bounding box center [1466, 29] width 9 height 11
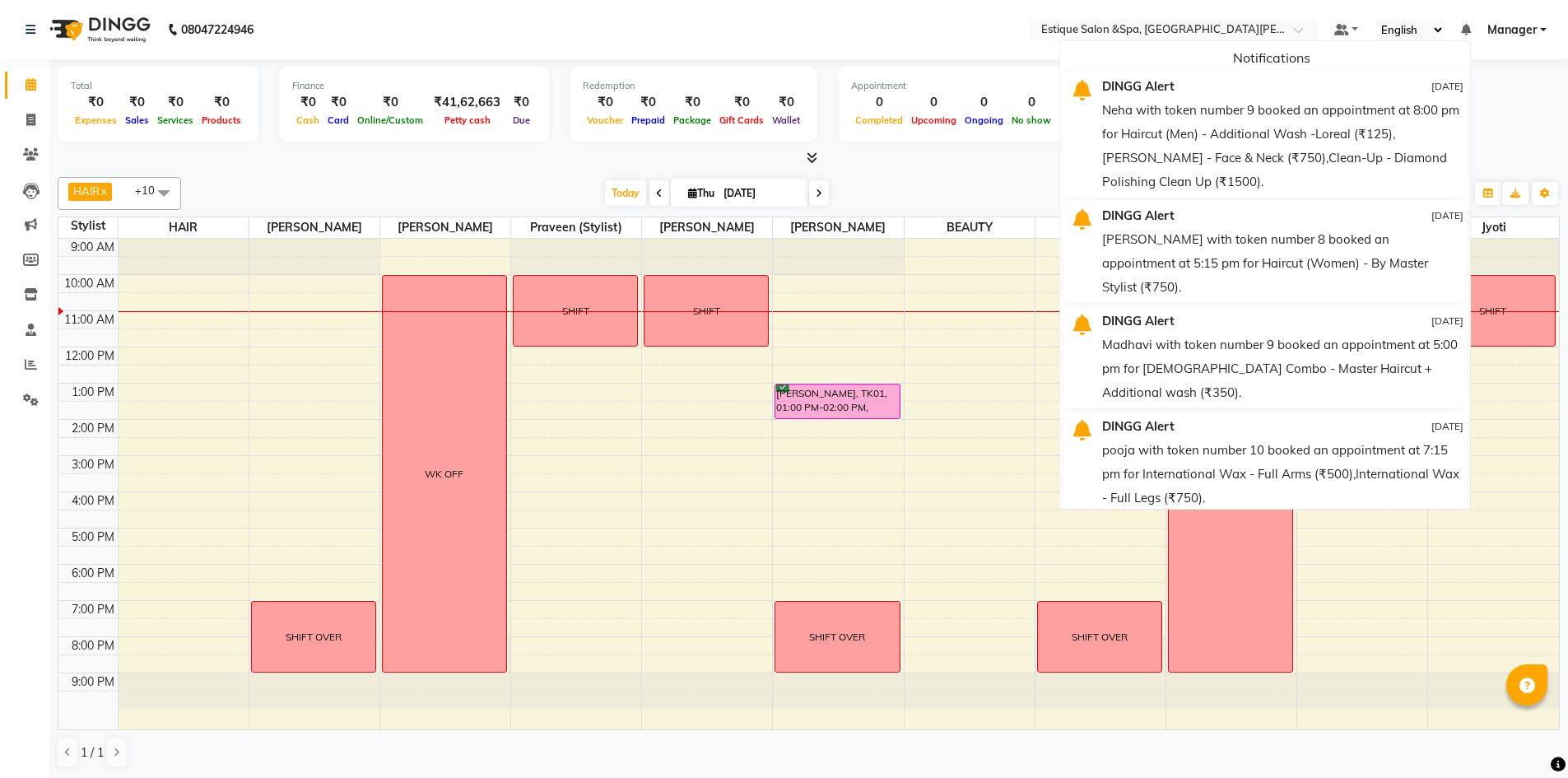
click at [907, 19] on nav "08047224946 Select Location × Estique Salon &Spa, Hiranandani [PERSON_NAME] Def…" at bounding box center [784, 29] width 1568 height 59
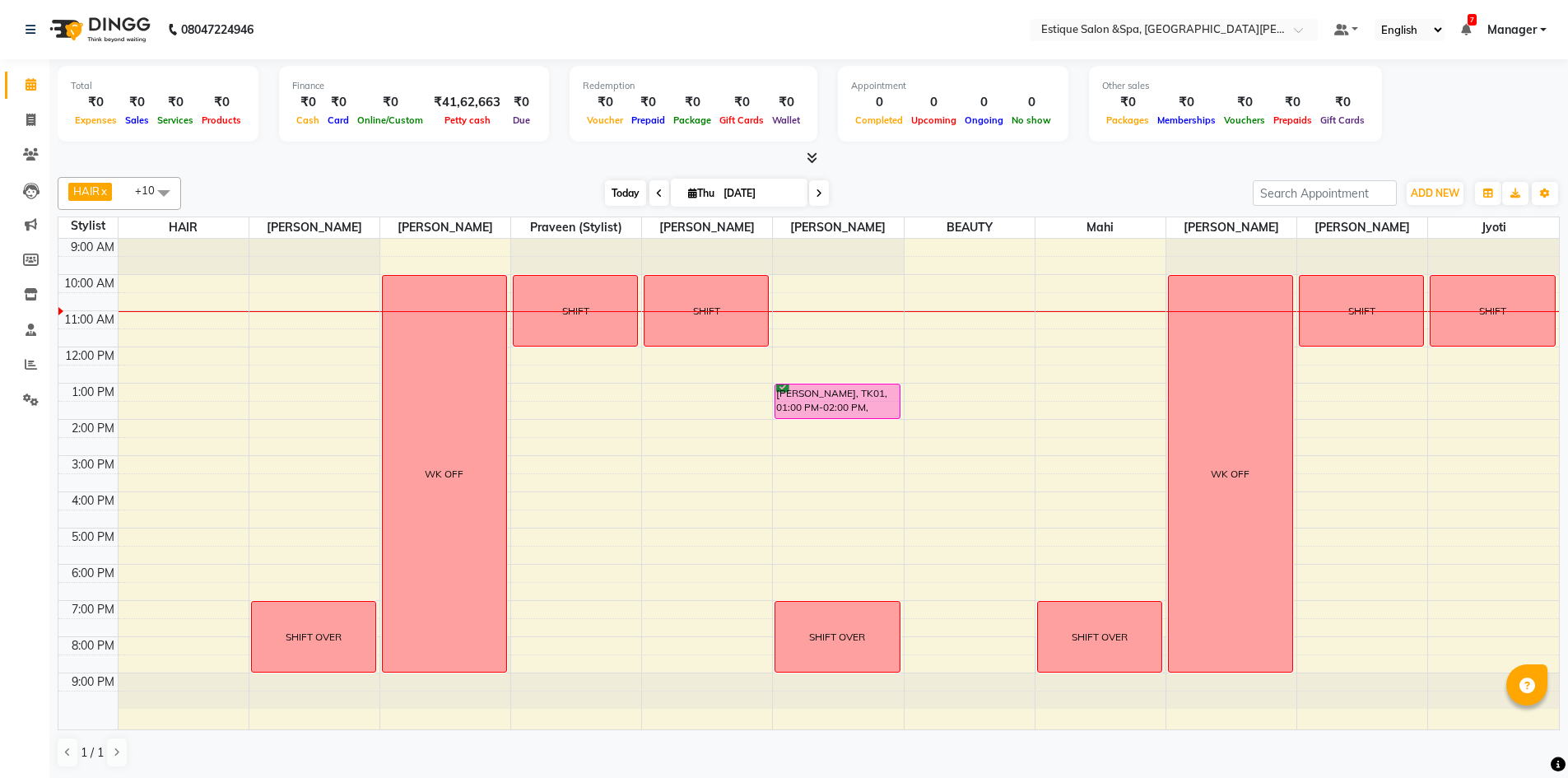
click at [620, 191] on span "Today" at bounding box center [626, 194] width 41 height 26
click at [1469, 124] on div "Total ₹0 Expenses ₹0 Sales ₹0 Services ₹0 Products Finance ₹0 Cash ₹0 Card ₹0 O…" at bounding box center [809, 107] width 1503 height 81
click at [1513, 38] on span "Manager" at bounding box center [1512, 30] width 49 height 17
click at [1459, 112] on link "Sign out" at bounding box center [1462, 114] width 151 height 26
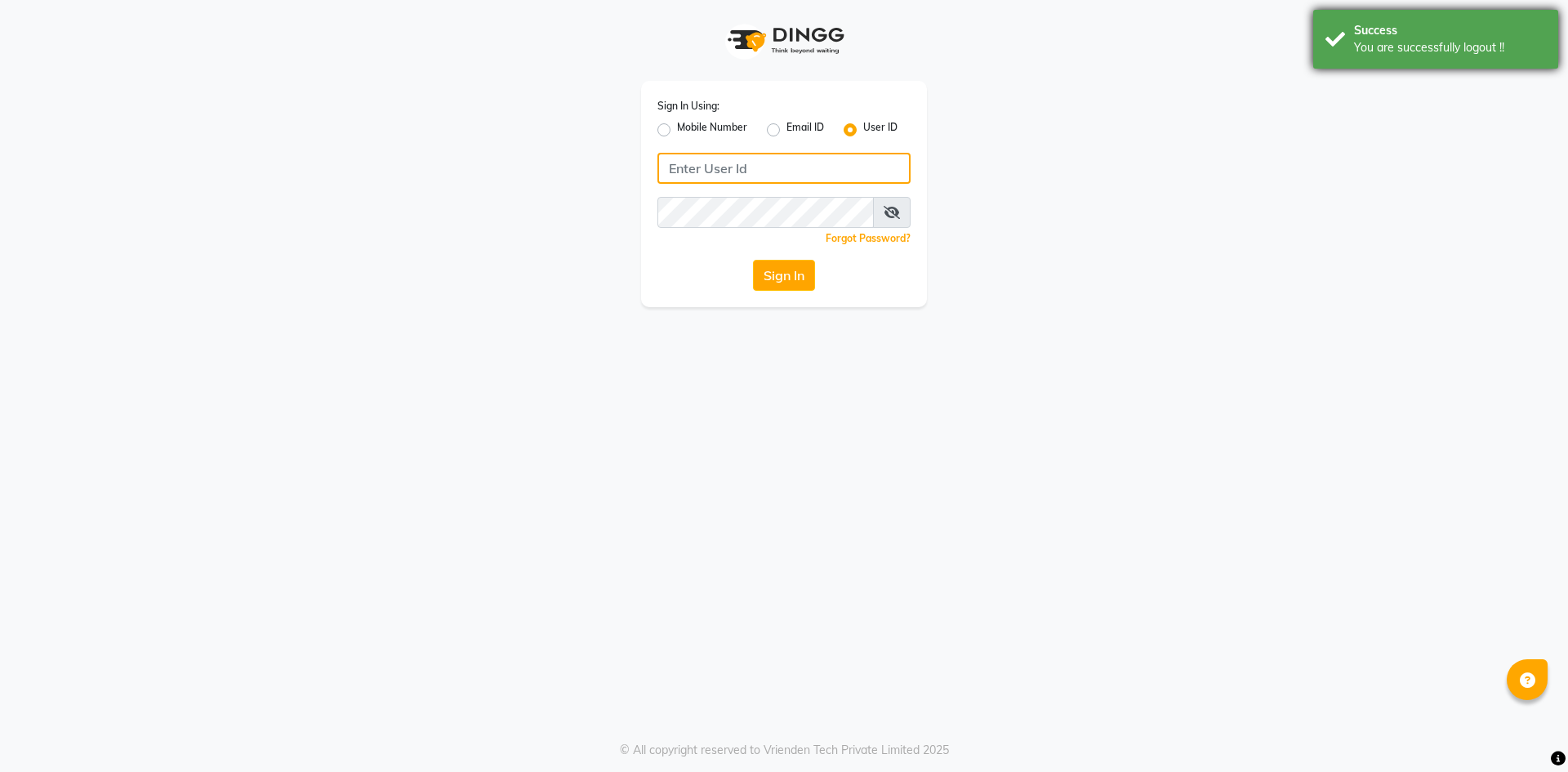
type input "7710904999"
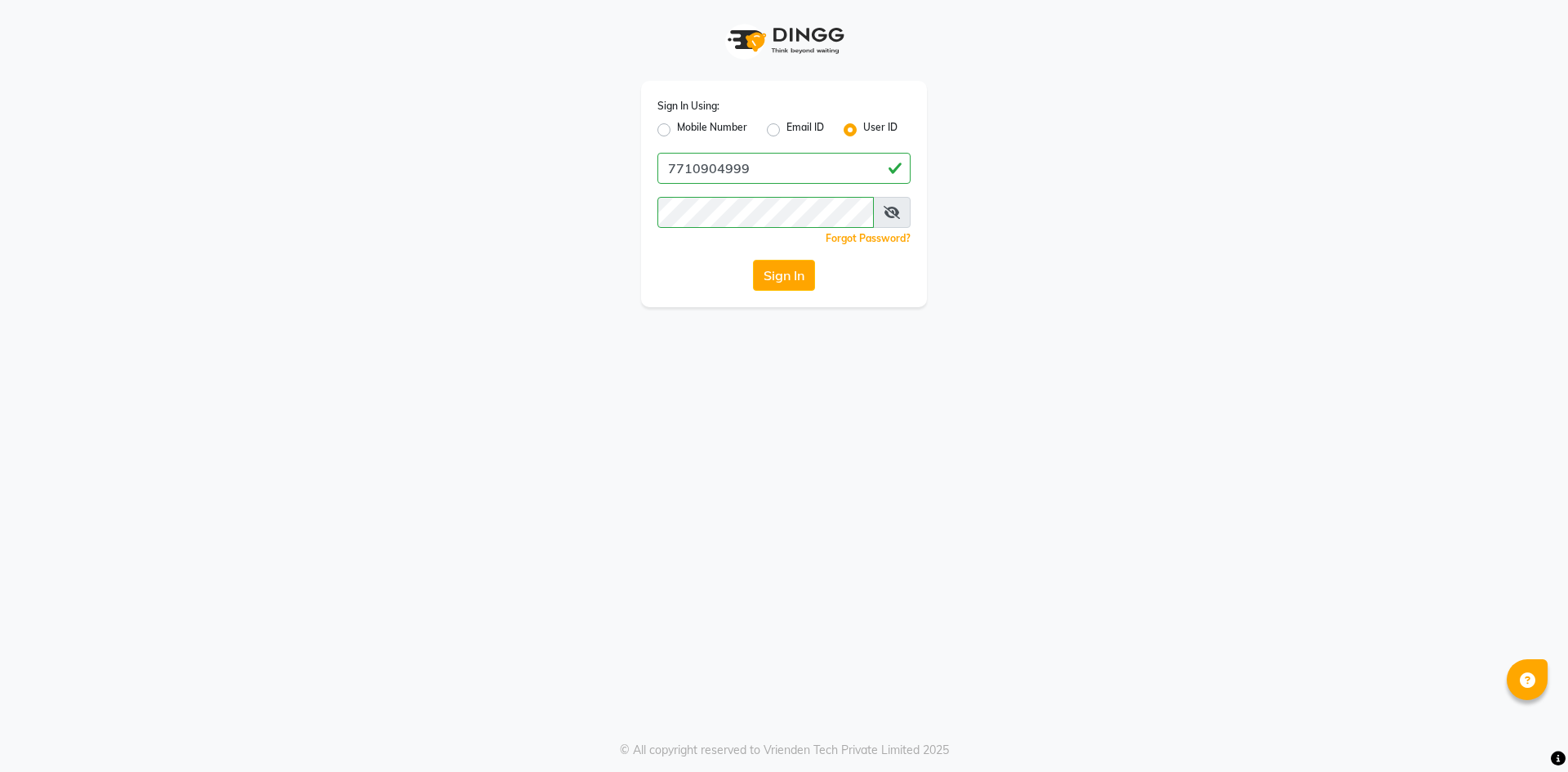
click at [677, 128] on label "Mobile Number" at bounding box center [712, 130] width 70 height 20
click at [677, 128] on input "Mobile Number" at bounding box center [682, 126] width 10 height 10
radio input "true"
radio input "false"
click at [761, 161] on input "Username" at bounding box center [811, 168] width 198 height 31
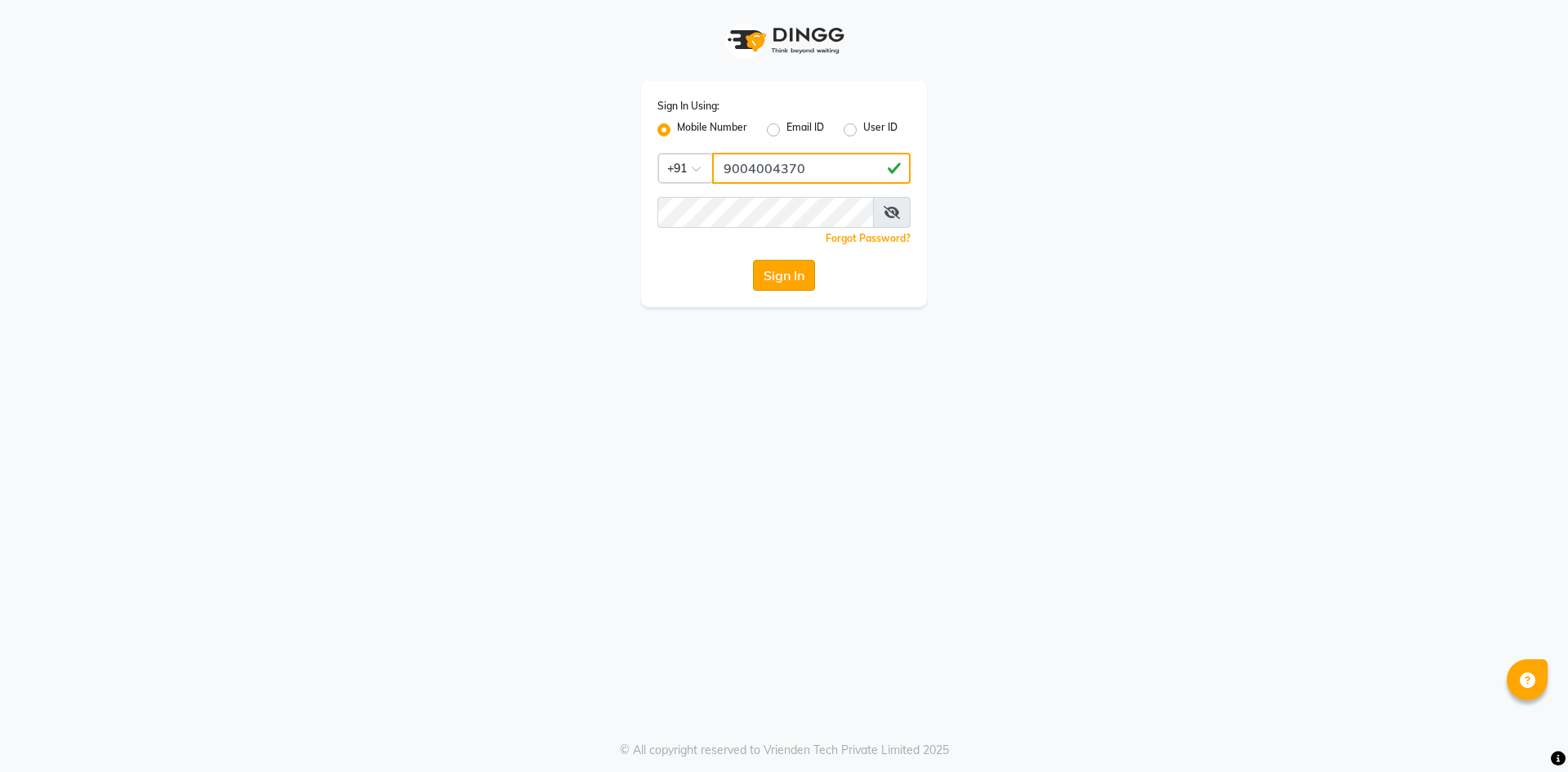
type input "9004004370"
click at [788, 271] on button "Sign In" at bounding box center [784, 275] width 62 height 31
click at [893, 211] on icon at bounding box center [891, 212] width 16 height 13
click at [1114, 308] on div "Sign In Using: Mobile Number Email ID User ID Country Code × [PHONE_NUMBER] Rem…" at bounding box center [784, 386] width 1568 height 772
click at [805, 280] on button "Sign In" at bounding box center [784, 275] width 62 height 31
